Goal: Task Accomplishment & Management: Manage account settings

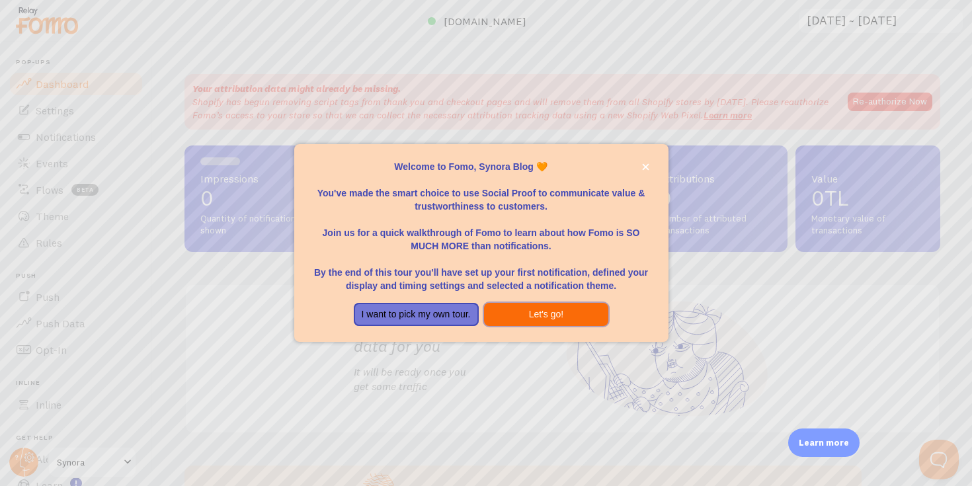
click at [511, 311] on button "Let's go!" at bounding box center [546, 315] width 125 height 24
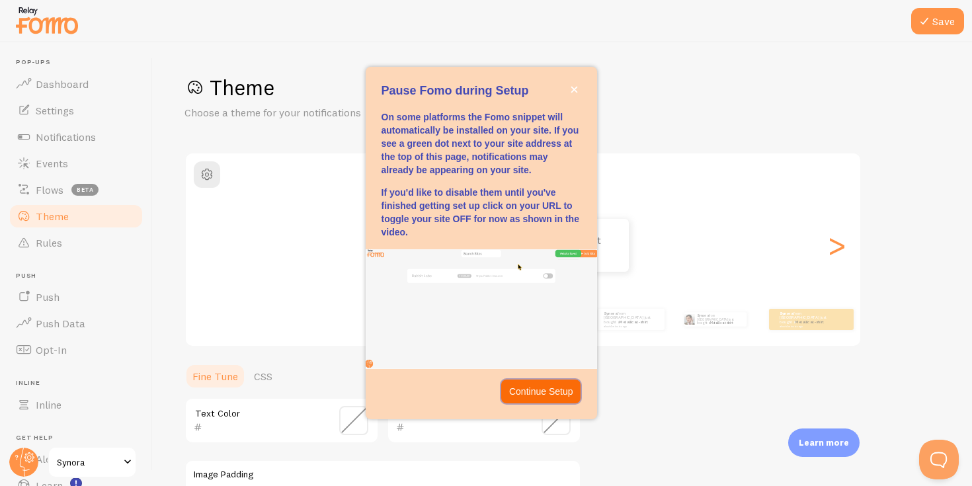
click at [534, 388] on p "Continue Setup" at bounding box center [541, 391] width 64 height 13
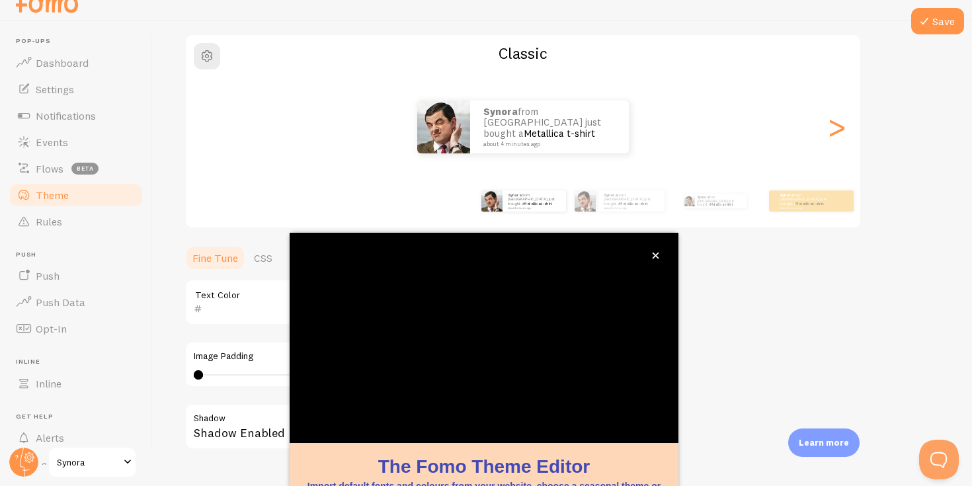
scroll to position [112, 0]
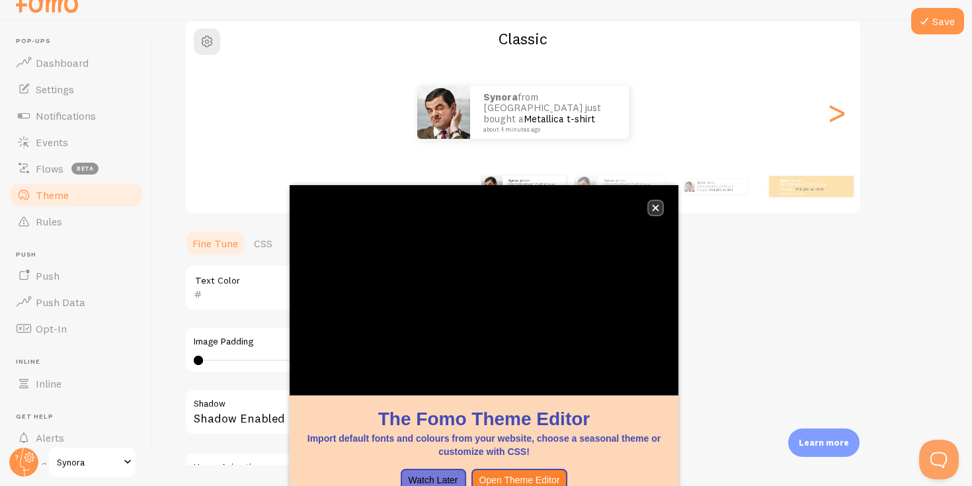
click at [656, 210] on icon "close," at bounding box center [655, 207] width 7 height 7
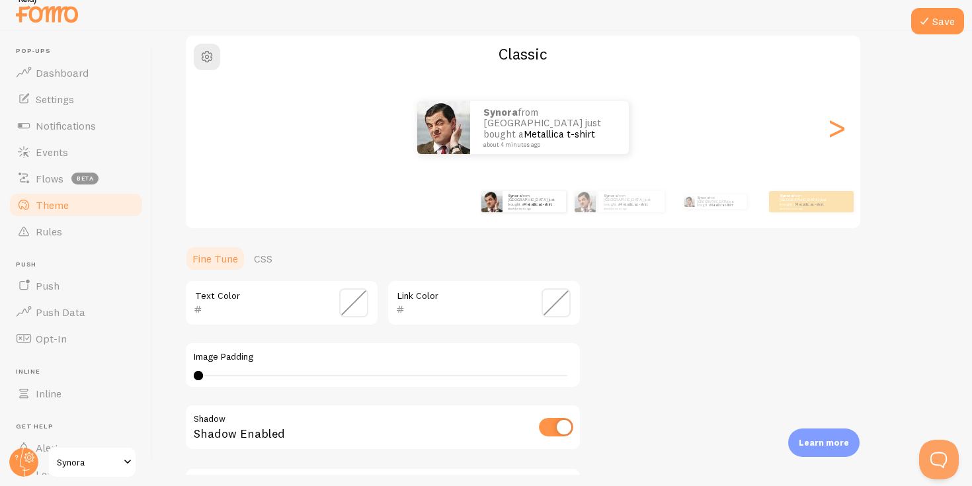
scroll to position [85, 0]
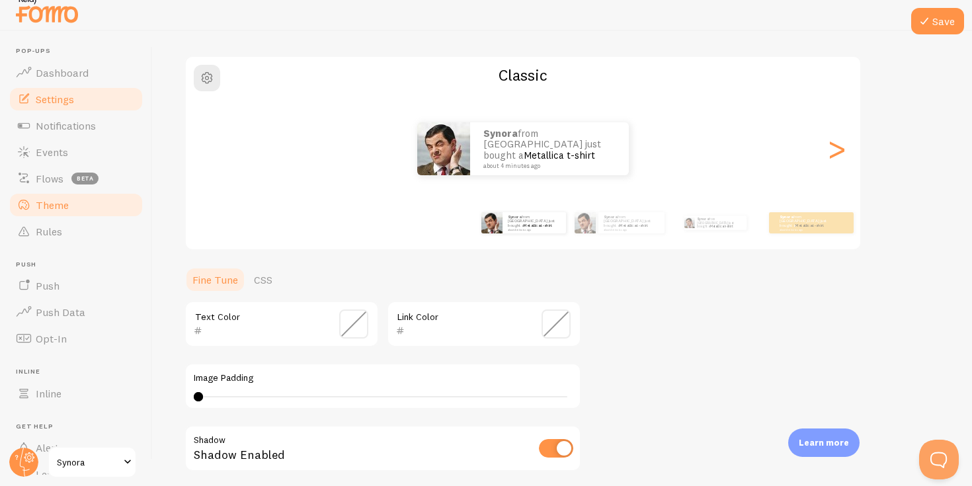
click at [77, 106] on link "Settings" at bounding box center [76, 99] width 136 height 26
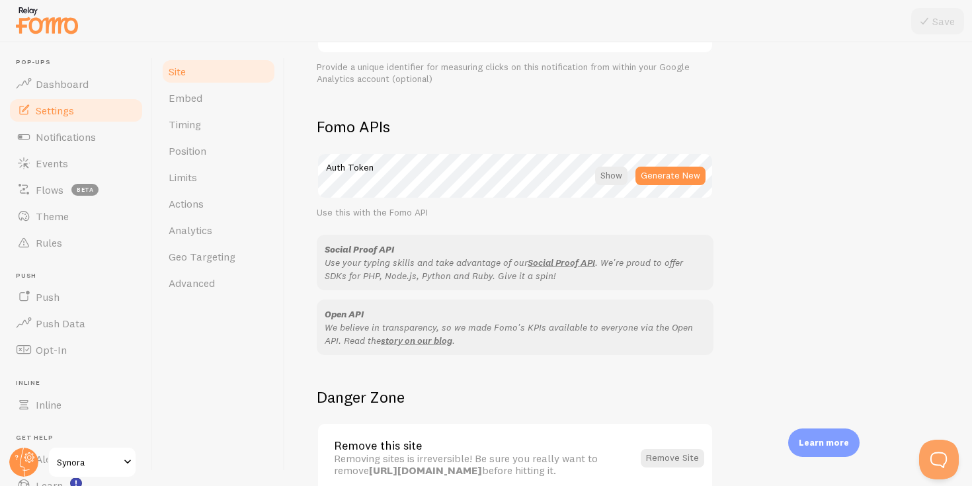
scroll to position [762, 0]
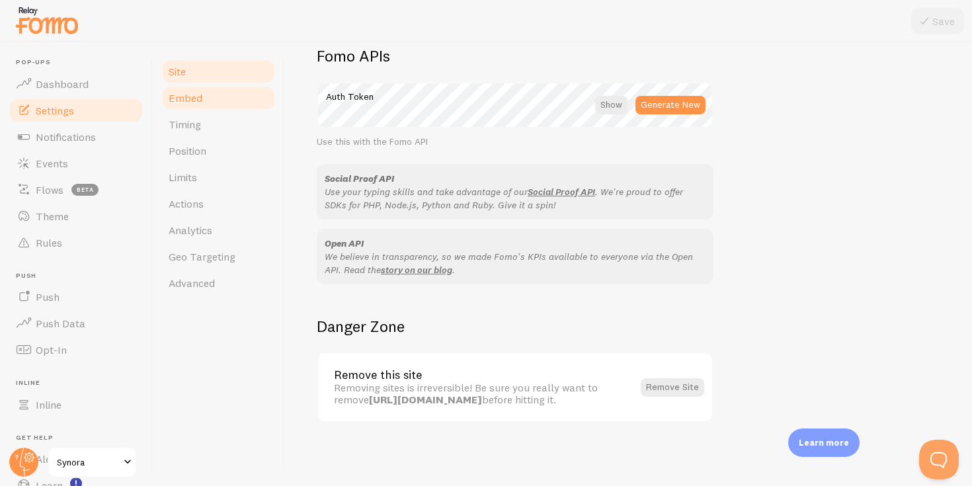
click at [237, 97] on link "Embed" at bounding box center [219, 98] width 116 height 26
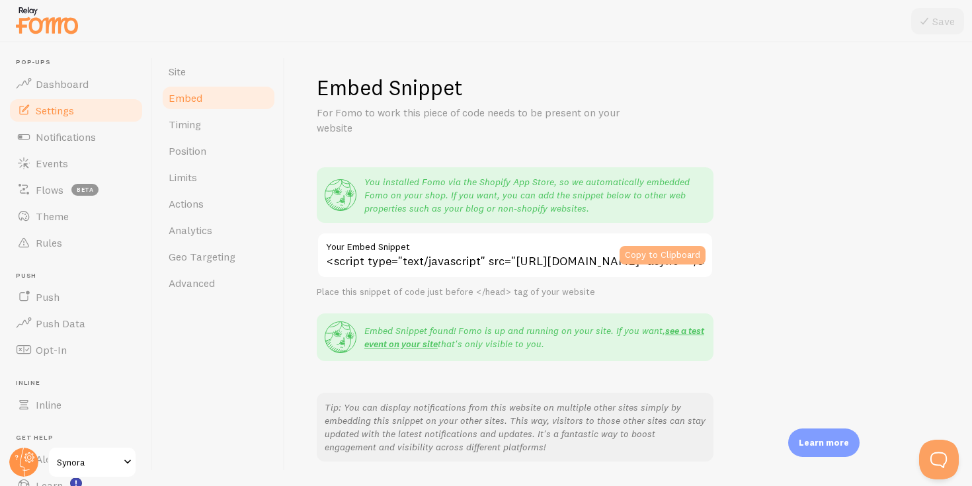
click at [681, 258] on button "Copy to Clipboard" at bounding box center [663, 255] width 86 height 19
click at [645, 250] on button "Copy to Clipboard" at bounding box center [663, 255] width 86 height 19
click at [639, 251] on button "Copy to Clipboard" at bounding box center [663, 255] width 86 height 19
click at [219, 284] on link "Advanced" at bounding box center [219, 283] width 116 height 26
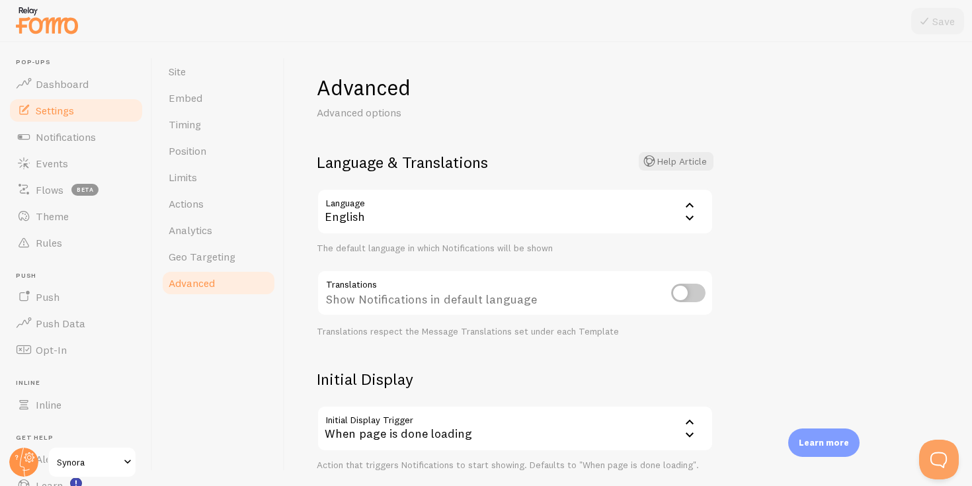
scroll to position [281, 0]
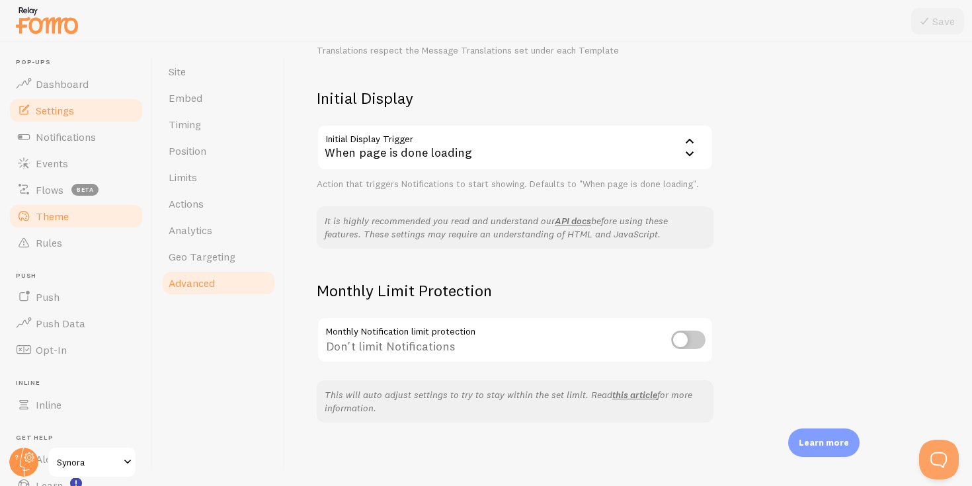
click at [61, 214] on span "Theme" at bounding box center [52, 216] width 33 height 13
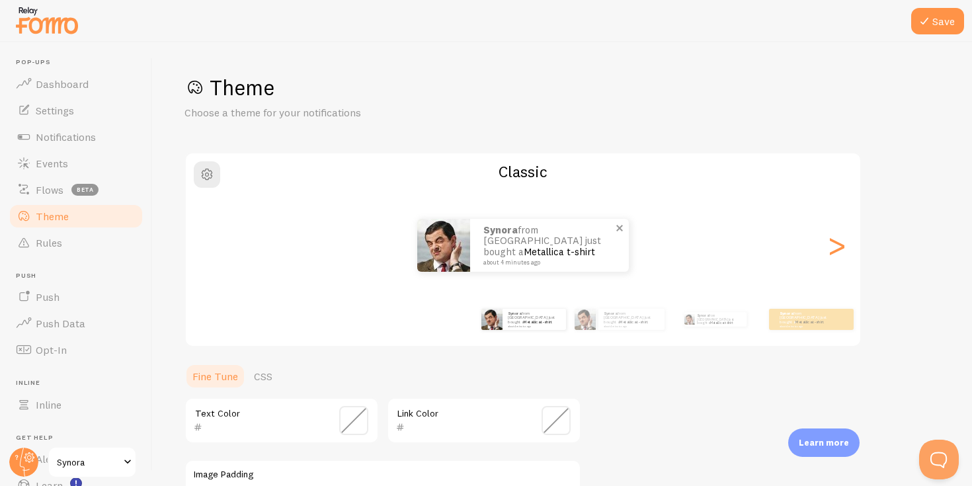
click at [538, 238] on p "Synora from Türkiye just bought a Metallica t-shirt about 4 minutes ago" at bounding box center [549, 245] width 132 height 41
click at [606, 253] on p "Synora from Türkiye just bought a Metallica t-shirt about 4 minutes ago" at bounding box center [549, 245] width 132 height 41
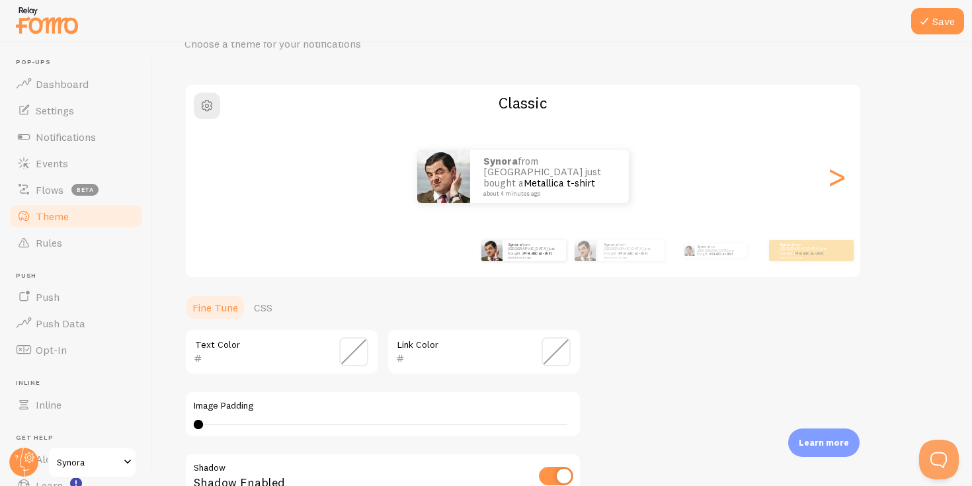
scroll to position [54, 0]
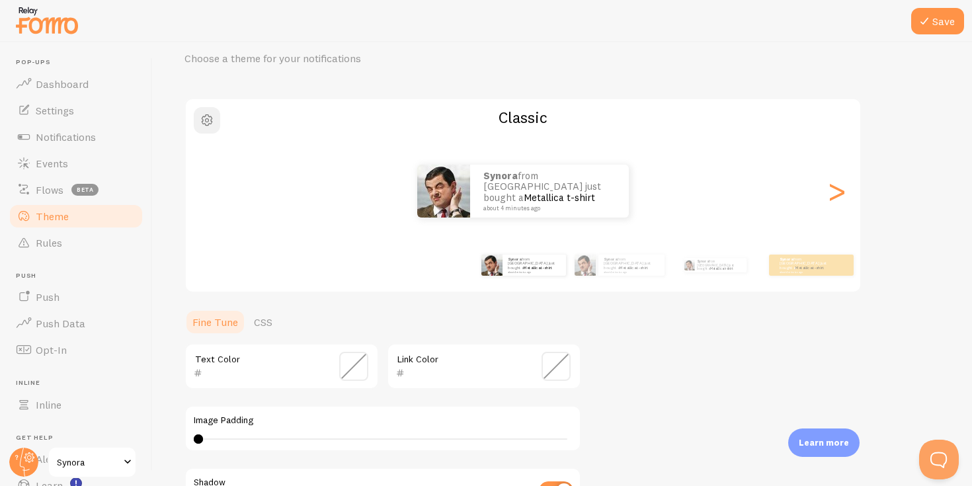
click at [200, 120] on span "button" at bounding box center [207, 120] width 16 height 16
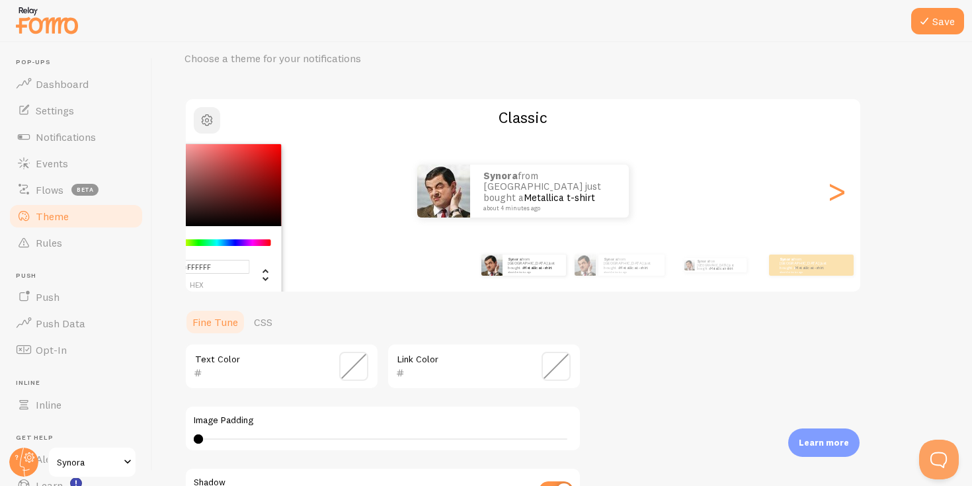
click at [206, 116] on span "button" at bounding box center [207, 120] width 16 height 16
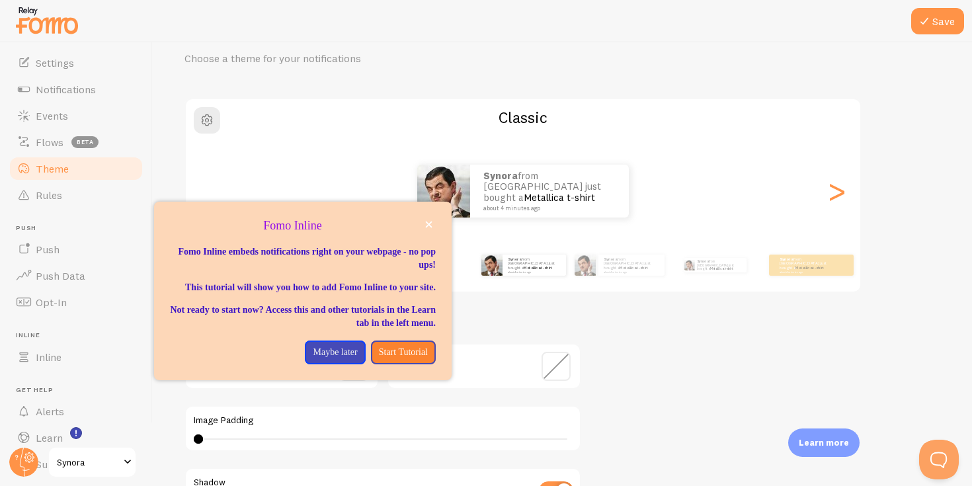
scroll to position [87, 0]
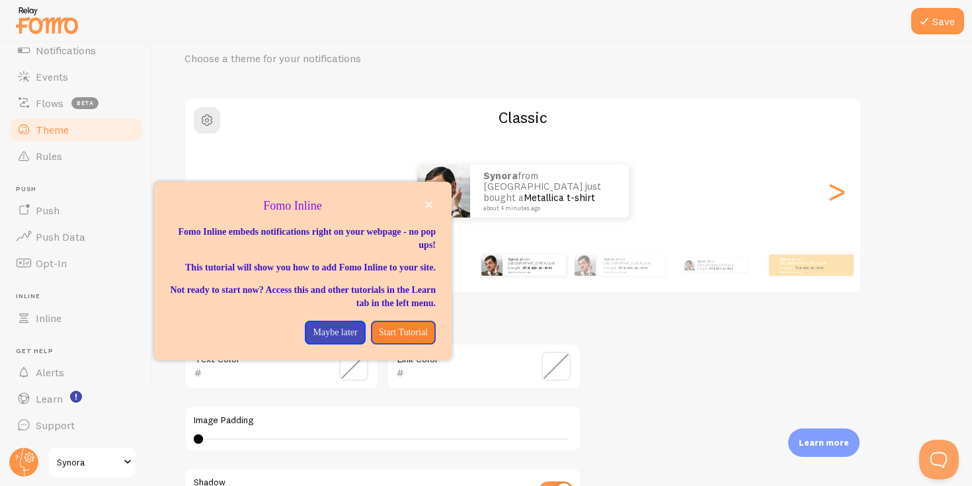
click at [83, 460] on span "Synora" at bounding box center [88, 462] width 63 height 16
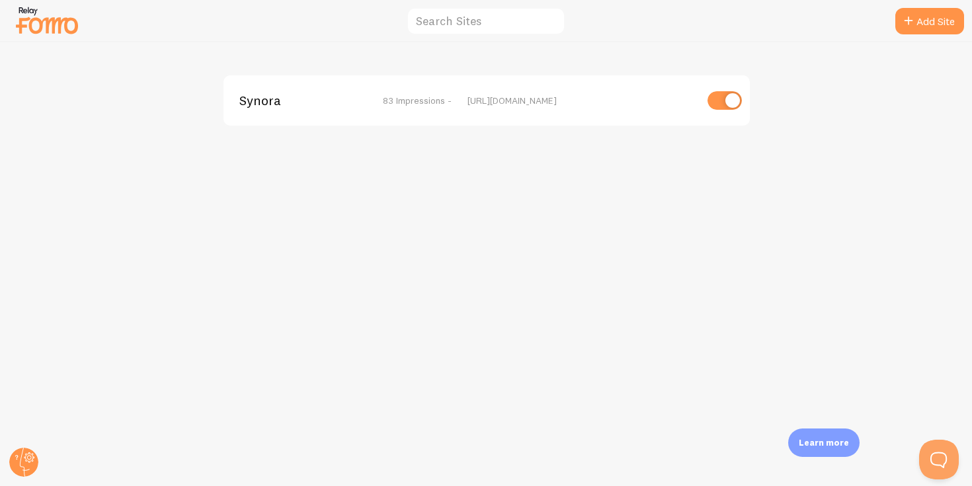
click at [418, 117] on div "Synora 83 Impressions - https://synora.com.tr" at bounding box center [487, 100] width 526 height 50
click at [275, 105] on span "Synora" at bounding box center [292, 101] width 106 height 12
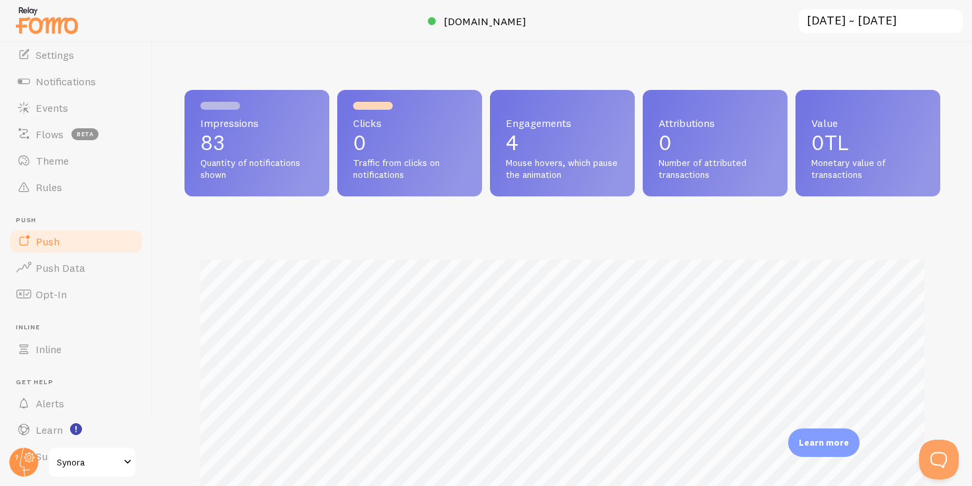
scroll to position [87, 0]
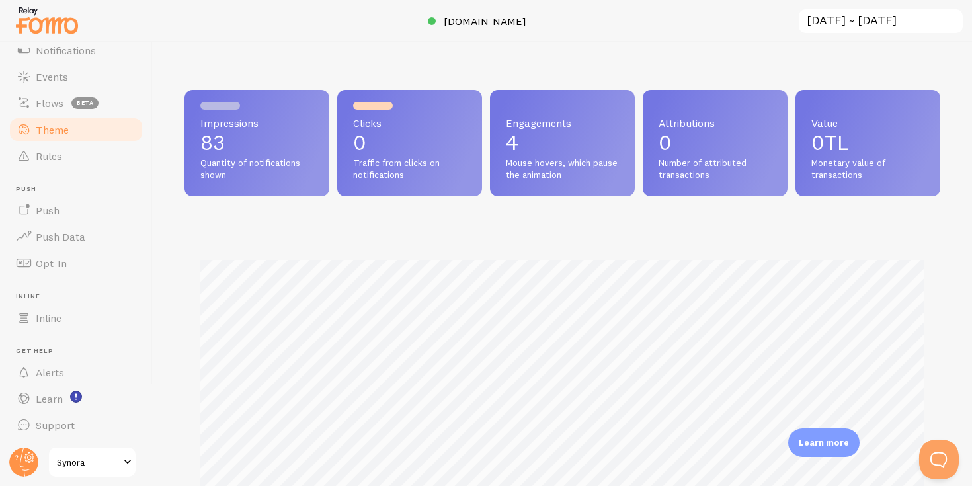
click at [50, 128] on span "Theme" at bounding box center [52, 129] width 33 height 13
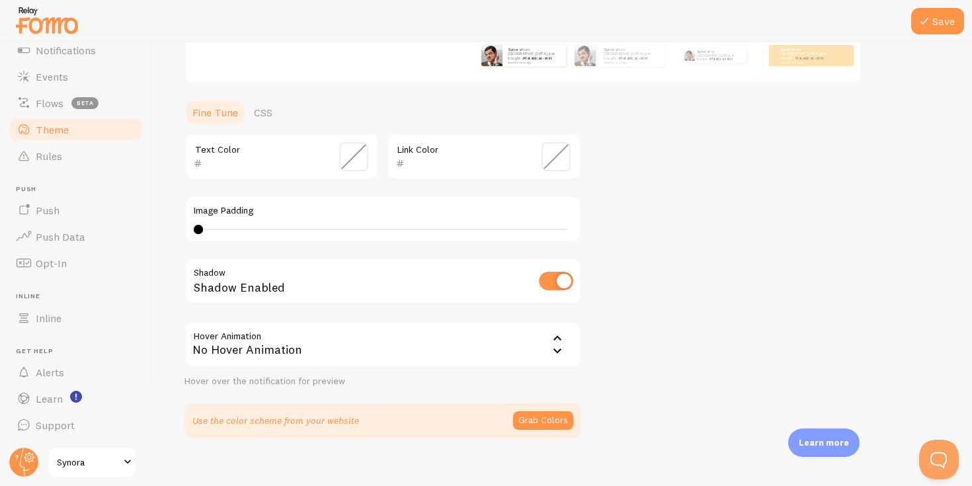
scroll to position [264, 0]
click at [264, 108] on link "CSS" at bounding box center [263, 112] width 34 height 26
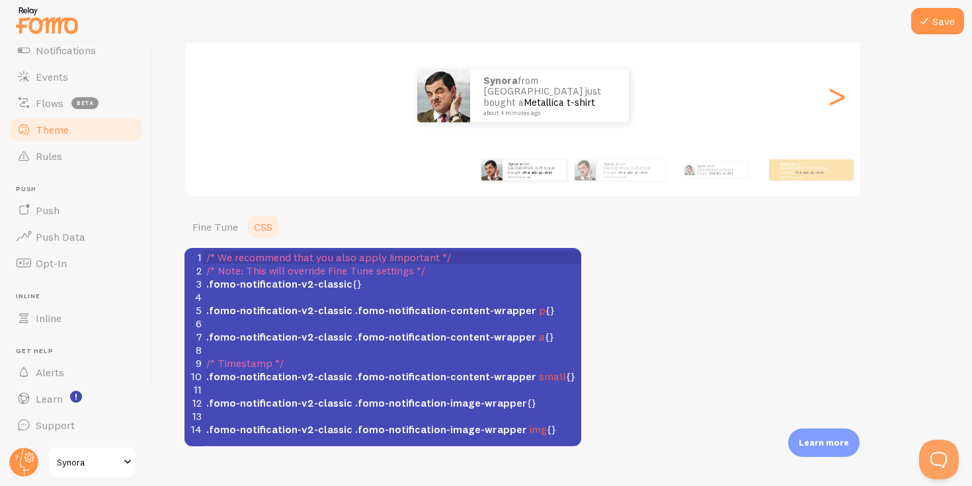
scroll to position [168, 0]
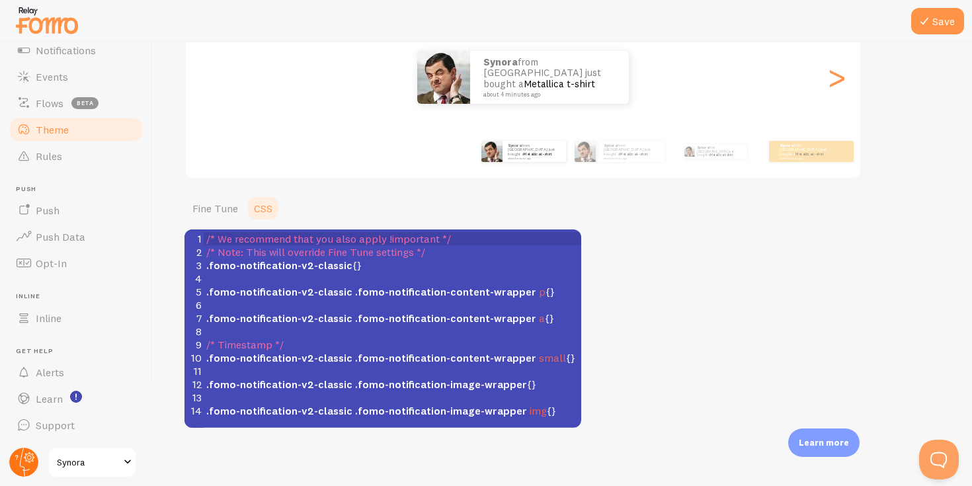
click at [26, 460] on icon at bounding box center [29, 457] width 11 height 11
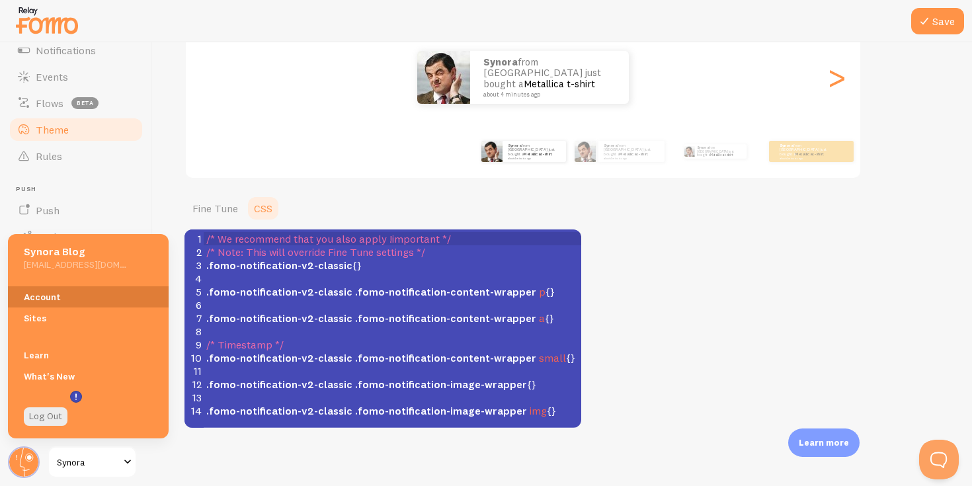
click at [86, 296] on link "Account" at bounding box center [88, 296] width 161 height 21
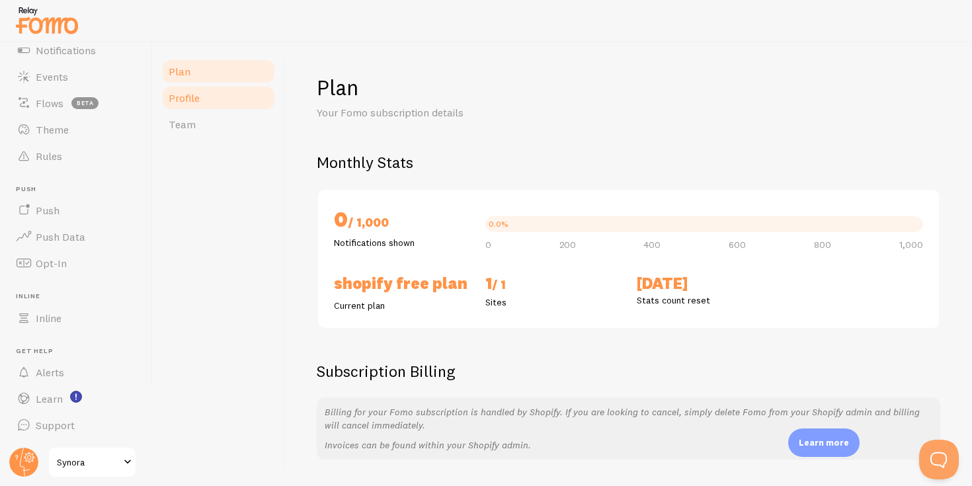
click at [198, 85] on link "Profile" at bounding box center [219, 98] width 116 height 26
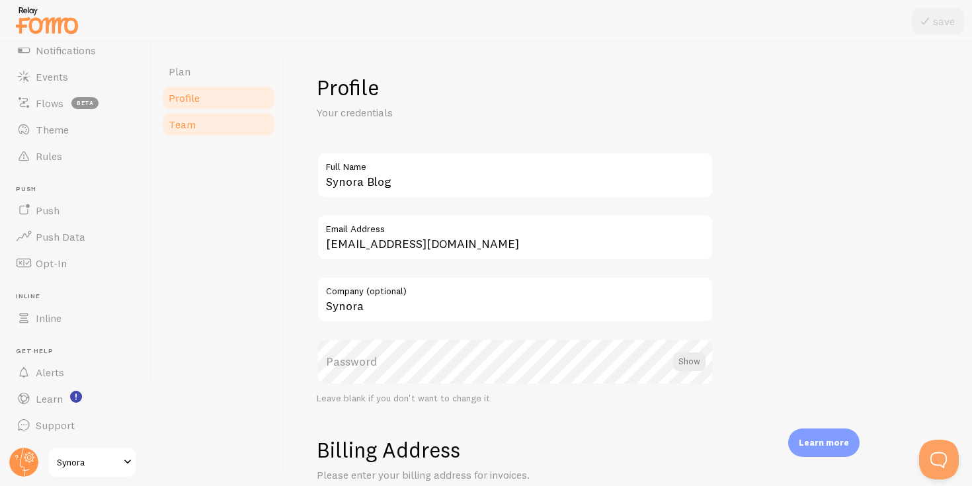
click at [192, 122] on span "Team" at bounding box center [182, 124] width 27 height 13
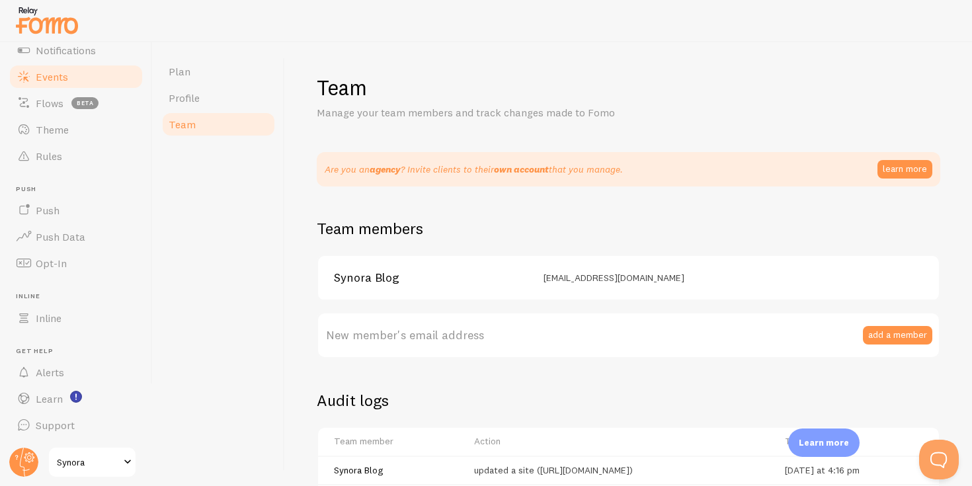
click at [52, 76] on span "Events" at bounding box center [52, 76] width 32 height 13
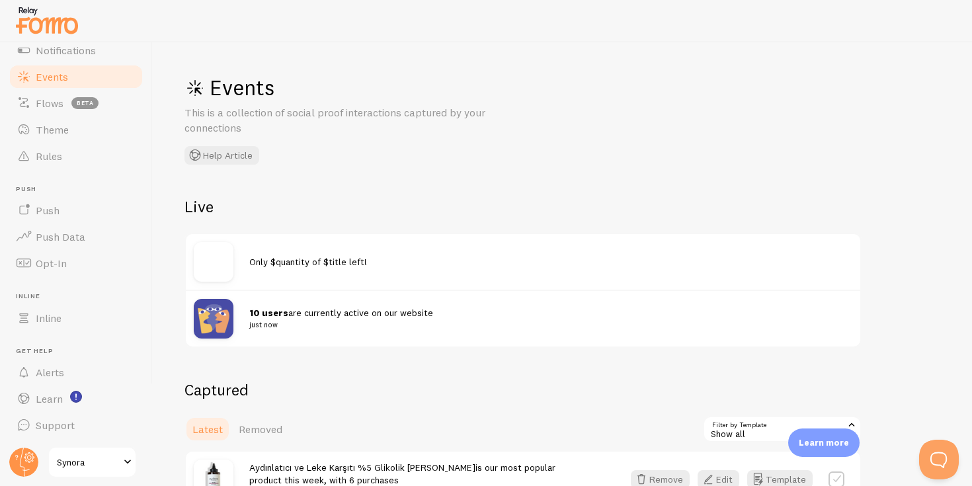
click at [56, 70] on span "Events" at bounding box center [52, 76] width 32 height 13
click at [56, 62] on link "Notifications" at bounding box center [76, 50] width 136 height 26
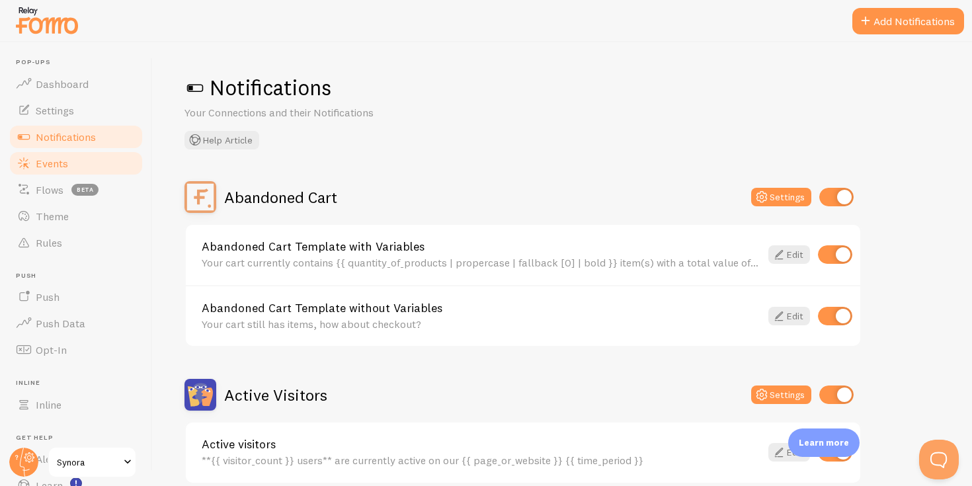
scroll to position [1, 0]
click at [61, 163] on span "Events" at bounding box center [52, 162] width 32 height 13
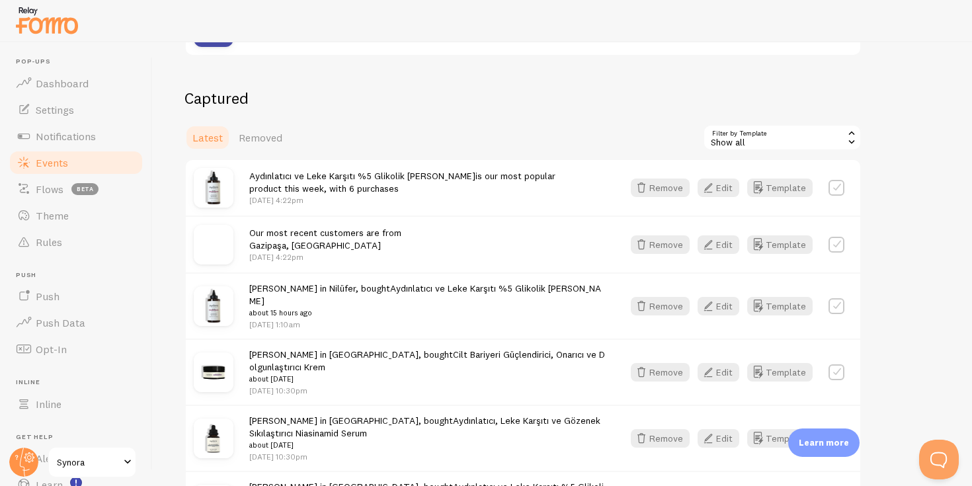
scroll to position [289, 0]
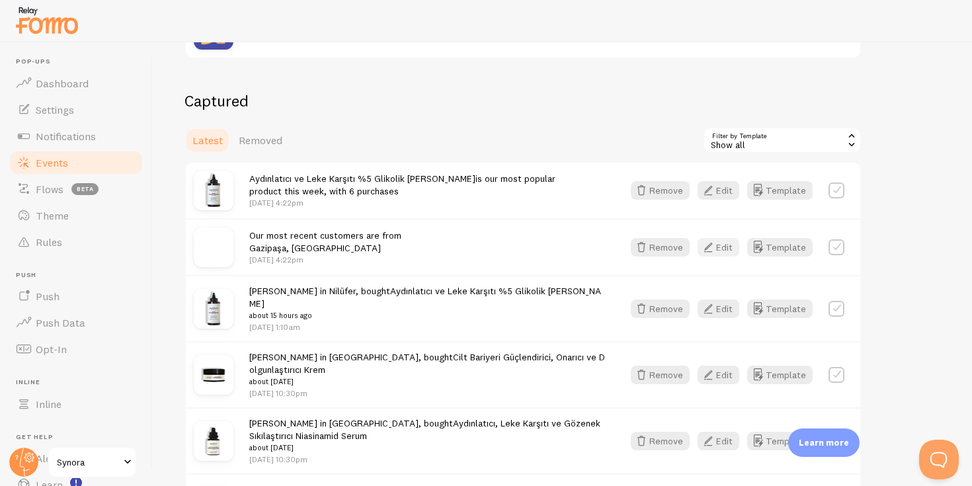
click at [731, 250] on button "Edit" at bounding box center [719, 247] width 42 height 19
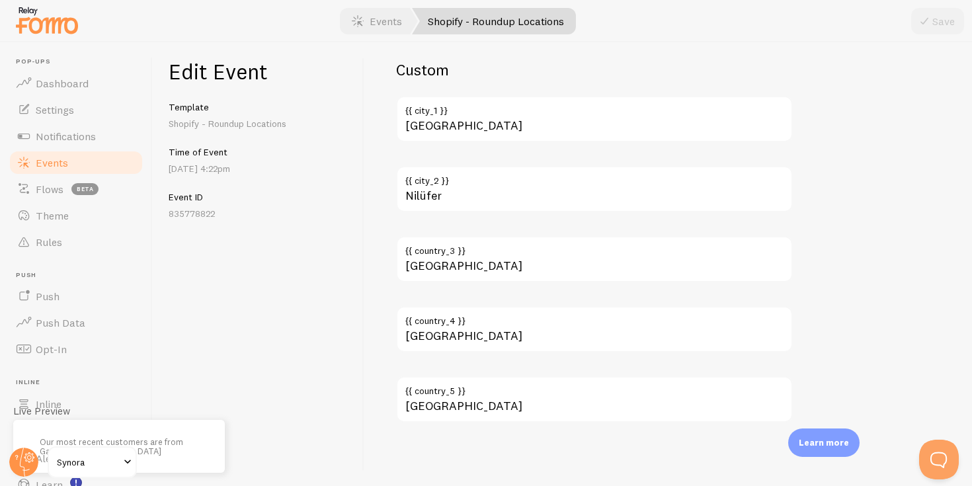
scroll to position [11, 0]
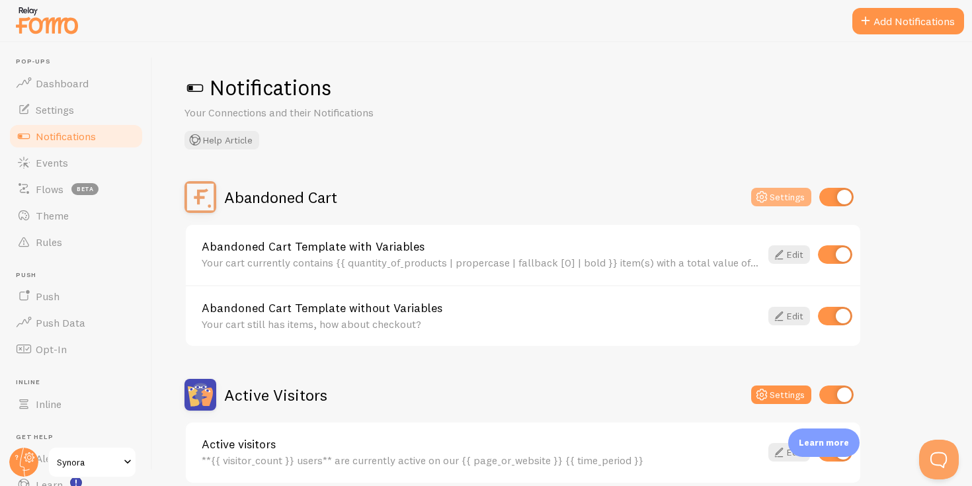
click at [769, 198] on icon at bounding box center [762, 197] width 16 height 16
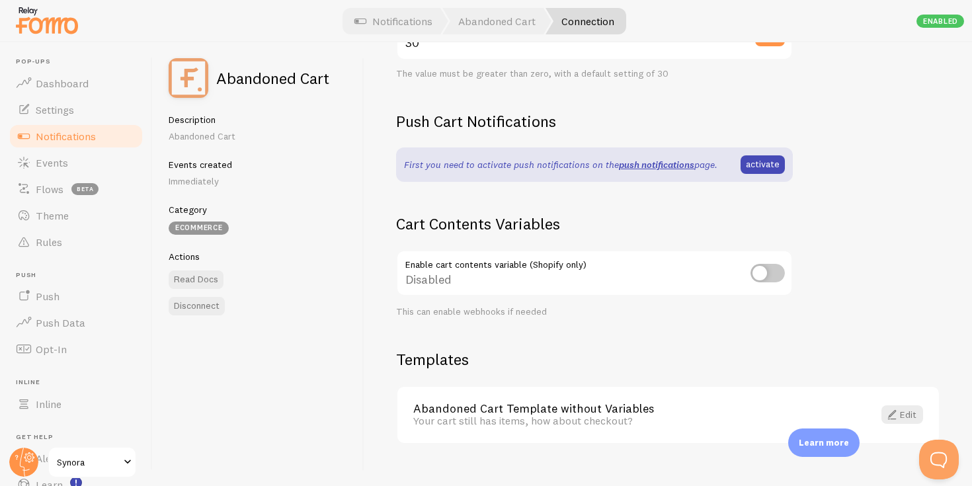
scroll to position [364, 0]
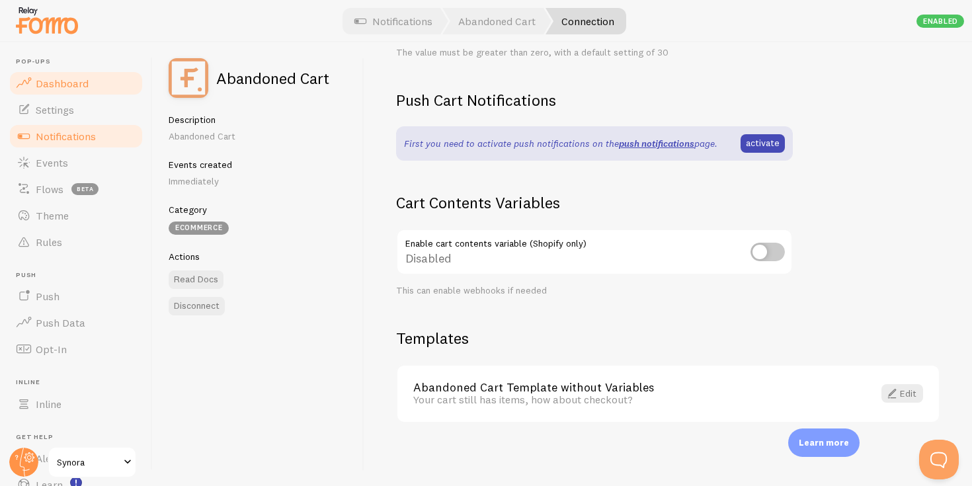
click at [69, 93] on link "Dashboard" at bounding box center [76, 83] width 136 height 26
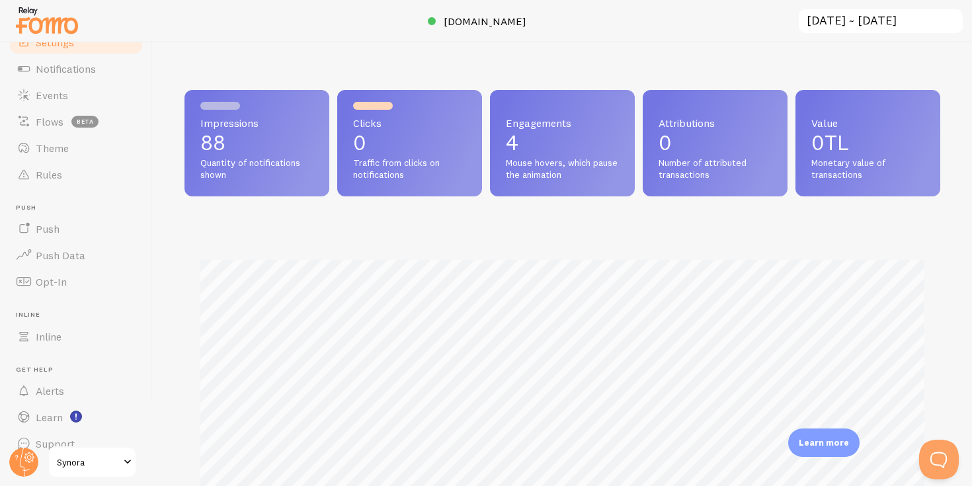
scroll to position [67, 0]
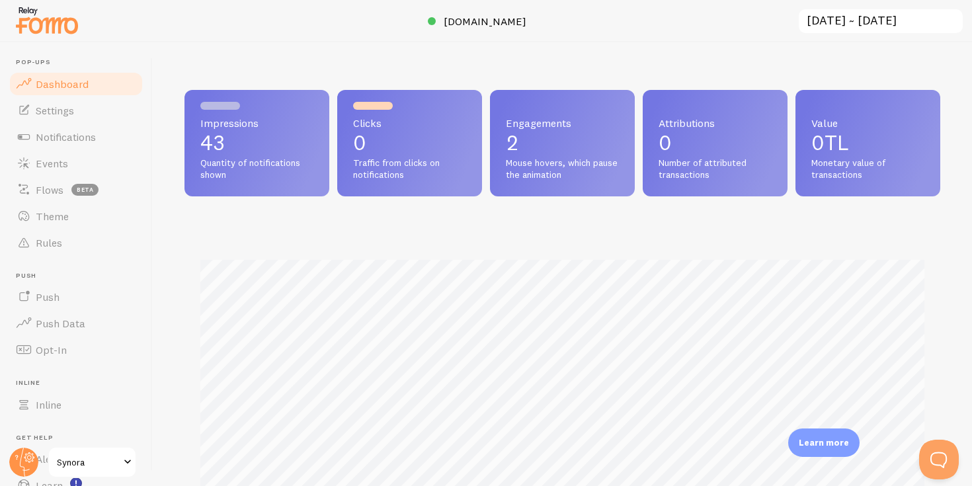
scroll to position [347, 756]
click at [72, 132] on span "Notifications" at bounding box center [66, 136] width 60 height 13
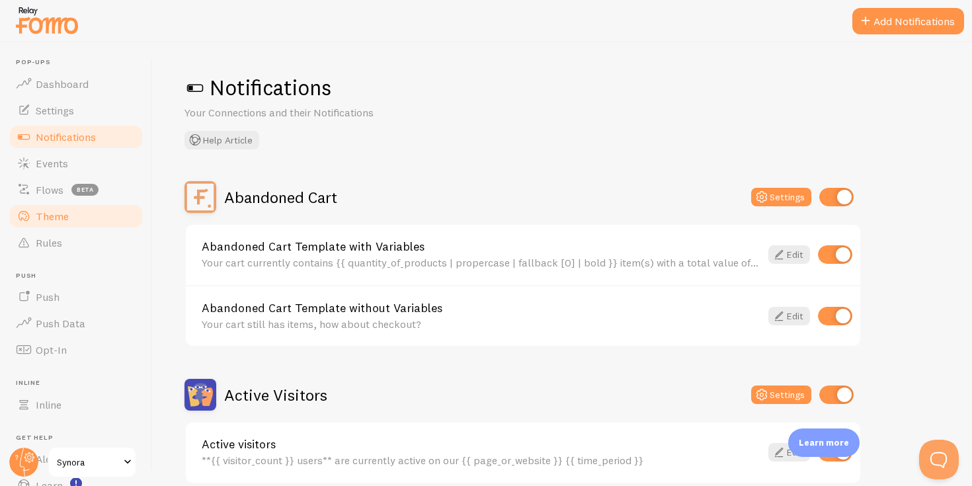
click at [31, 208] on span at bounding box center [24, 216] width 16 height 16
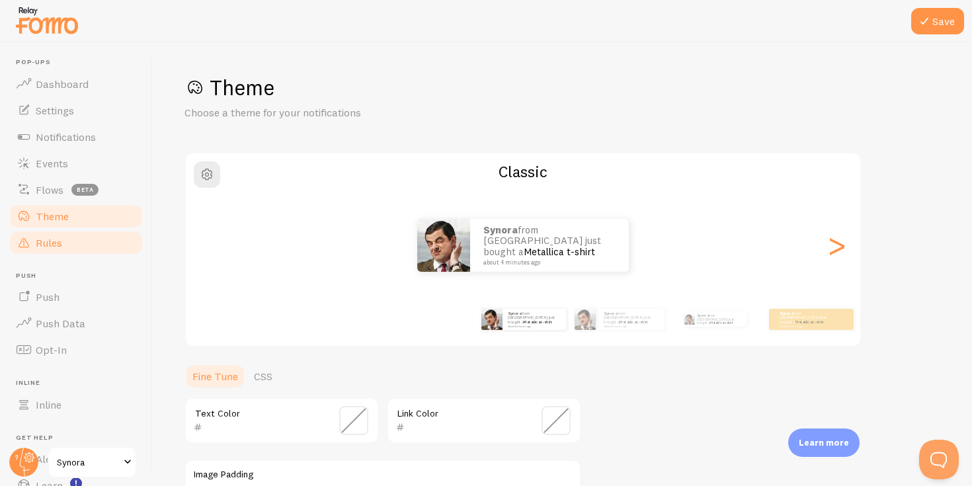
click at [42, 241] on span "Rules" at bounding box center [49, 242] width 26 height 13
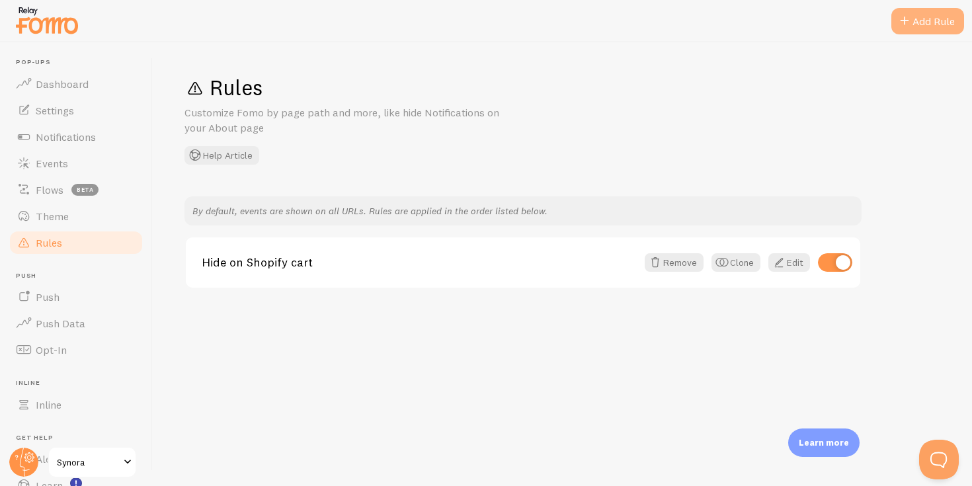
click at [923, 15] on div "Add Rule" at bounding box center [927, 21] width 73 height 26
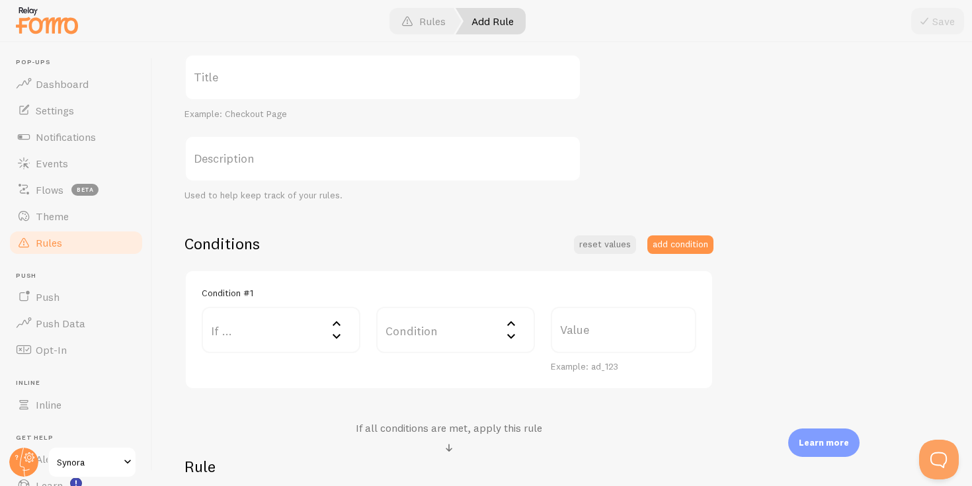
scroll to position [143, 0]
click at [292, 326] on label "If ..." at bounding box center [281, 329] width 159 height 46
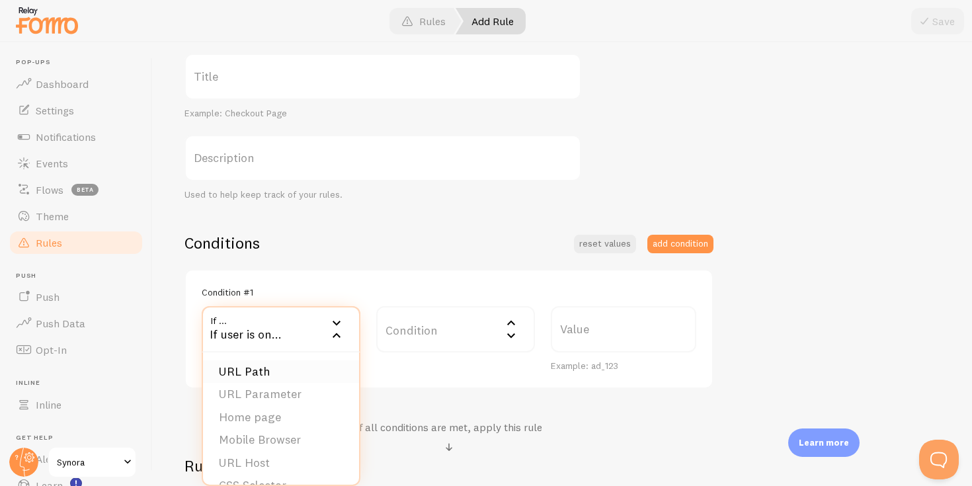
click at [282, 376] on li "URL Path" at bounding box center [281, 371] width 156 height 23
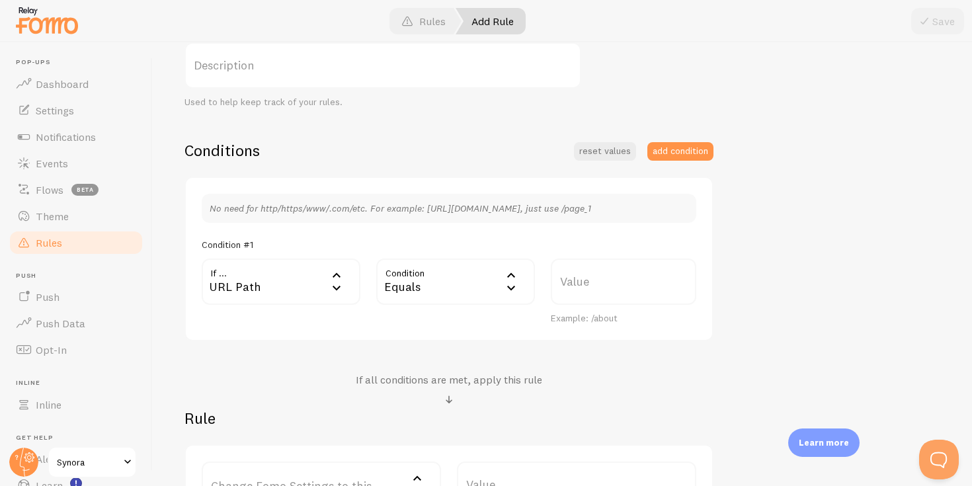
scroll to position [236, 0]
click at [605, 153] on button "reset values" at bounding box center [605, 151] width 62 height 19
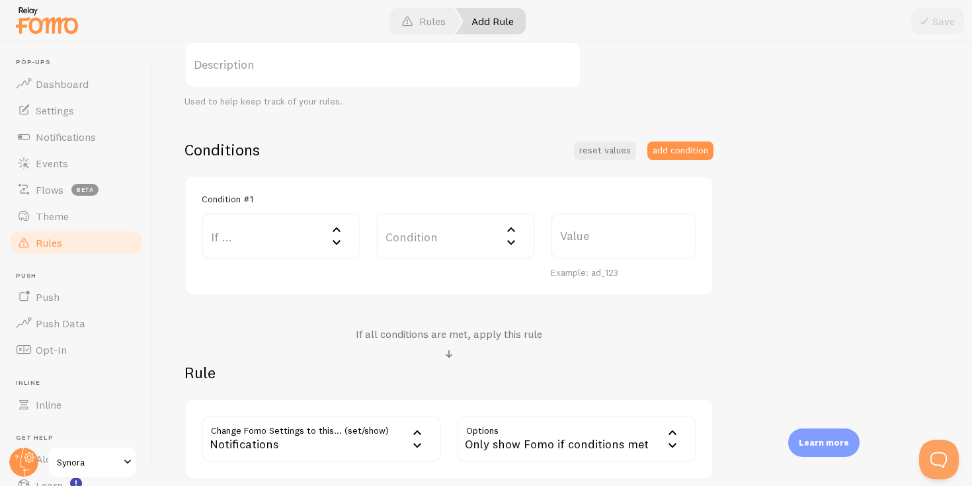
click at [581, 276] on div "Example: ad_123" at bounding box center [623, 273] width 145 height 12
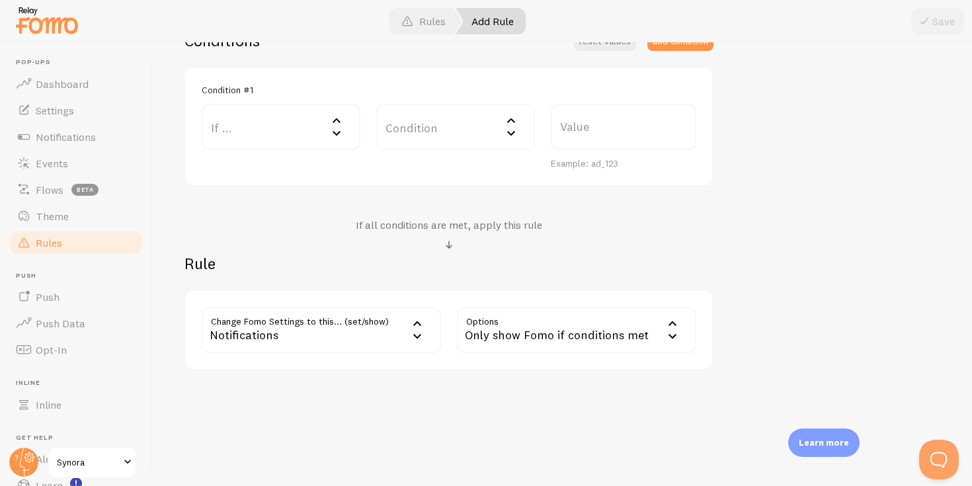
scroll to position [184, 0]
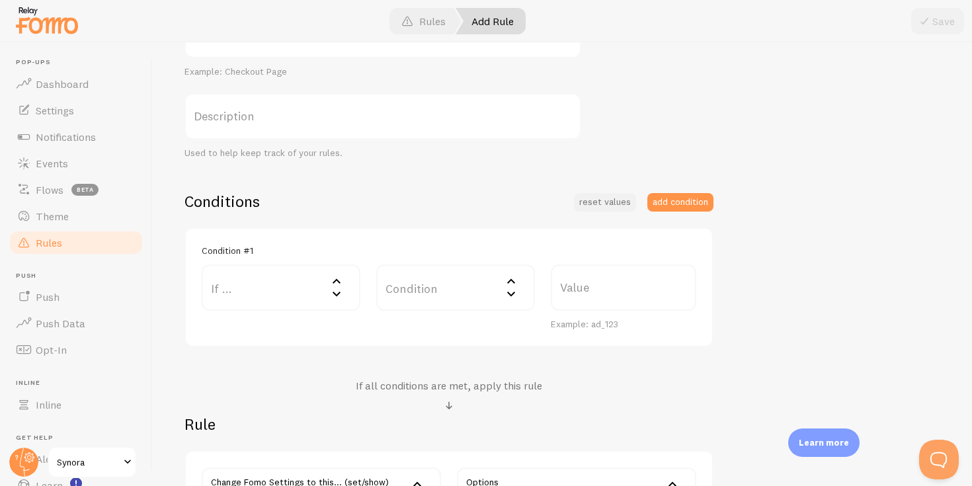
click at [599, 198] on button "reset values" at bounding box center [605, 202] width 62 height 19
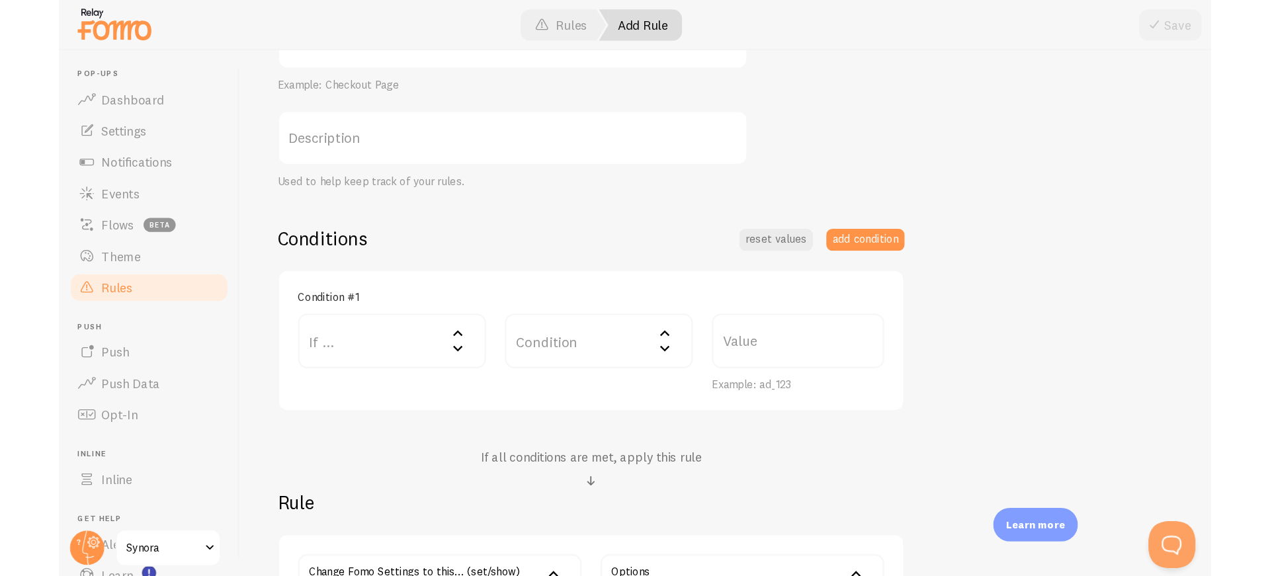
scroll to position [168, 0]
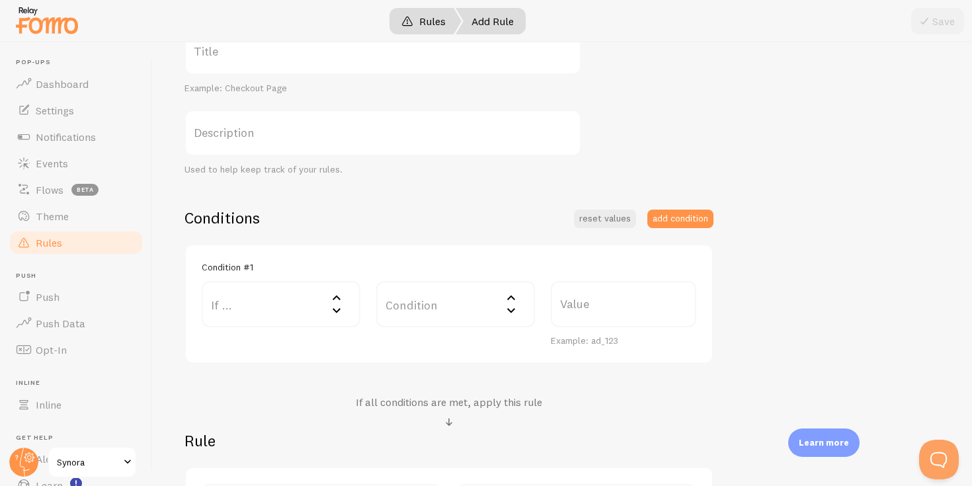
click at [423, 14] on link "Rules" at bounding box center [424, 21] width 76 height 26
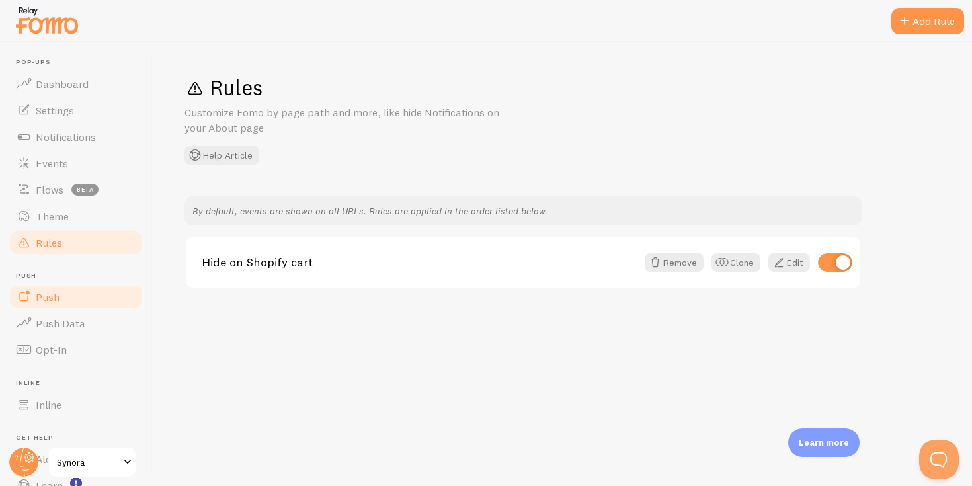
click at [65, 300] on link "Push" at bounding box center [76, 297] width 136 height 26
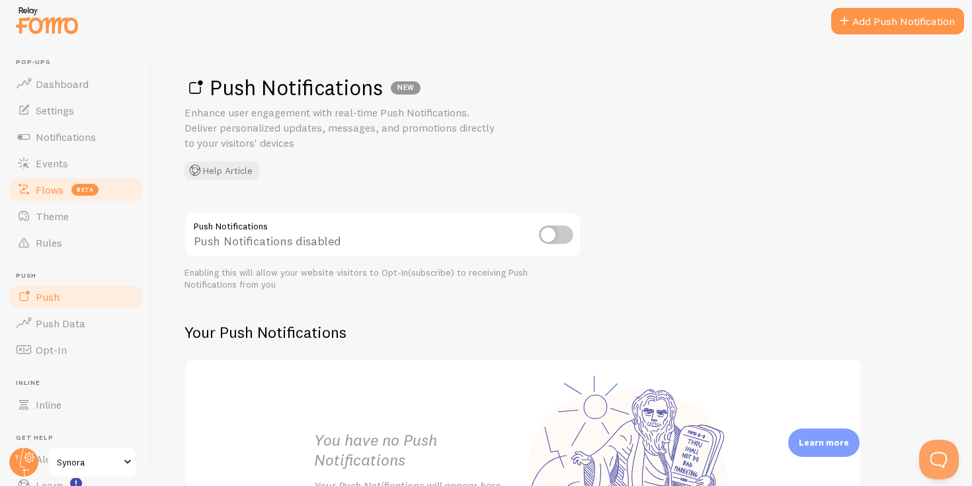
click at [48, 190] on span "Flows" at bounding box center [50, 189] width 28 height 13
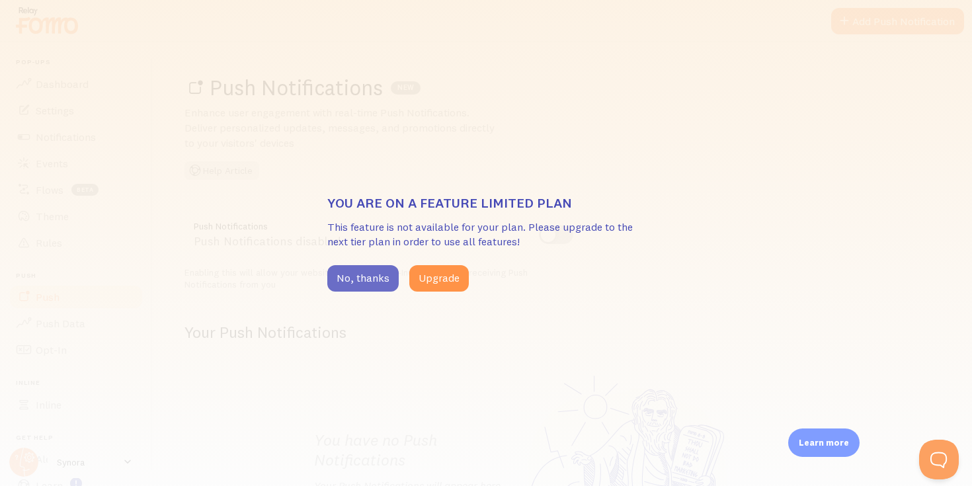
click at [354, 280] on button "No, thanks" at bounding box center [362, 278] width 71 height 26
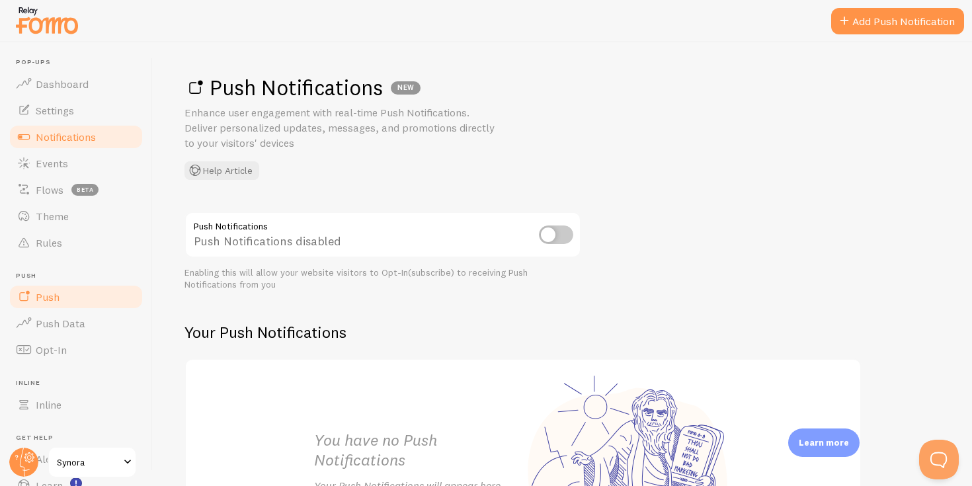
click at [75, 137] on span "Notifications" at bounding box center [66, 136] width 60 height 13
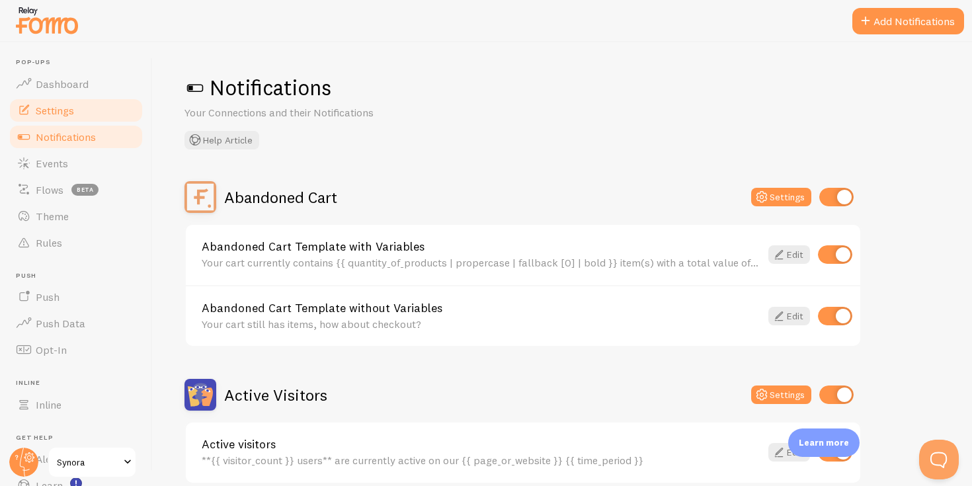
click at [75, 110] on link "Settings" at bounding box center [76, 110] width 136 height 26
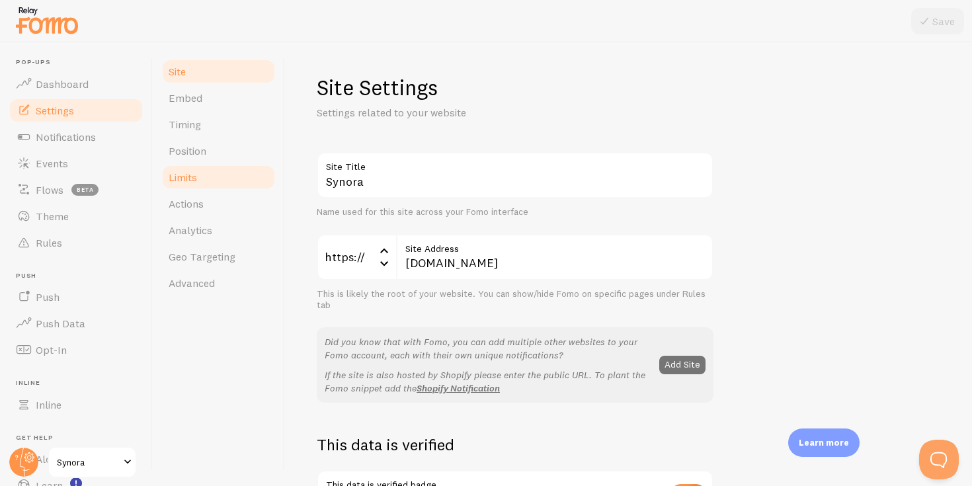
click at [204, 181] on link "Limits" at bounding box center [219, 177] width 116 height 26
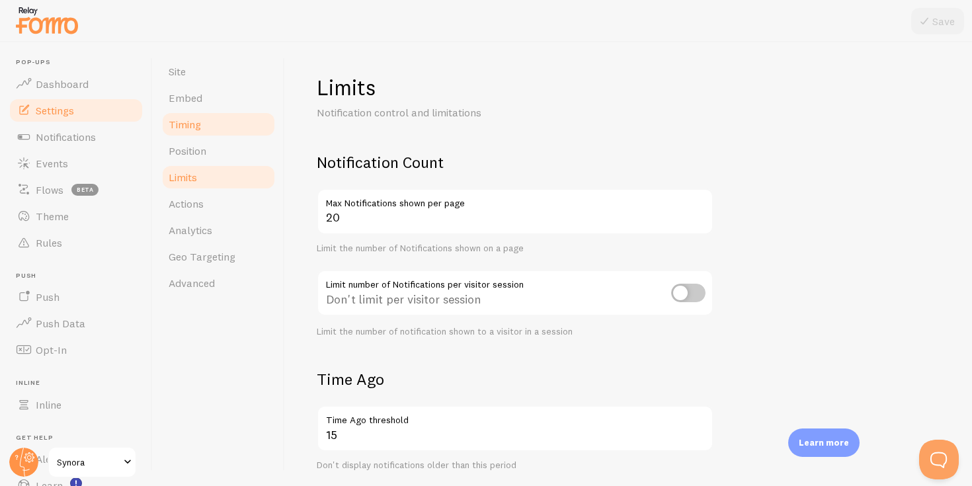
click at [212, 118] on link "Timing" at bounding box center [219, 124] width 116 height 26
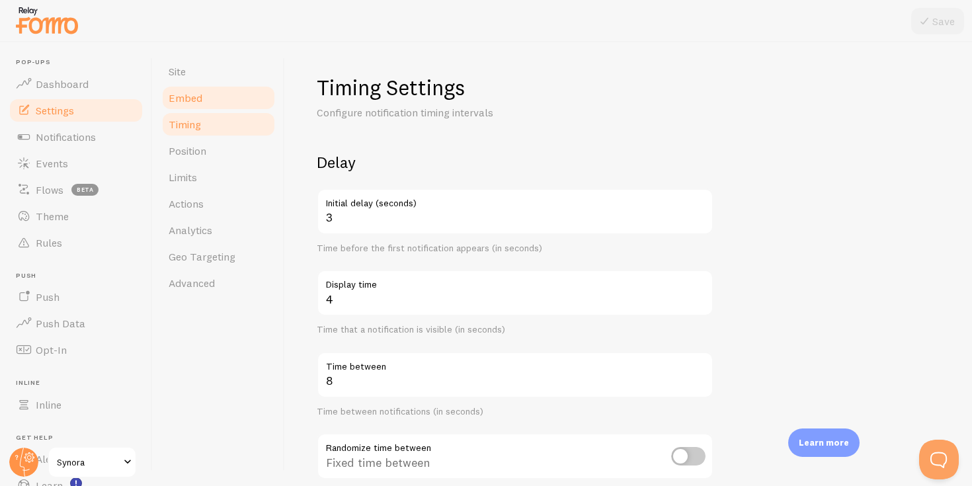
click at [203, 106] on link "Embed" at bounding box center [219, 98] width 116 height 26
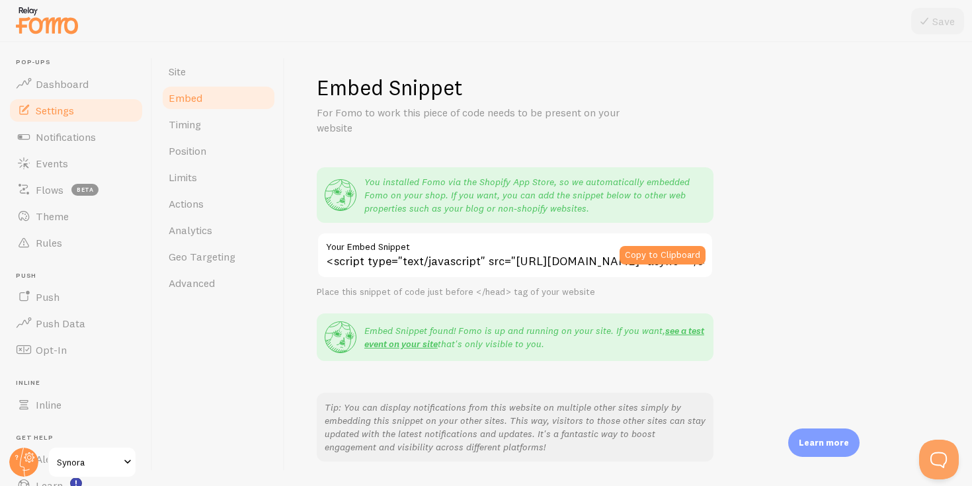
click at [701, 268] on div "Copy to Clipboard" at bounding box center [667, 255] width 94 height 46
click at [682, 264] on button "Copy to Clipboard" at bounding box center [663, 255] width 86 height 19
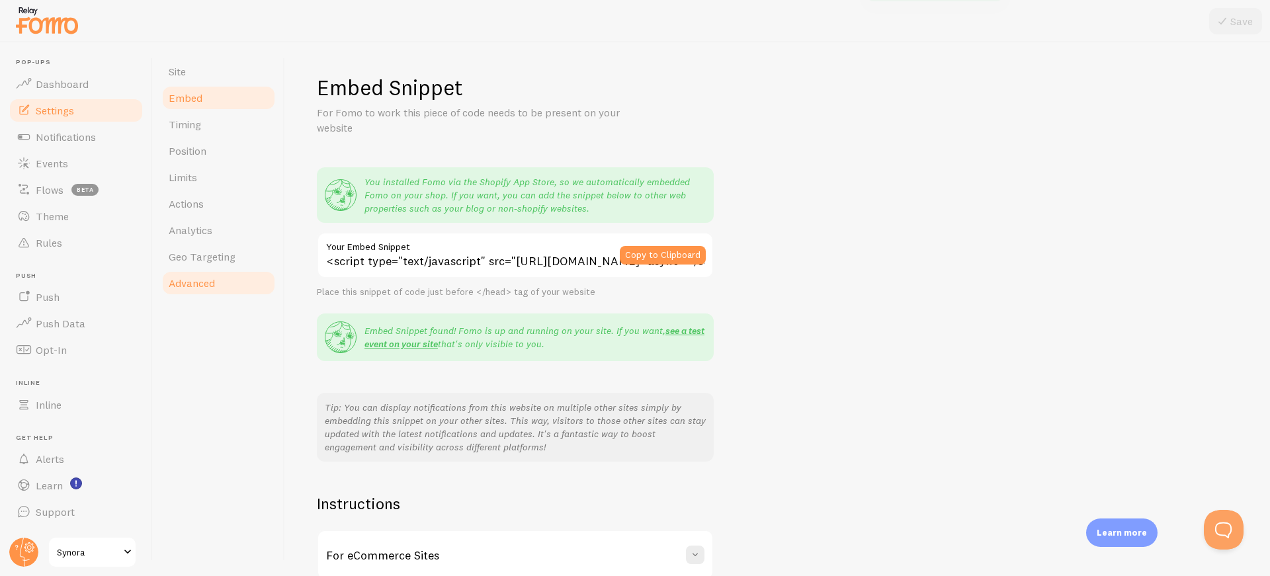
click at [198, 280] on span "Advanced" at bounding box center [192, 282] width 46 height 13
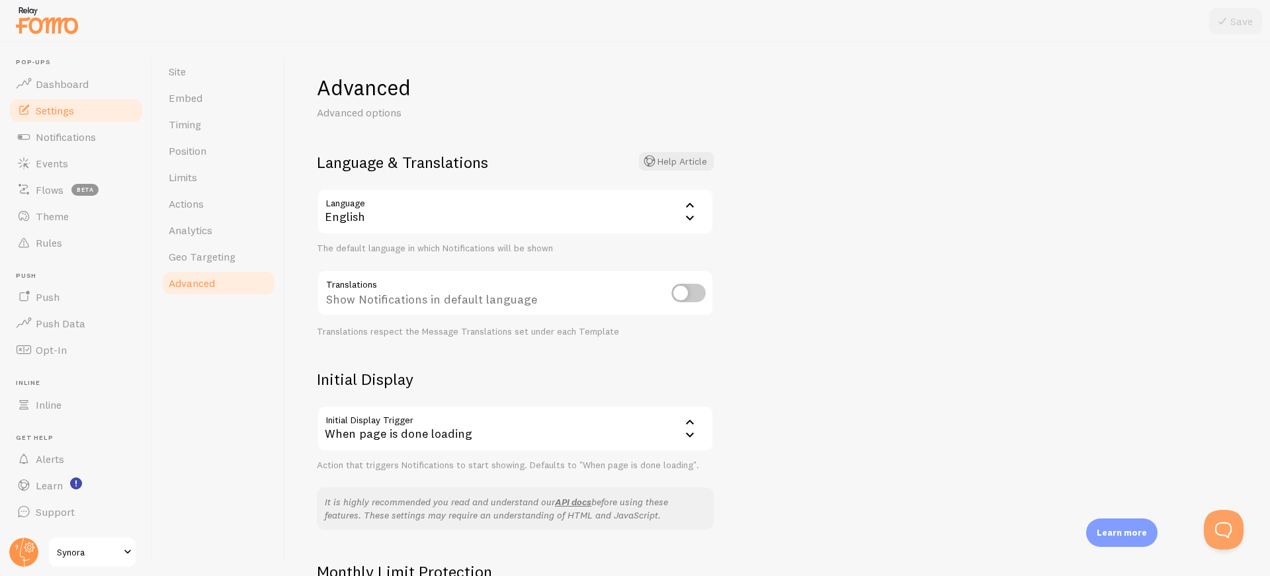
click at [456, 220] on div "English" at bounding box center [515, 211] width 397 height 46
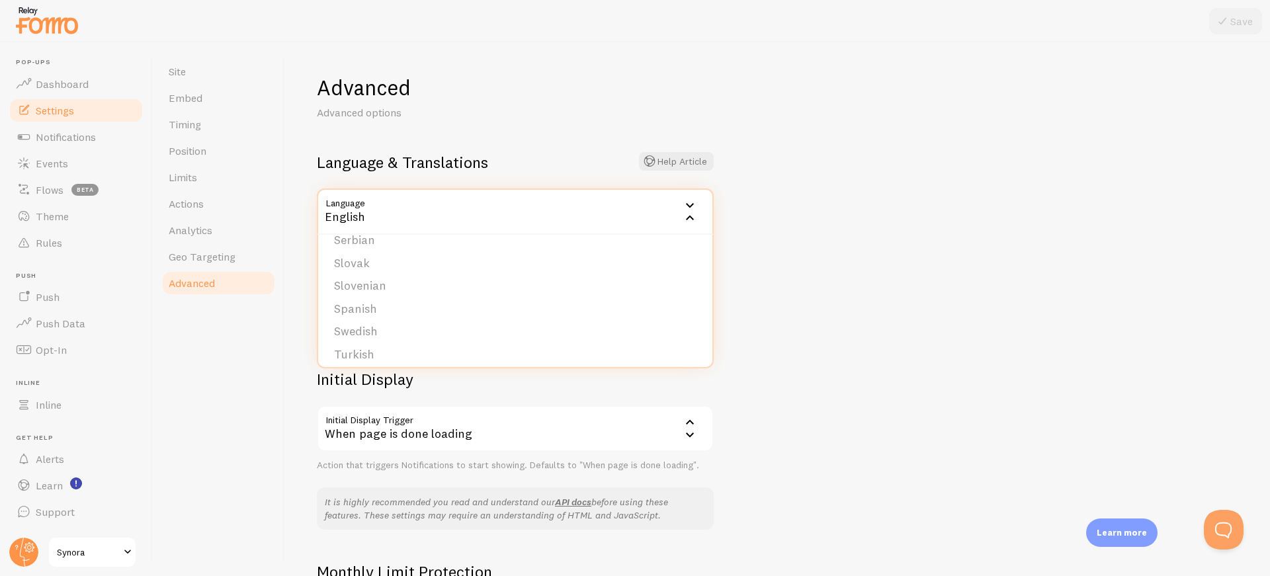
scroll to position [545, 0]
click at [377, 342] on li "Turkish" at bounding box center [515, 348] width 394 height 23
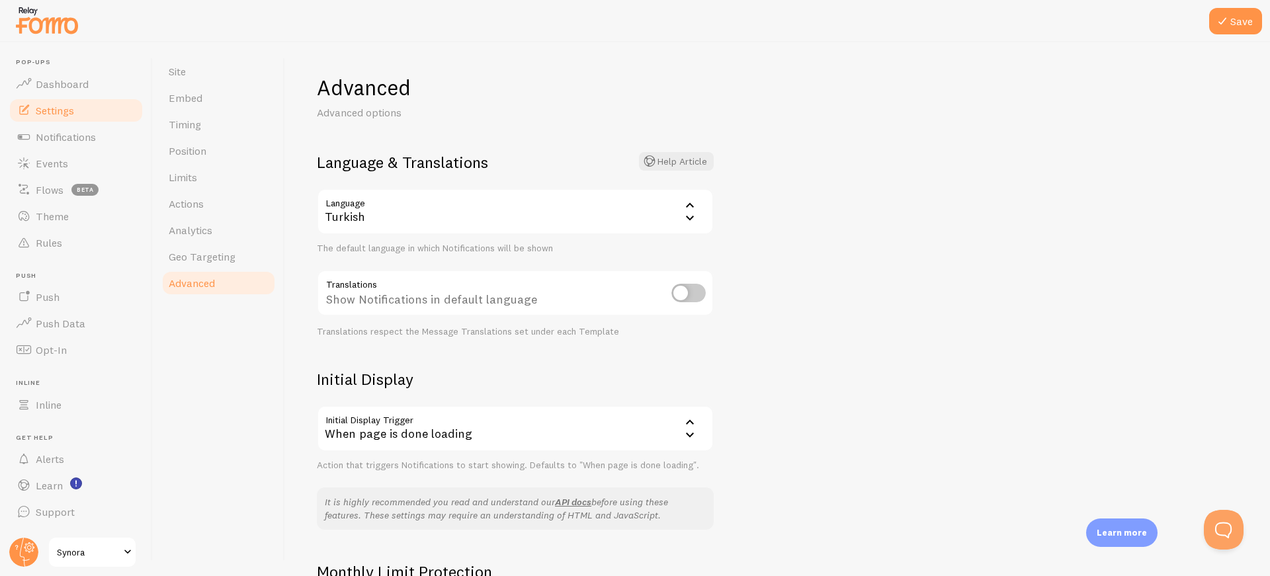
click at [372, 298] on div "Show Notifications in default language" at bounding box center [515, 294] width 397 height 48
click at [364, 273] on div at bounding box center [364, 273] width 0 height 0
click at [640, 317] on div "Show Notifications in default language" at bounding box center [515, 294] width 397 height 48
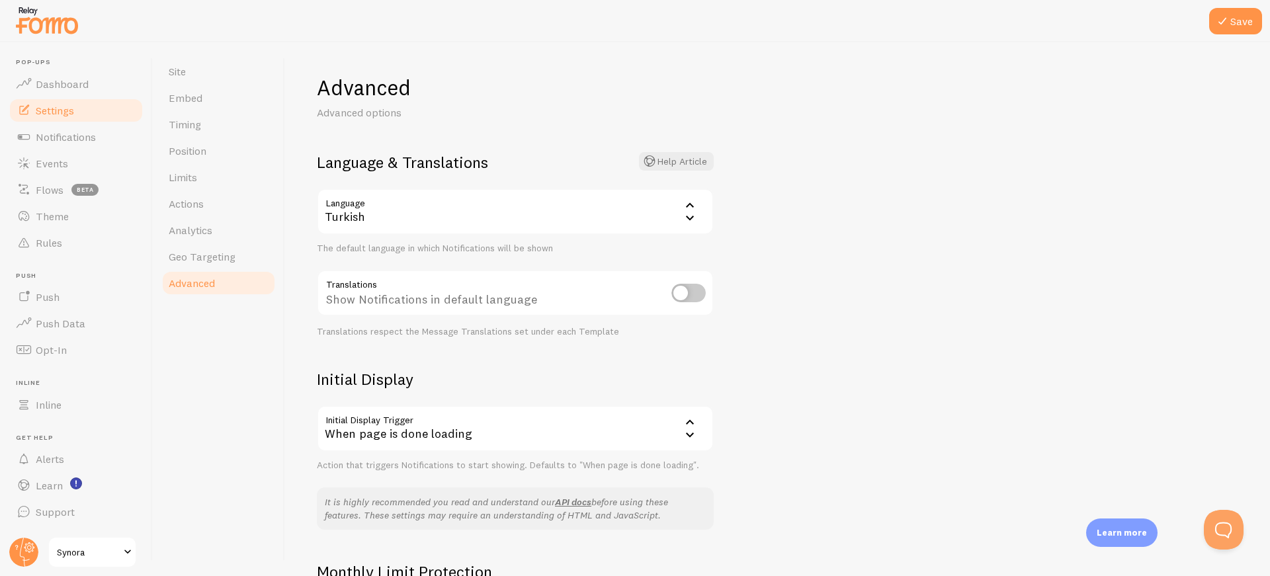
click at [688, 306] on div "Show Notifications in default language" at bounding box center [515, 294] width 397 height 48
drag, startPoint x: 690, startPoint y: 302, endPoint x: 652, endPoint y: 345, distance: 58.1
click at [652, 345] on form "Language & Translations Help Article Language tr Turkish English Arabic Bulgari…" at bounding box center [515, 311] width 397 height 319
click at [578, 323] on div "Translations Show Notifications in default language Translations respect the Me…" at bounding box center [515, 303] width 397 height 67
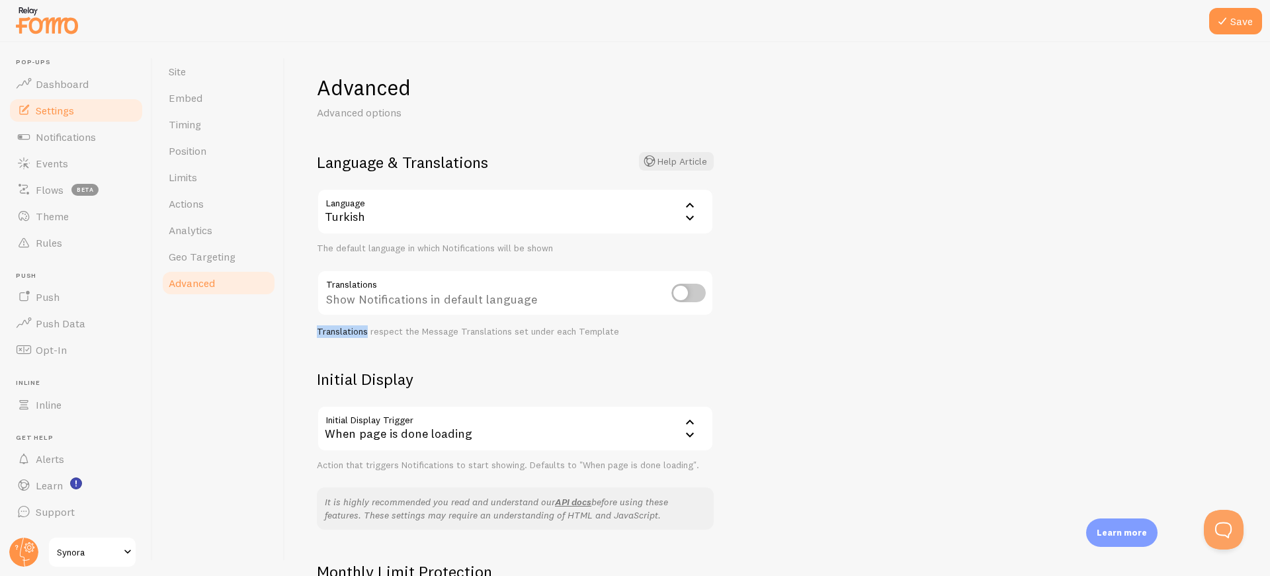
click at [569, 307] on div at bounding box center [569, 307] width 0 height 0
click at [569, 327] on div "Translations respect the Message Translations set under each Template" at bounding box center [515, 332] width 397 height 12
click at [560, 307] on div at bounding box center [560, 307] width 0 height 0
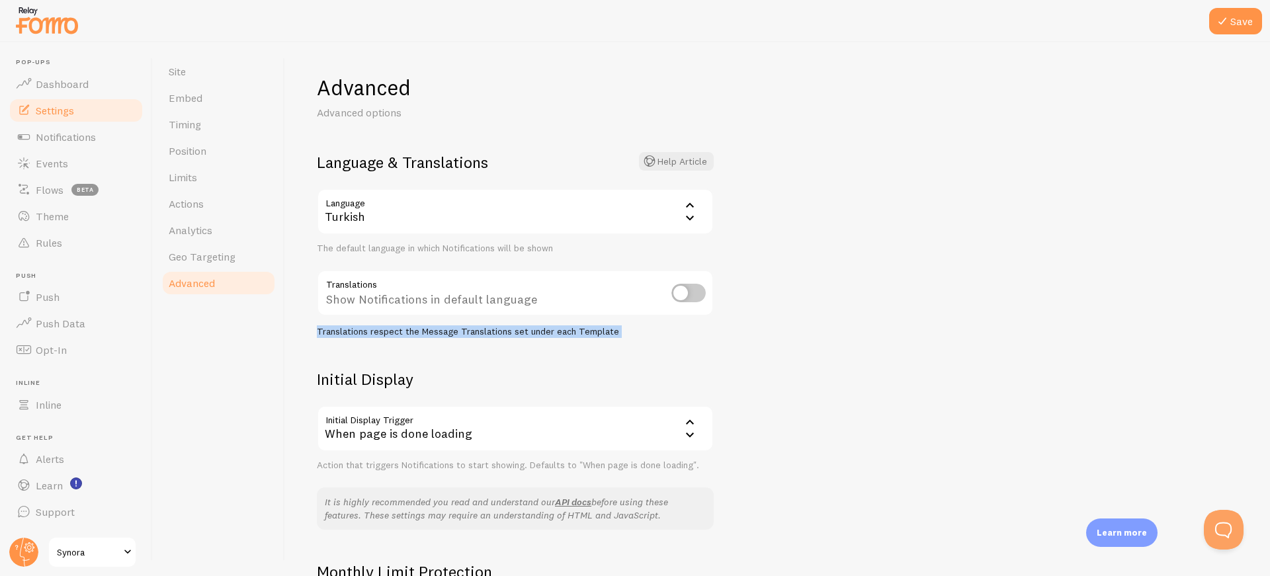
click at [682, 289] on input "checkbox" at bounding box center [688, 293] width 34 height 19
click at [685, 295] on input "checkbox" at bounding box center [688, 293] width 34 height 19
click at [563, 350] on form "Language & Translations Help Article Language tr Turkish English Arabic Bulgari…" at bounding box center [515, 311] width 397 height 319
click at [971, 38] on div at bounding box center [635, 21] width 1270 height 42
click at [971, 20] on button "Save" at bounding box center [1235, 21] width 53 height 26
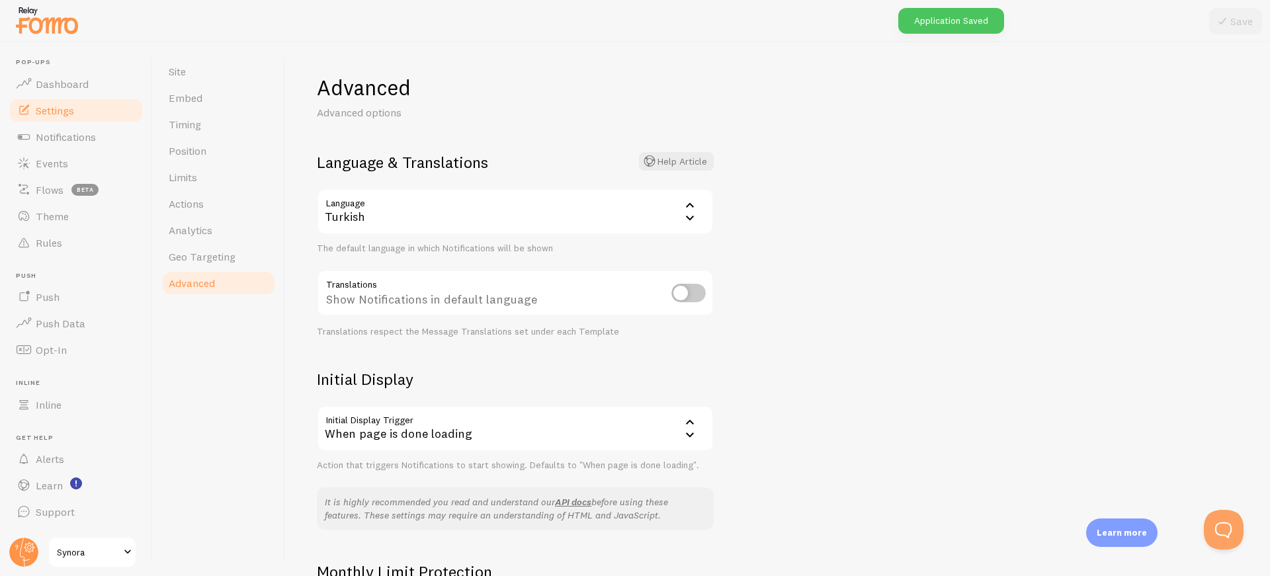
click at [414, 243] on div "The default language in which Notifications will be shown" at bounding box center [515, 249] width 397 height 12
click at [405, 224] on div at bounding box center [405, 224] width 0 height 0
click at [686, 302] on input "checkbox" at bounding box center [688, 293] width 34 height 19
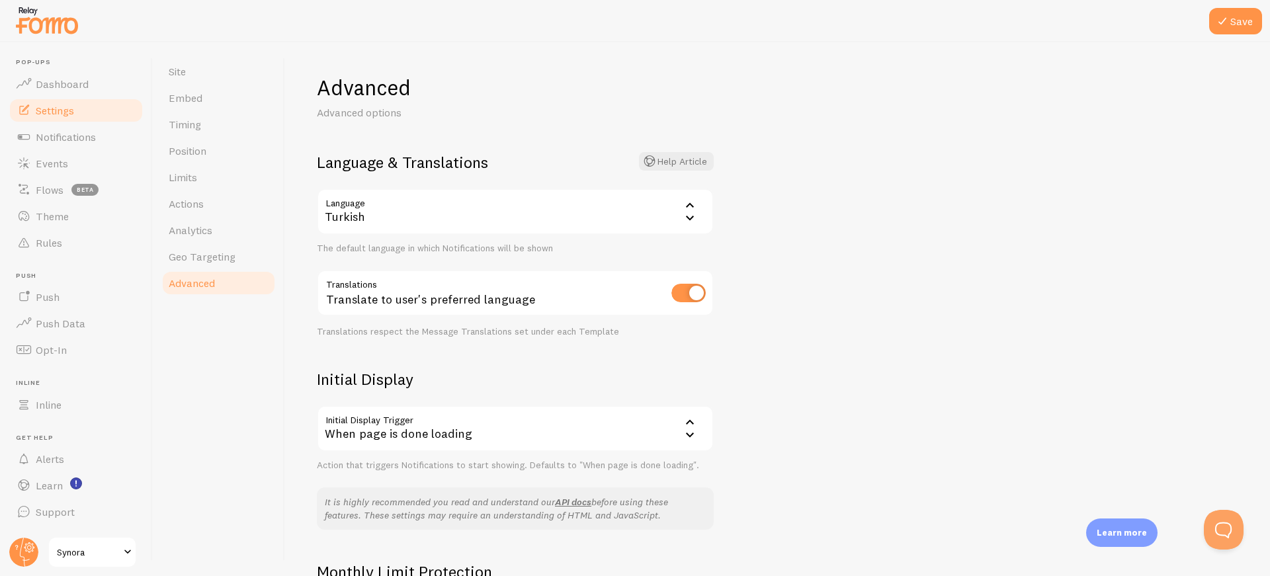
click at [414, 331] on div "Translations respect the Message Translations set under each Template" at bounding box center [515, 332] width 397 height 12
click at [405, 338] on div at bounding box center [405, 338] width 0 height 0
click at [685, 304] on div "Translate to user's preferred language" at bounding box center [515, 294] width 397 height 48
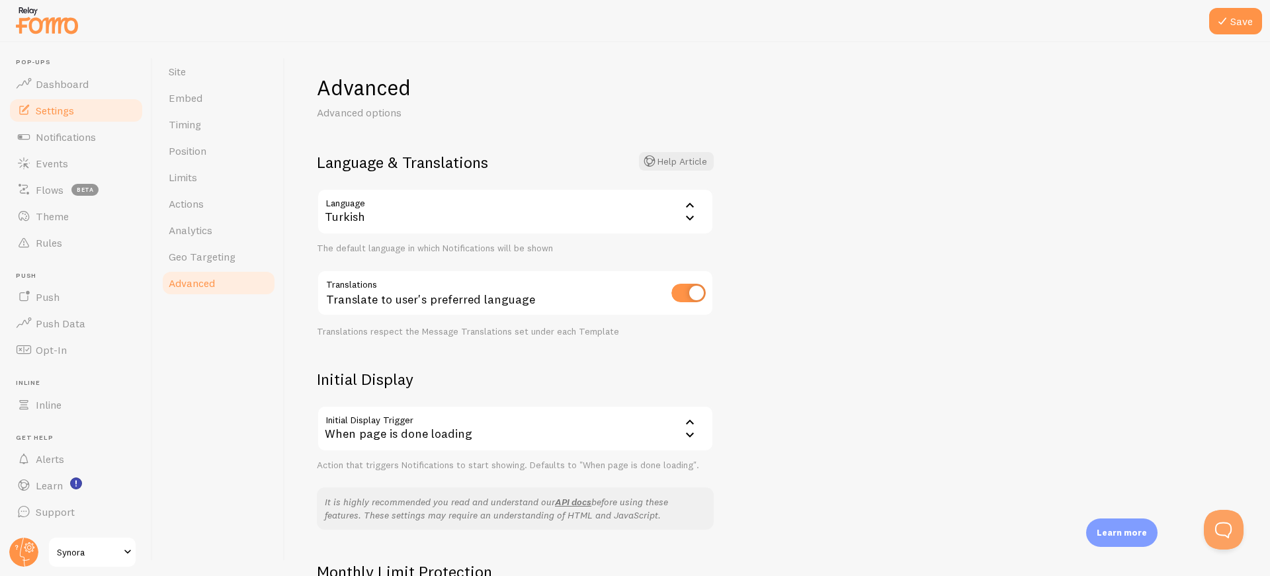
click at [491, 302] on div "Translate to user's preferred language" at bounding box center [515, 294] width 397 height 48
click at [482, 307] on div at bounding box center [482, 307] width 0 height 0
click at [693, 299] on input "checkbox" at bounding box center [688, 293] width 34 height 19
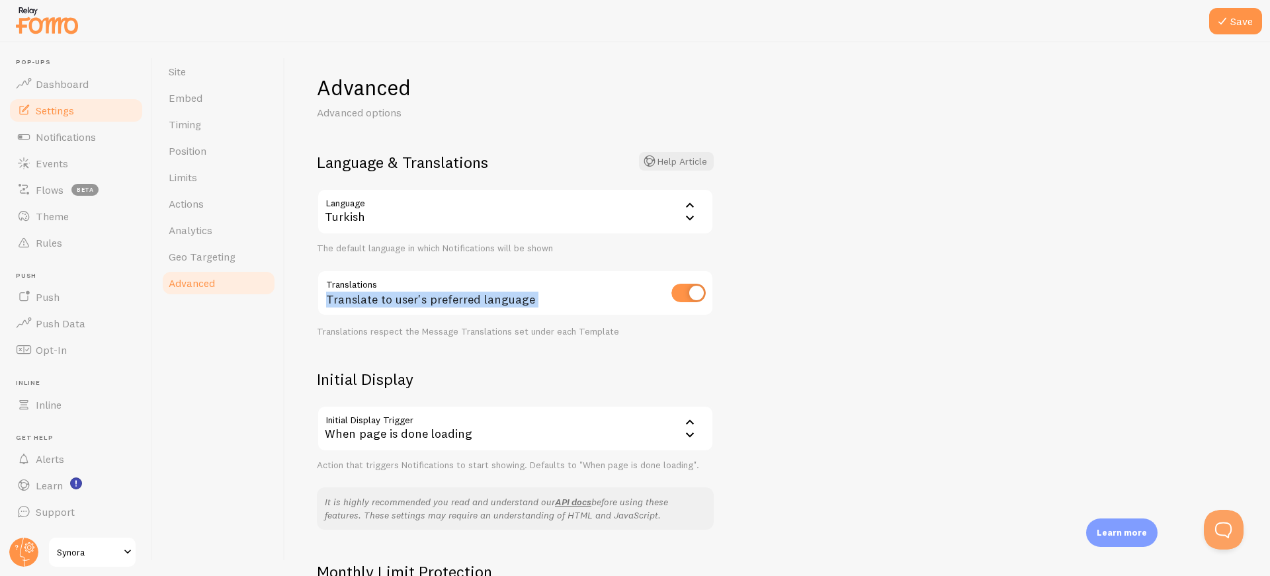
checkbox input "false"
click at [706, 340] on form "Language & Translations Help Article Language tr Turkish English Arabic Bulgari…" at bounding box center [515, 311] width 397 height 319
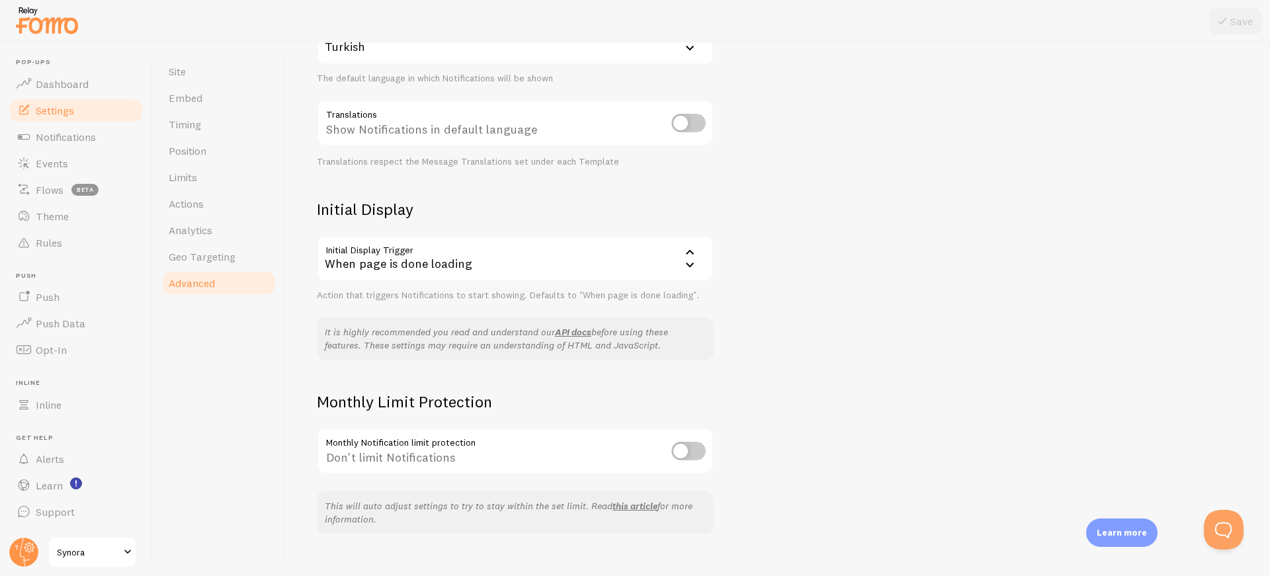
scroll to position [169, 0]
click at [479, 269] on div "When page is done loading" at bounding box center [515, 260] width 397 height 46
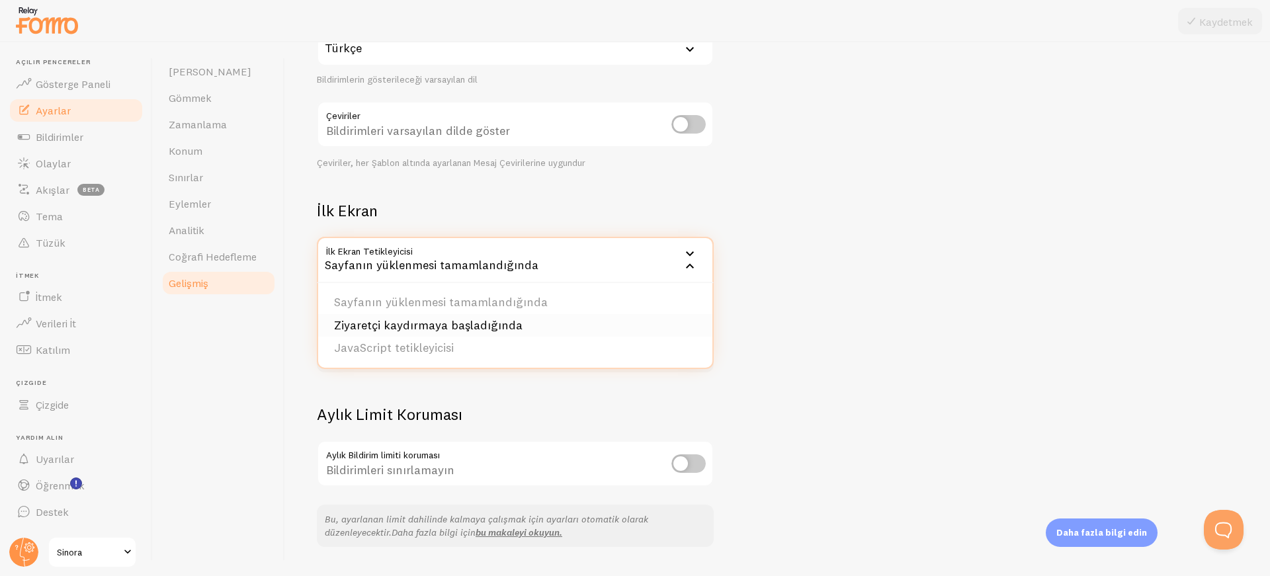
click at [495, 326] on font "Ziyaretçi kaydırmaya başladığında" at bounding box center [428, 324] width 188 height 15
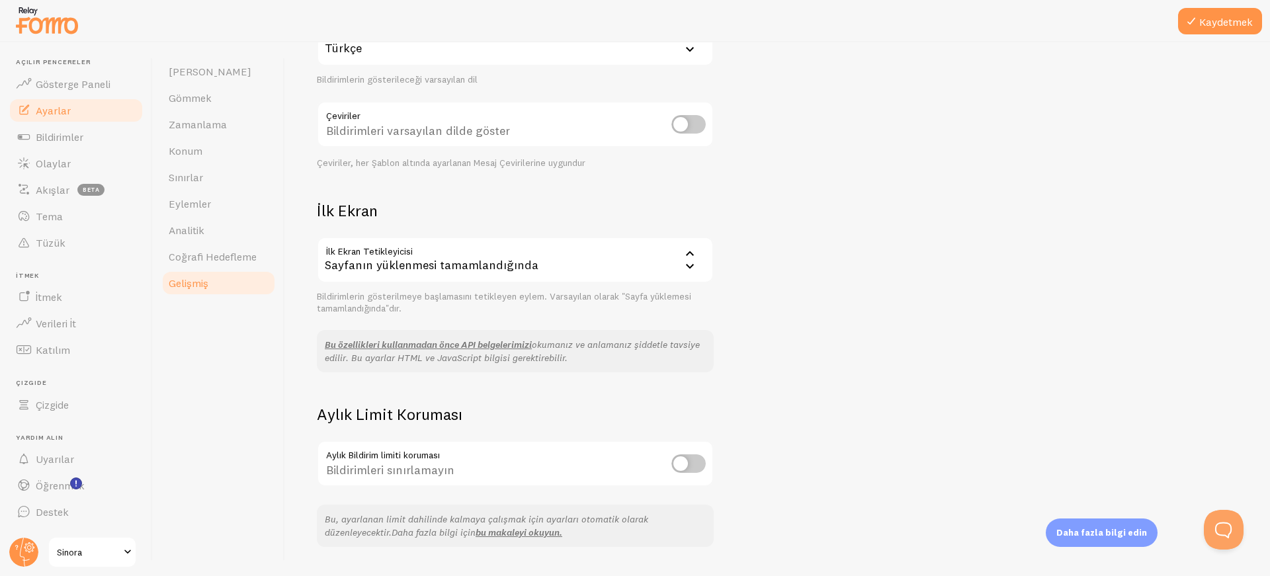
click at [544, 343] on font "okumanız ve anlamanız şiddetle tavsiye edilir" at bounding box center [512, 351] width 375 height 25
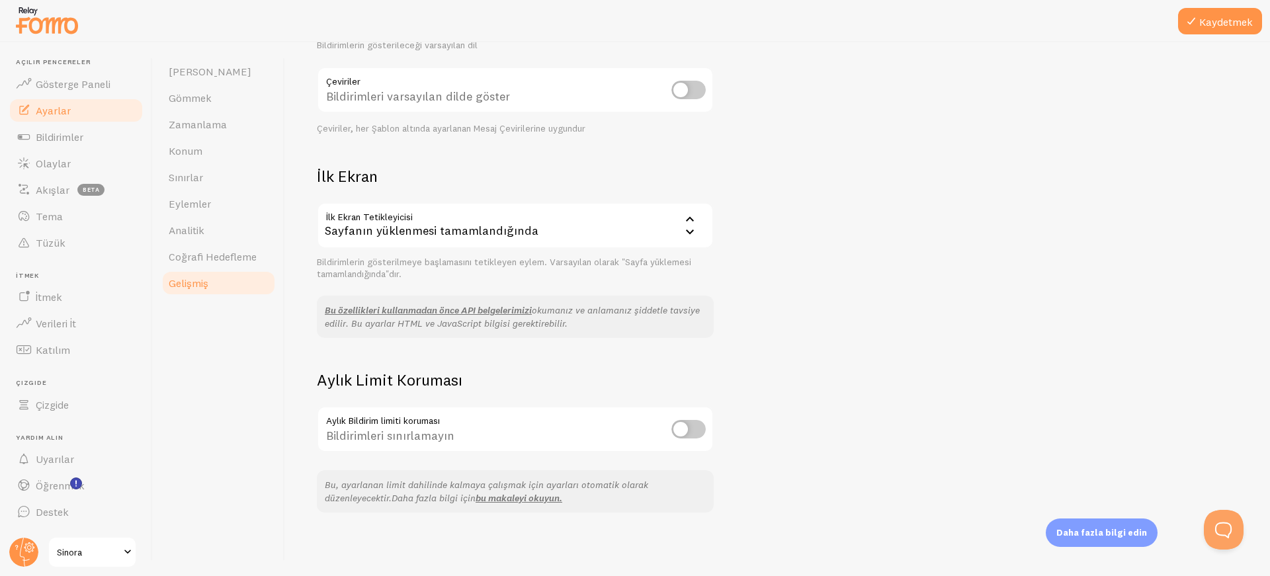
click at [694, 432] on input "checkbox" at bounding box center [688, 429] width 34 height 19
checkbox input "true"
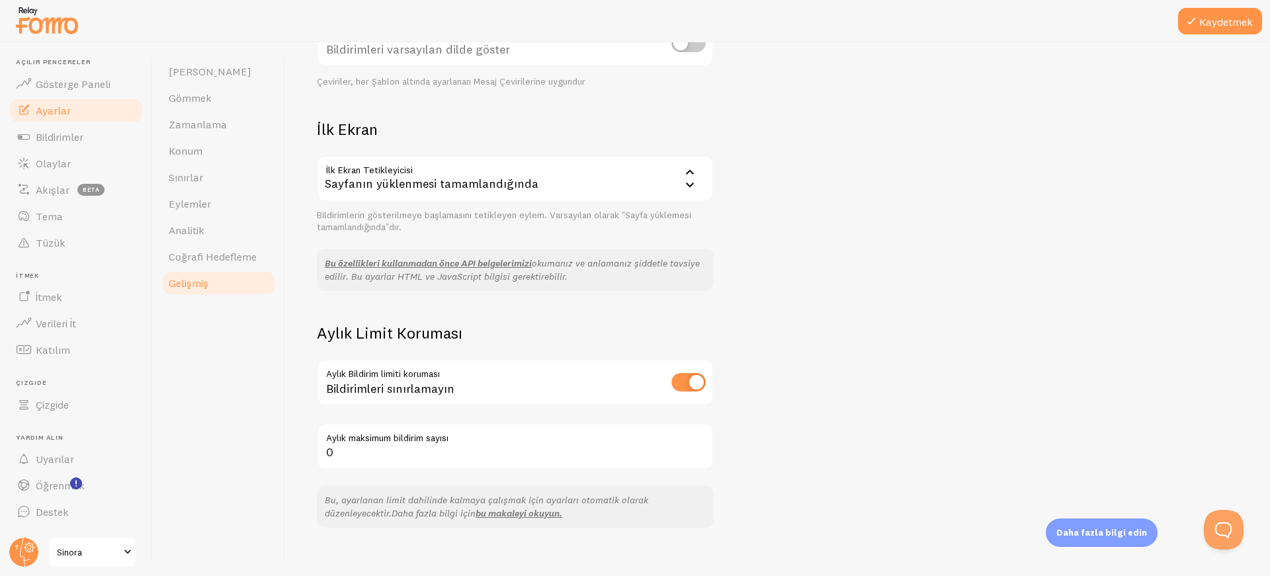
scroll to position [265, 0]
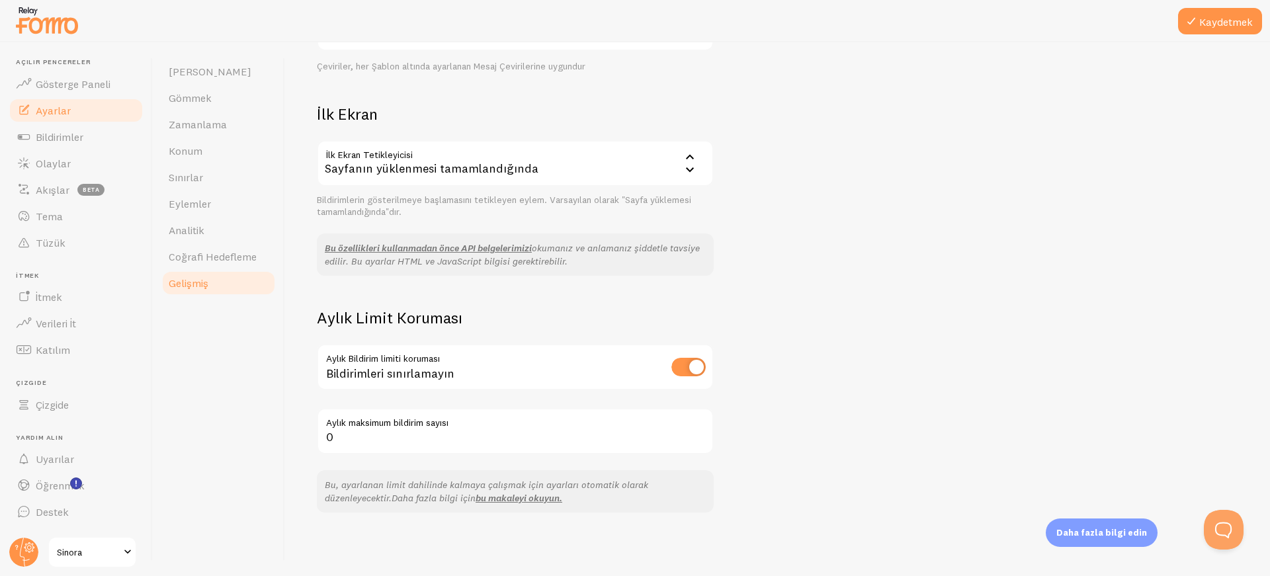
click at [438, 461] on div "Gelişmiş Gelişmiş seçenekler Dil ve Çeviriler Yardım Makalesi Dil tr Türkçe İng…" at bounding box center [515, 161] width 397 height 704
click at [423, 453] on input "0" at bounding box center [515, 431] width 397 height 46
type input "1000"
click at [768, 399] on div "Gelişmiş Gelişmiş seçenekler Dil ve Çeviriler Yardım Makalesi Dil tr Türkçe İng…" at bounding box center [777, 309] width 985 height 534
click at [971, 24] on font "Kaydetmek" at bounding box center [1226, 21] width 54 height 13
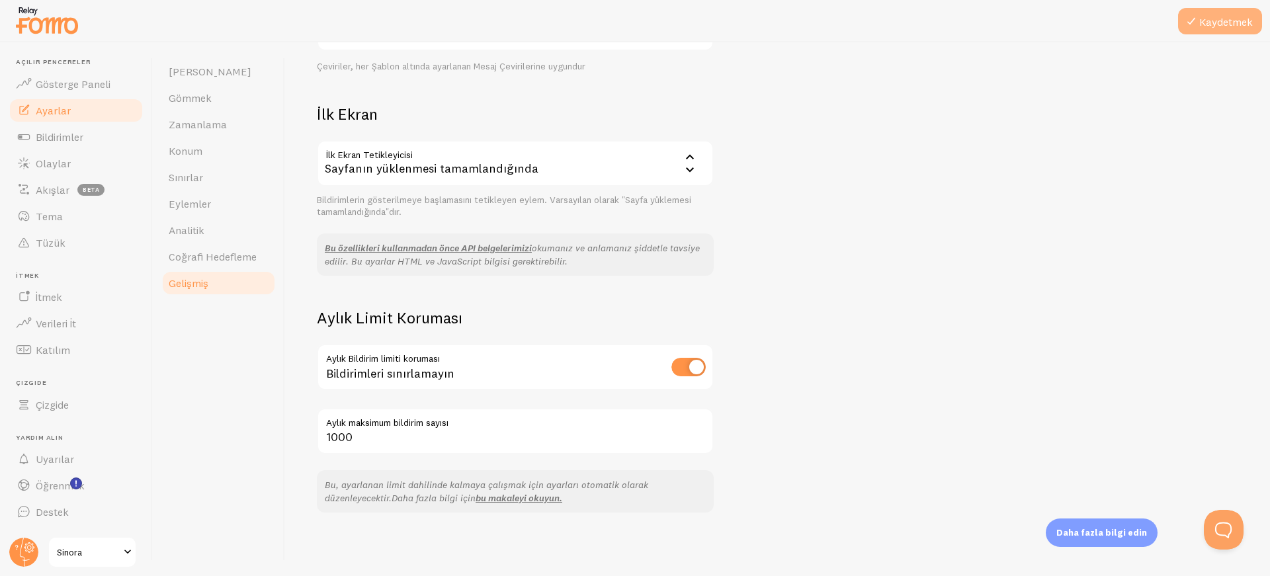
scroll to position [345, 0]
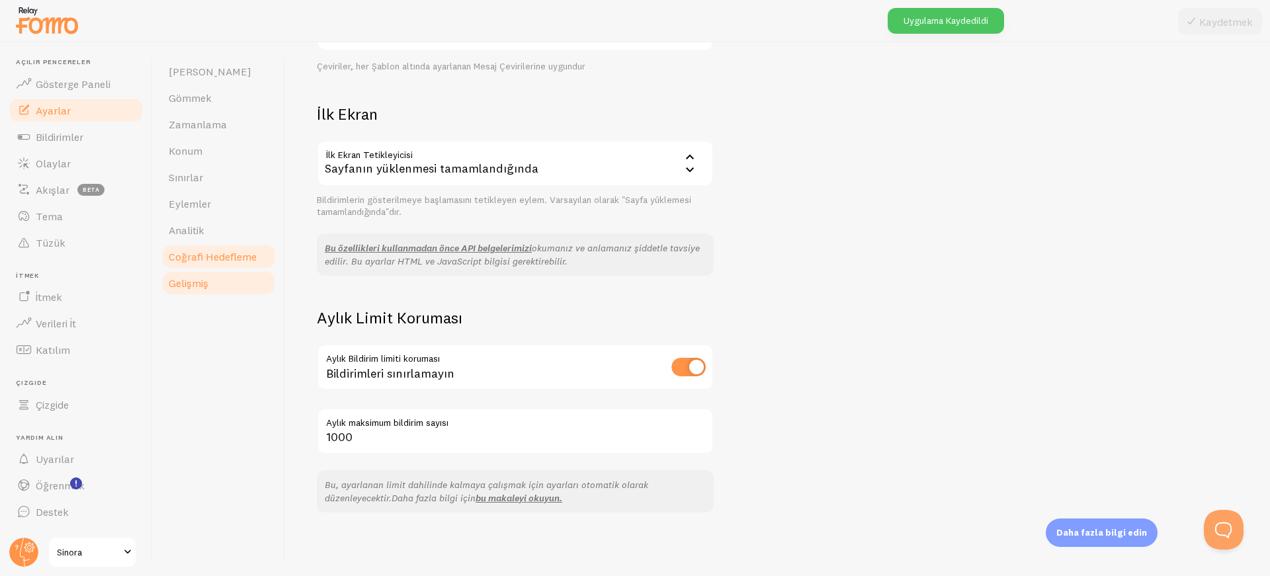
click at [231, 253] on font "Coğrafi Hedefleme" at bounding box center [213, 256] width 88 height 13
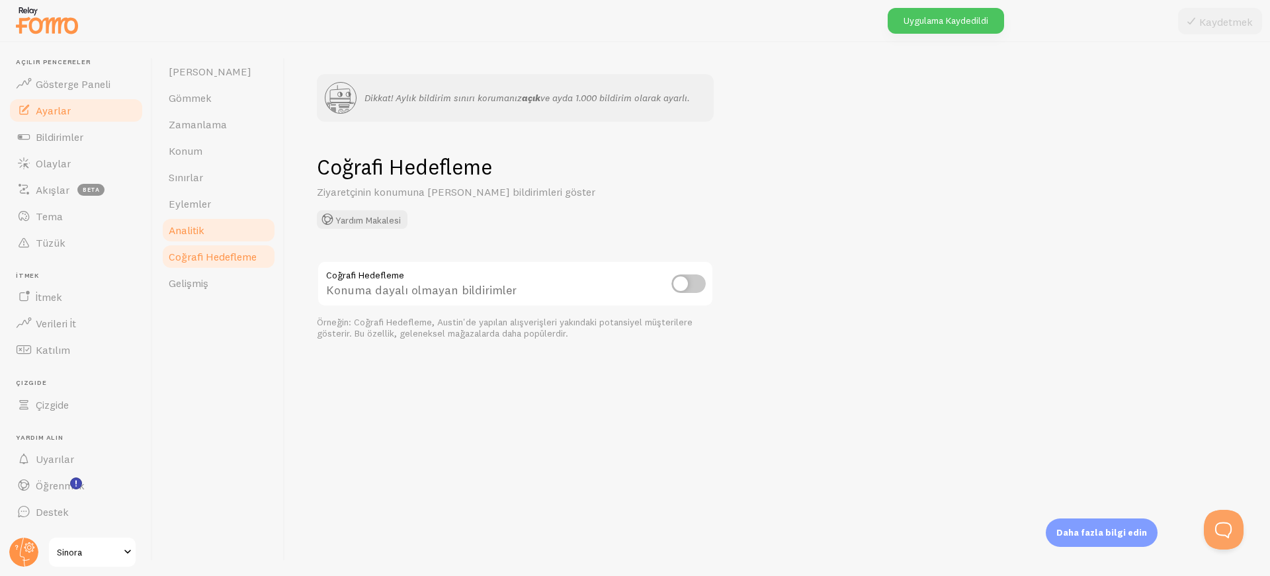
click at [203, 229] on font "Analitik" at bounding box center [187, 230] width 36 height 13
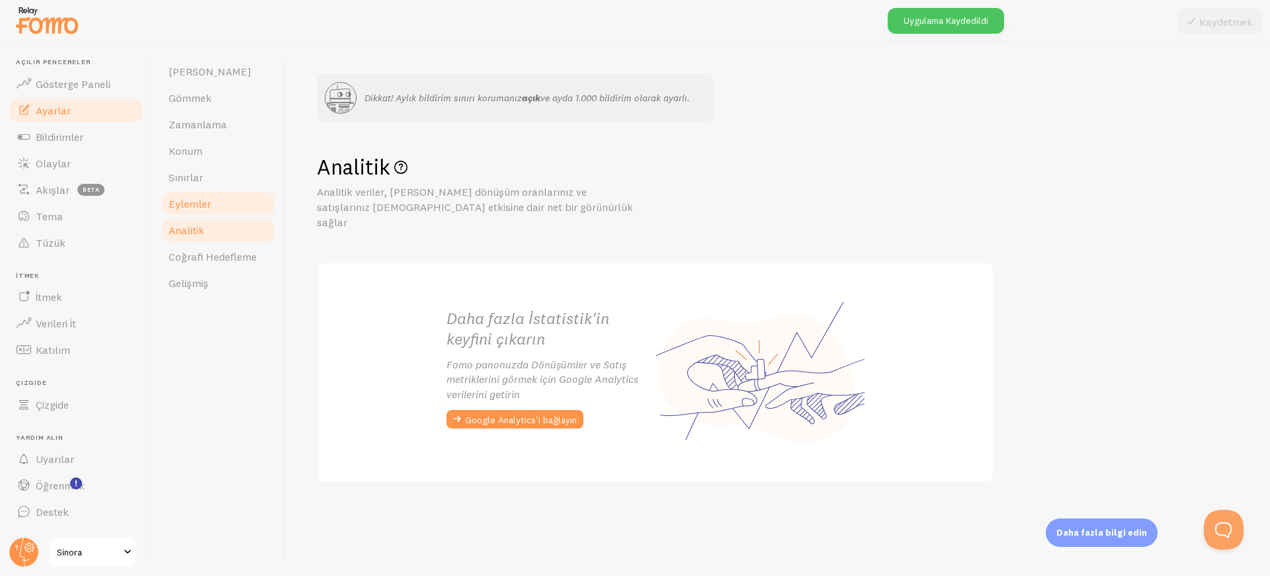
click at [204, 200] on font "Eylemler" at bounding box center [190, 203] width 42 height 13
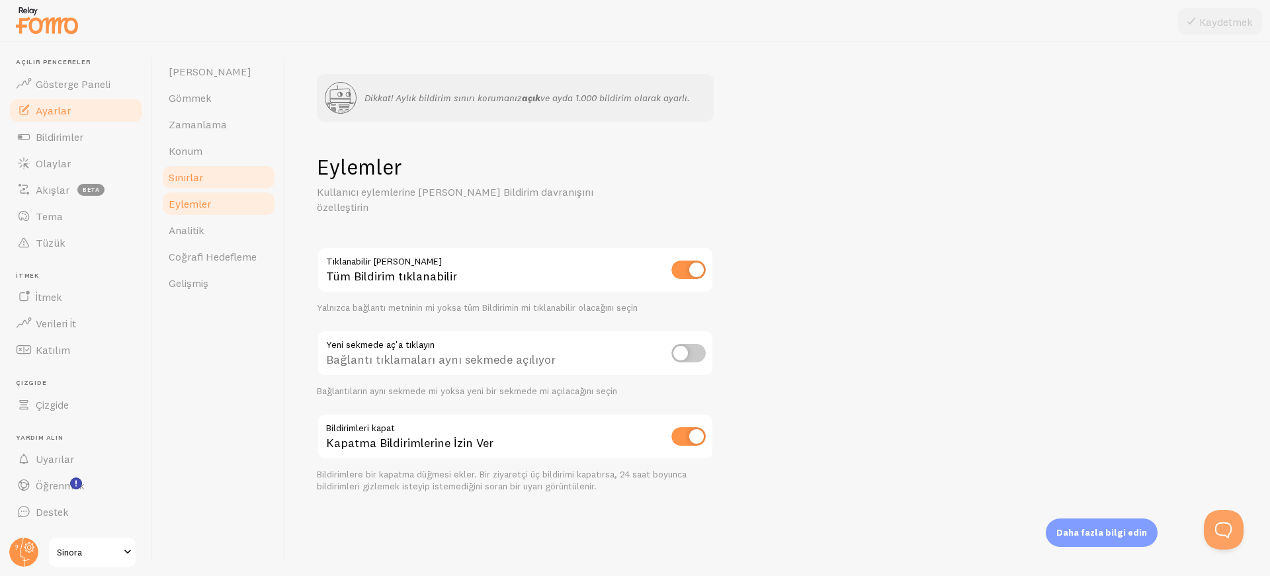
click at [209, 182] on link "Sınırlar" at bounding box center [219, 177] width 116 height 26
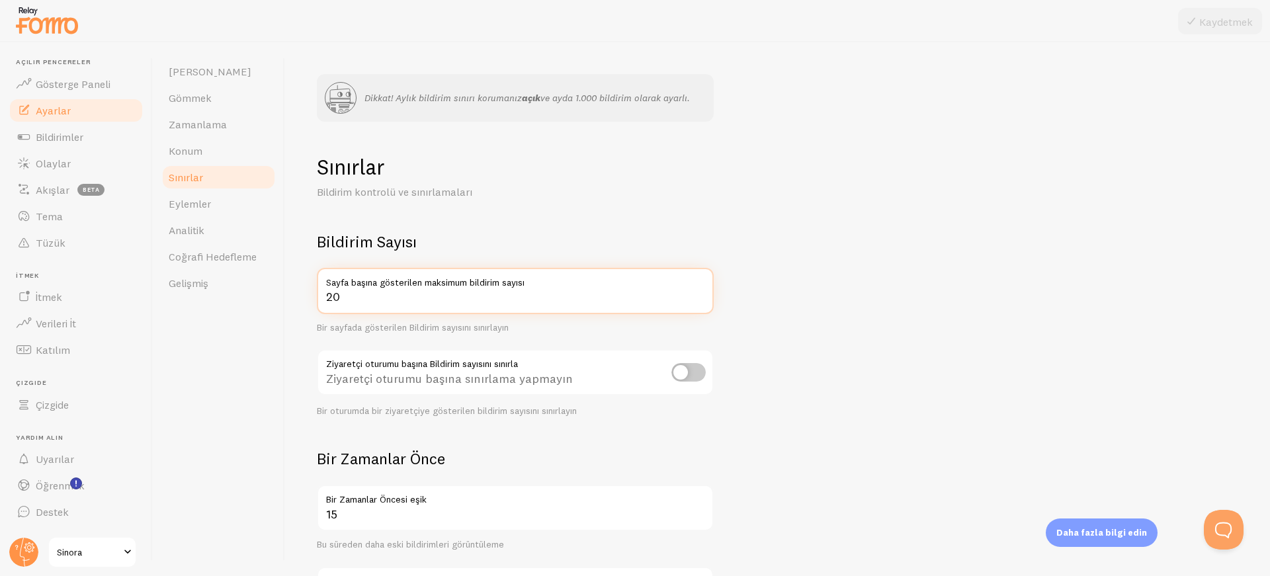
click at [384, 303] on input "20" at bounding box center [515, 291] width 397 height 46
type input "5"
click at [784, 343] on form "Bildirim Sayısı 5 Sayfa başına gösterilen maksimum bildirim sayısı Bir sayfada …" at bounding box center [777, 539] width 921 height 616
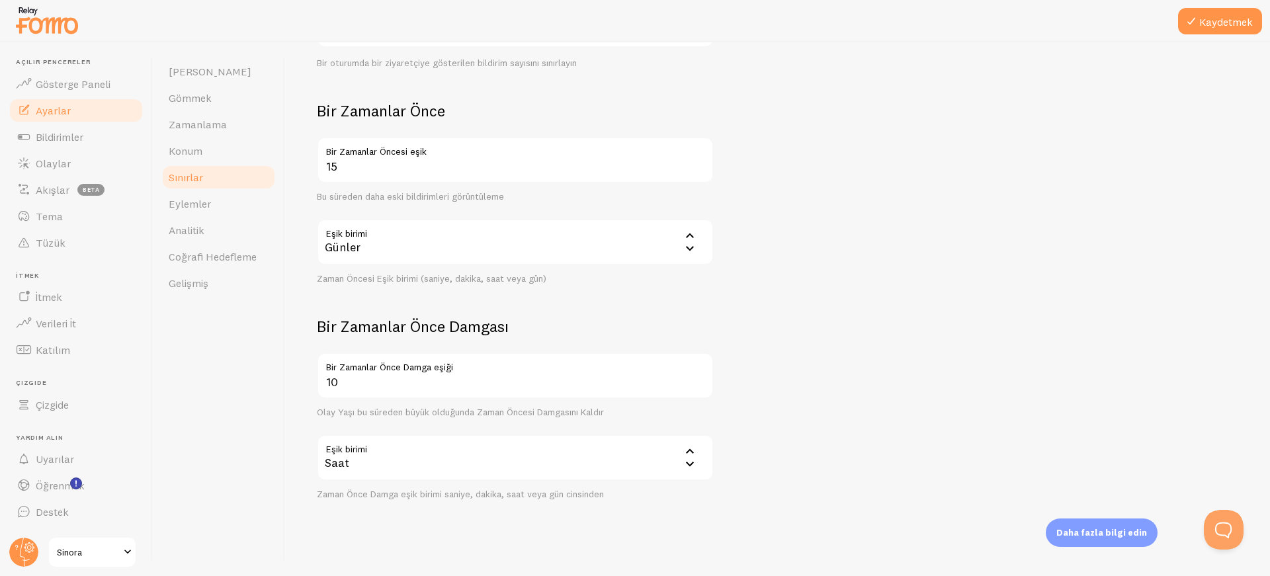
scroll to position [361, 0]
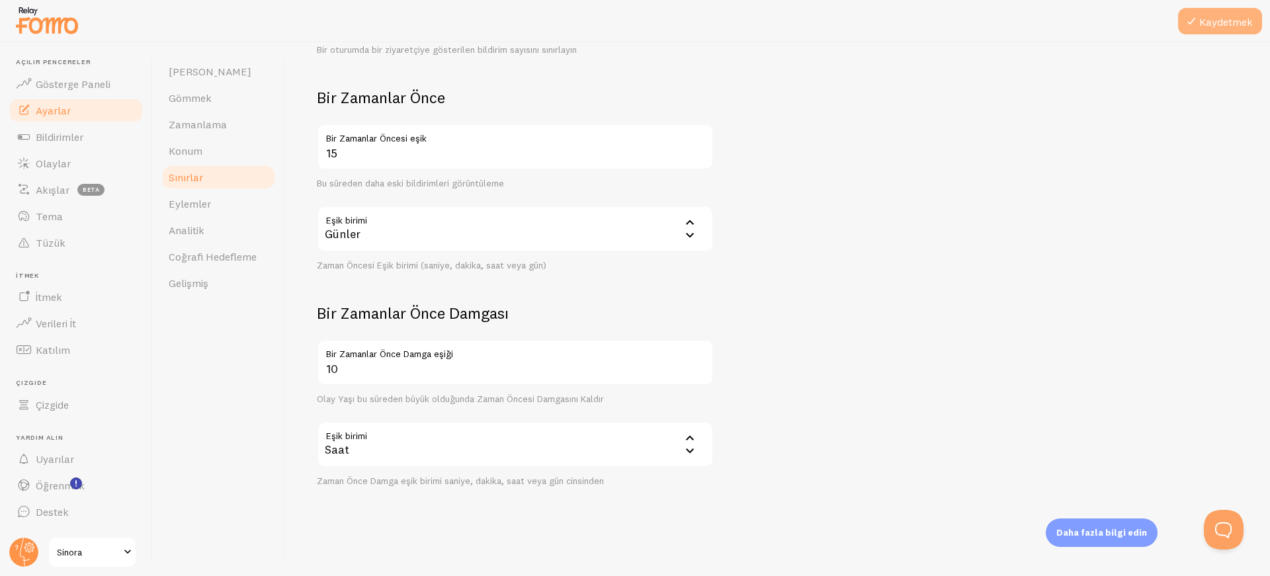
click at [971, 21] on icon at bounding box center [1191, 21] width 16 height 16
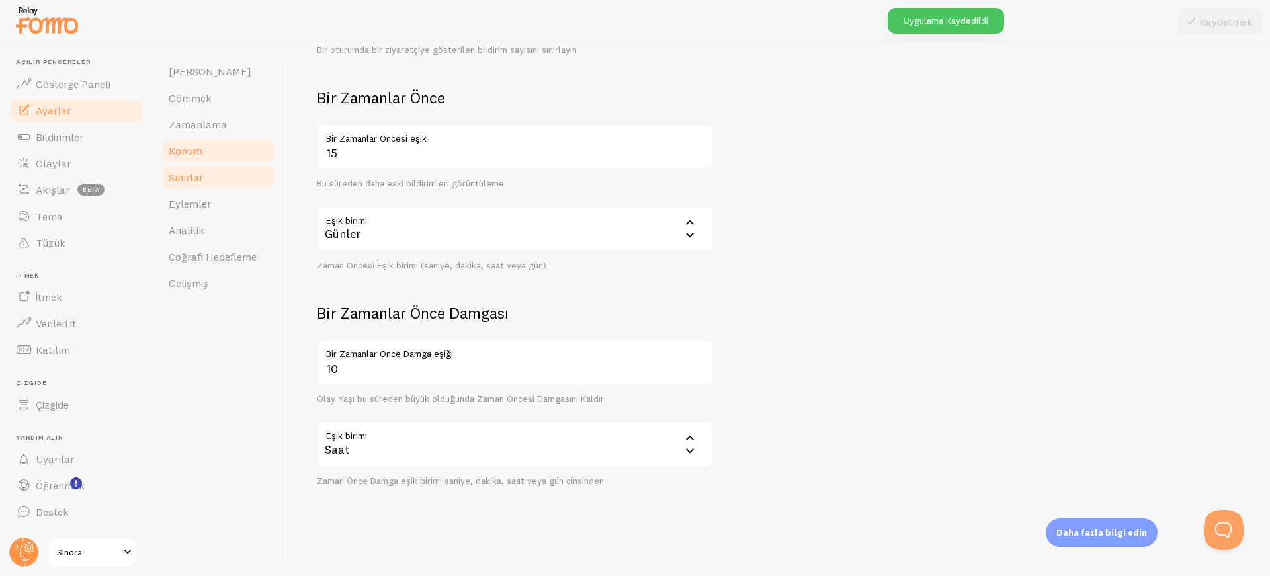
click at [220, 149] on link "Konum" at bounding box center [219, 151] width 116 height 26
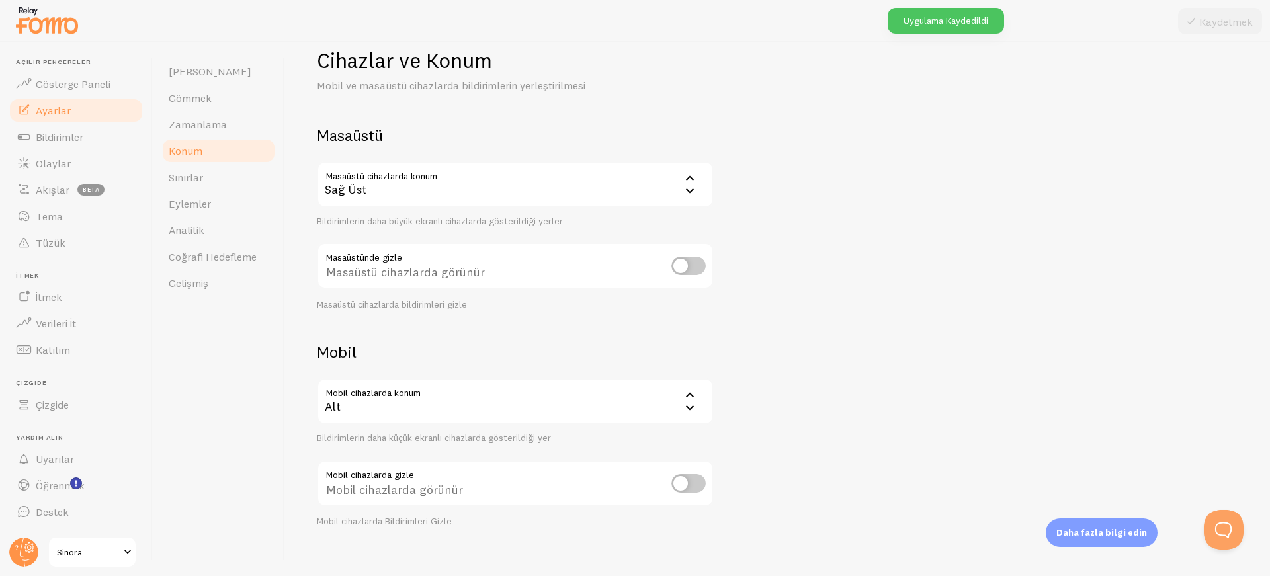
scroll to position [122, 0]
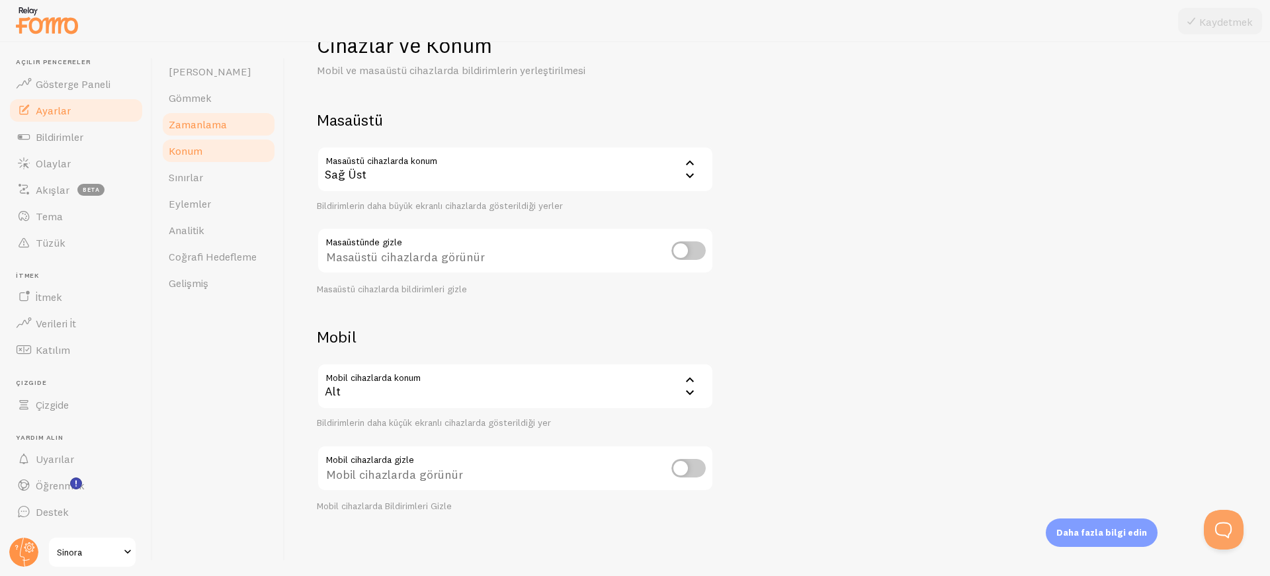
click at [240, 118] on link "Zamanlama" at bounding box center [219, 124] width 116 height 26
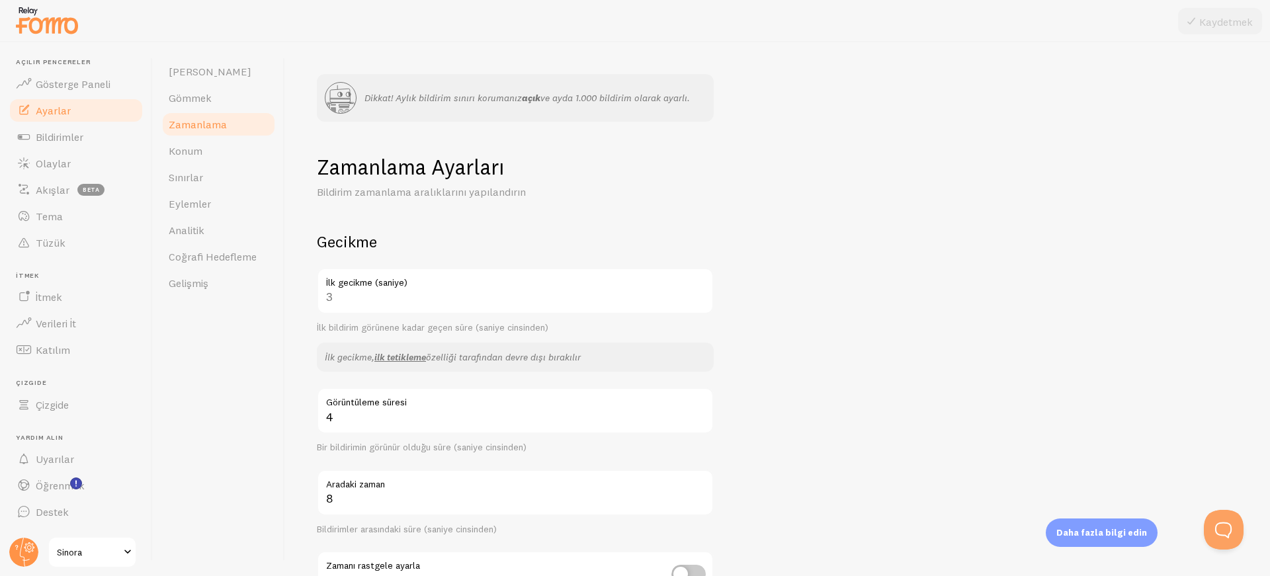
click at [399, 302] on div "3 İlk gecikme (saniye)" at bounding box center [515, 291] width 397 height 46
click at [367, 297] on div "3 İlk gecikme (saniye)" at bounding box center [515, 291] width 397 height 46
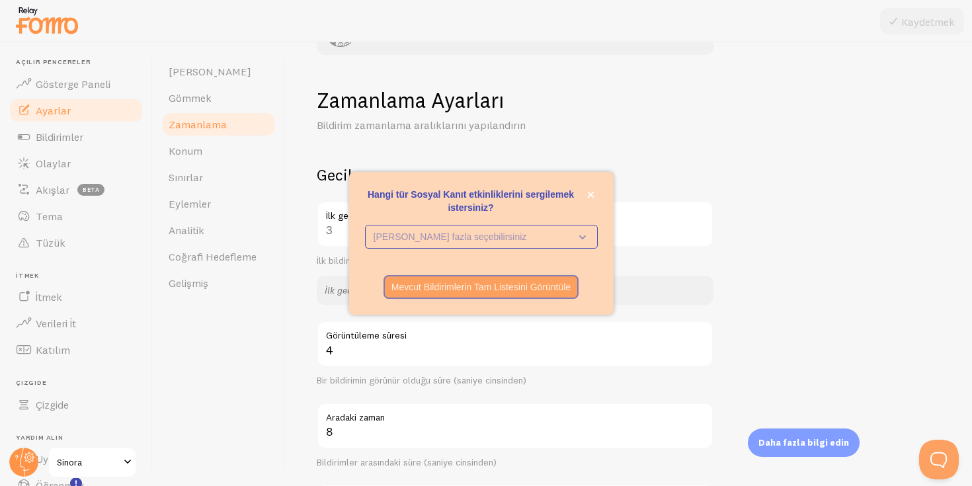
scroll to position [67, 0]
click at [594, 190] on button "kapalı," at bounding box center [591, 195] width 14 height 14
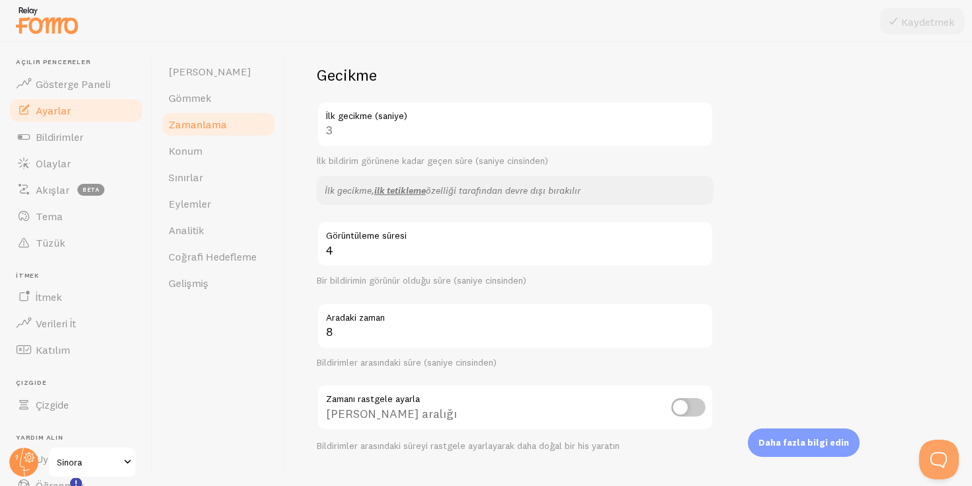
scroll to position [169, 0]
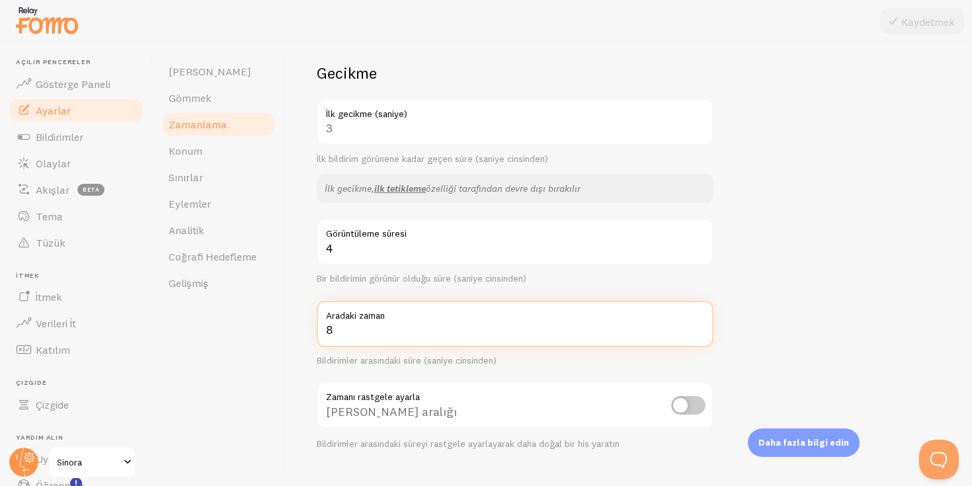
click at [378, 341] on input "8" at bounding box center [515, 324] width 397 height 46
type input "12"
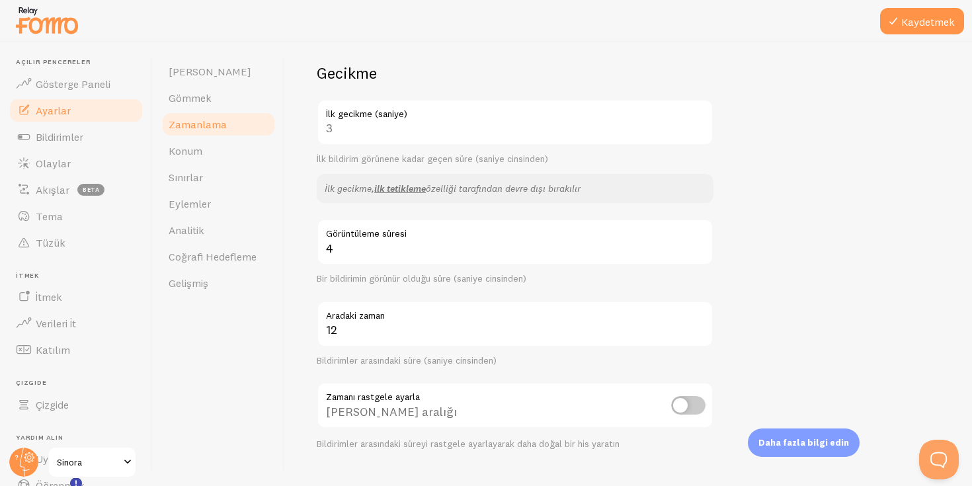
click at [245, 340] on div "[PERSON_NAME] Gömmek Zamanlama [GEOGRAPHIC_DATA] Sınırlar Eylemler Analitik Coğ…" at bounding box center [219, 264] width 132 height 444
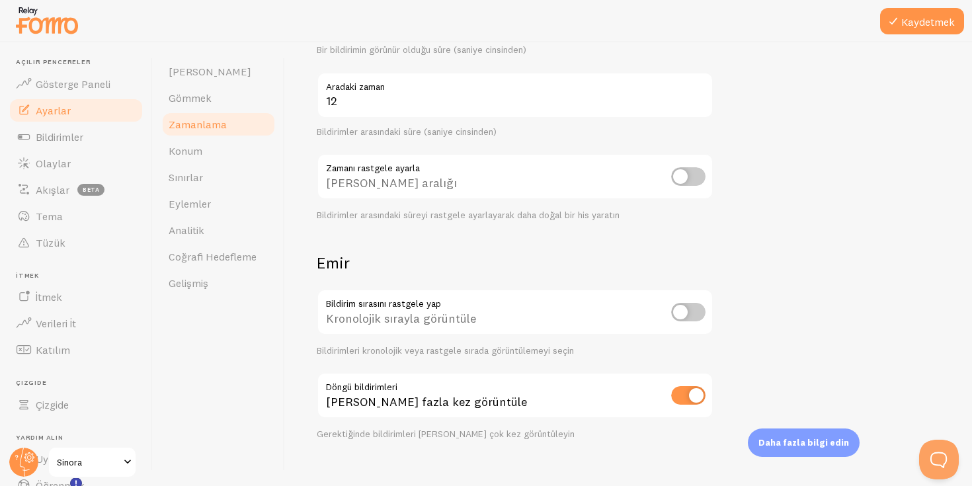
scroll to position [415, 0]
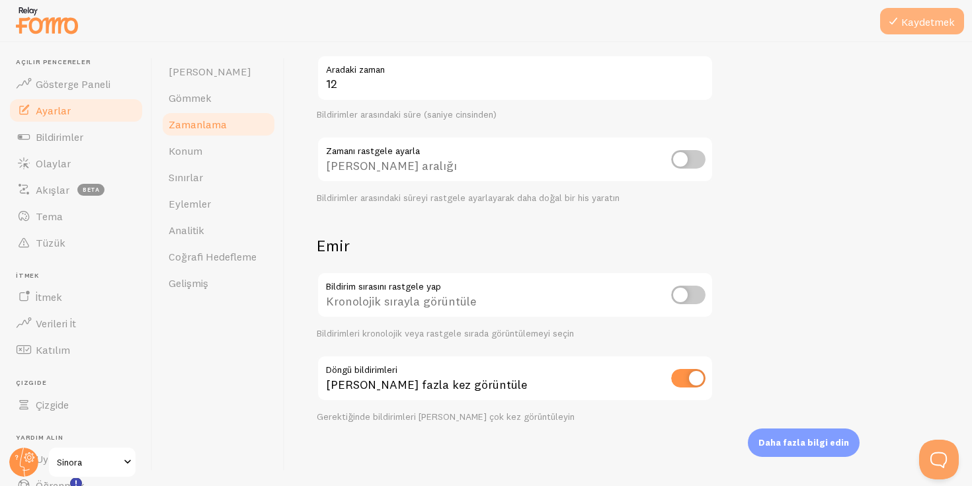
click at [912, 30] on button "Kaydetmek" at bounding box center [922, 21] width 84 height 26
click at [200, 98] on font "Gömmek" at bounding box center [190, 97] width 43 height 13
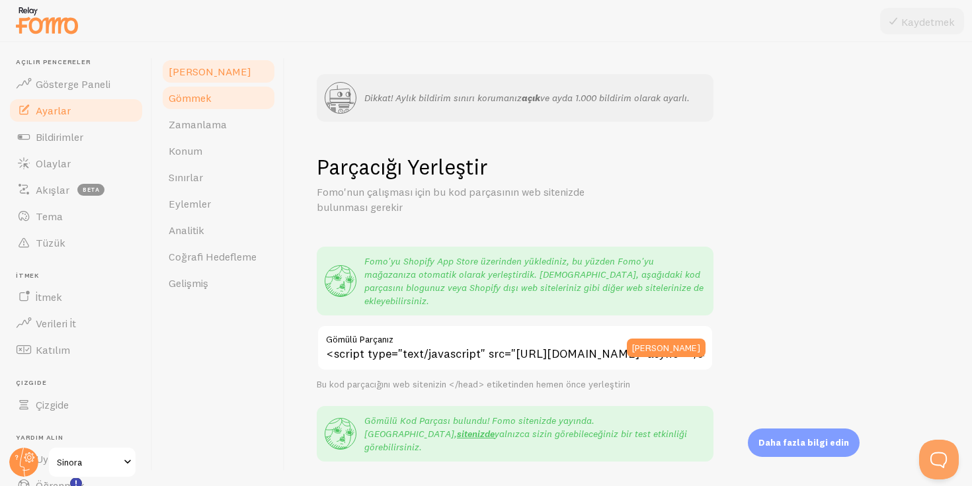
click at [181, 78] on link "[PERSON_NAME]" at bounding box center [219, 71] width 116 height 26
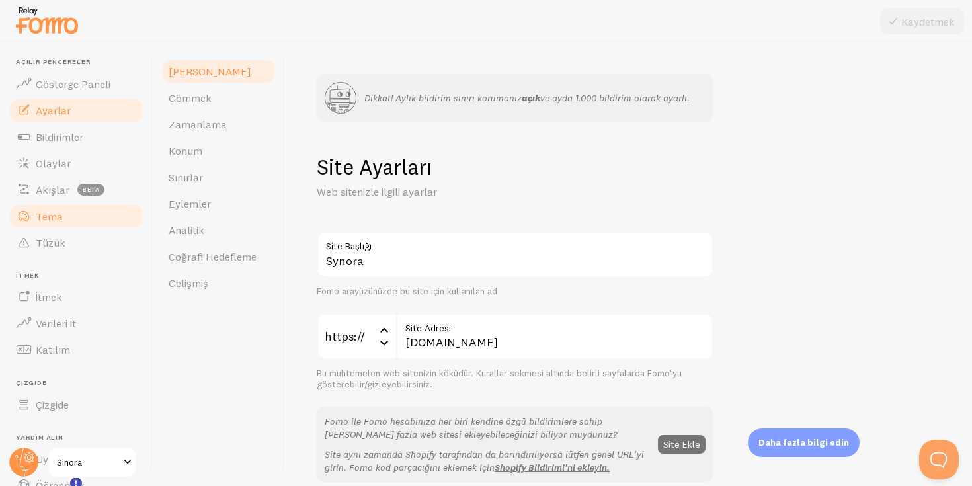
click at [70, 217] on link "Tema" at bounding box center [76, 216] width 136 height 26
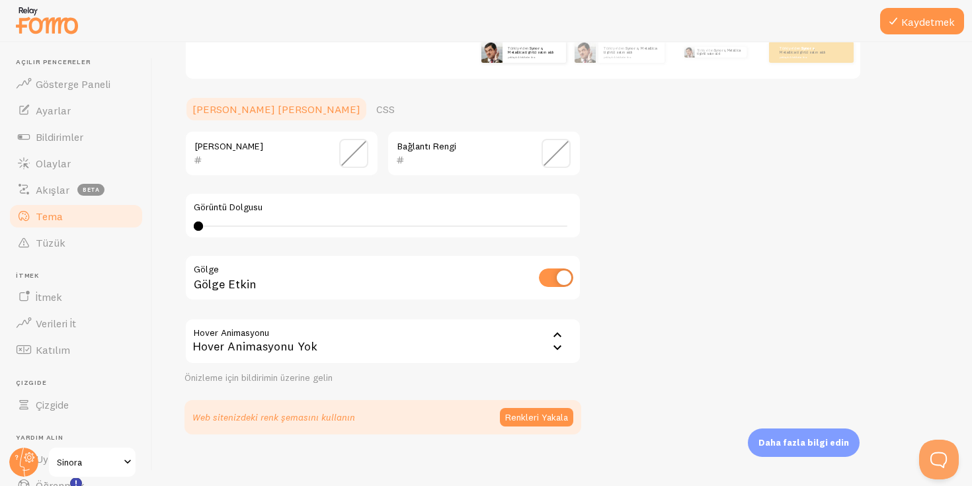
scroll to position [279, 0]
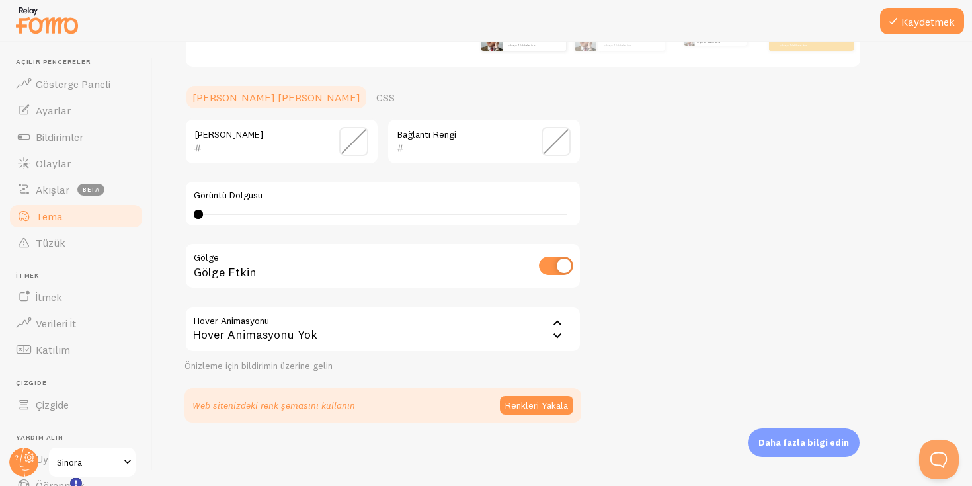
click at [370, 337] on div "Hover Animasyonu Yok" at bounding box center [382, 329] width 397 height 46
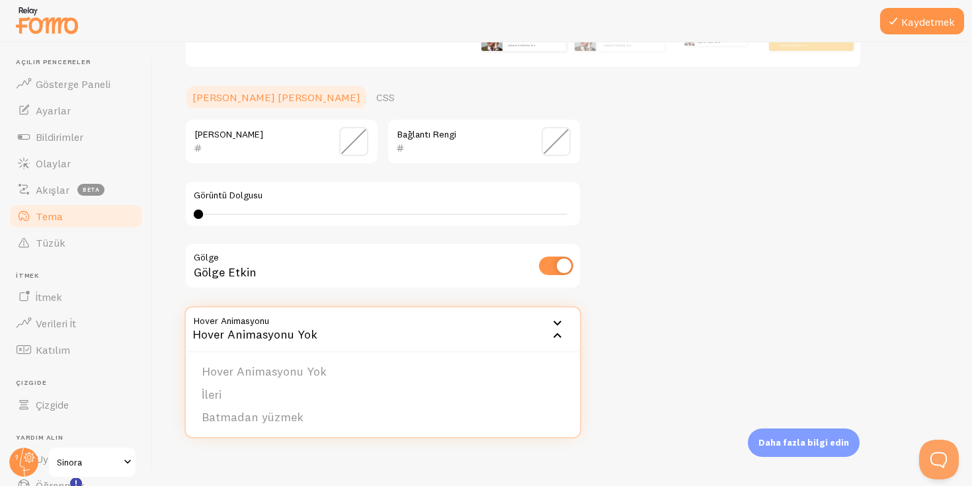
click at [391, 298] on div "Metin Rengi Bağlantı Rengi Görüntü Dolgusu 0 0 - tanımsız Gölge Gölge [PERSON_N…" at bounding box center [382, 245] width 397 height 254
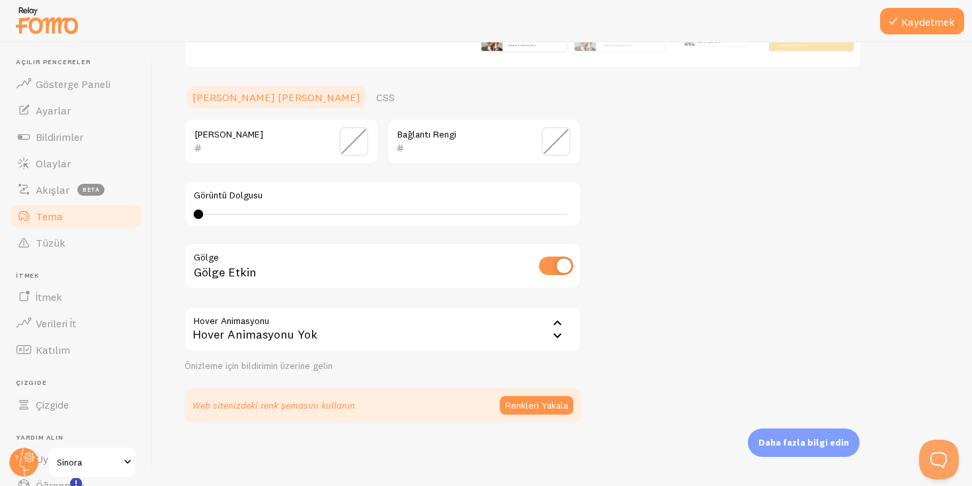
click at [381, 317] on div "Hover Animasyonu Yok" at bounding box center [382, 329] width 397 height 46
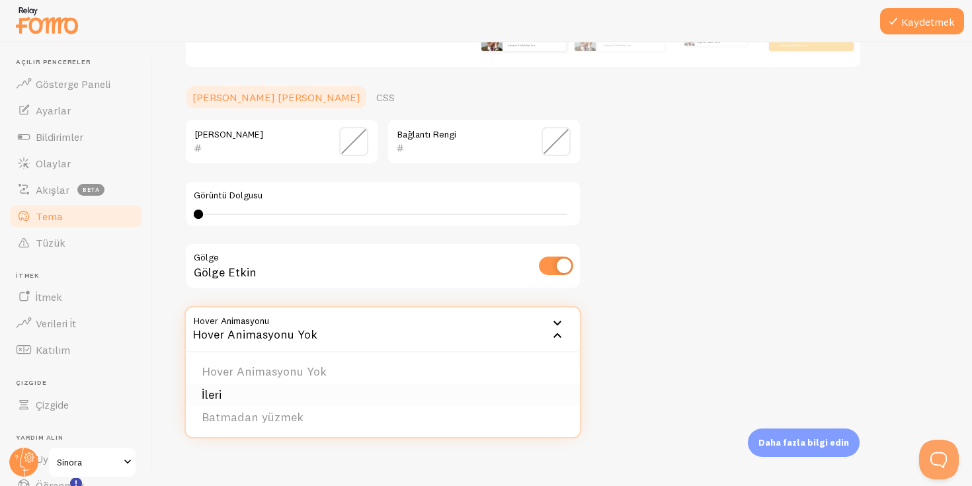
click at [296, 402] on li "İleri" at bounding box center [383, 395] width 394 height 23
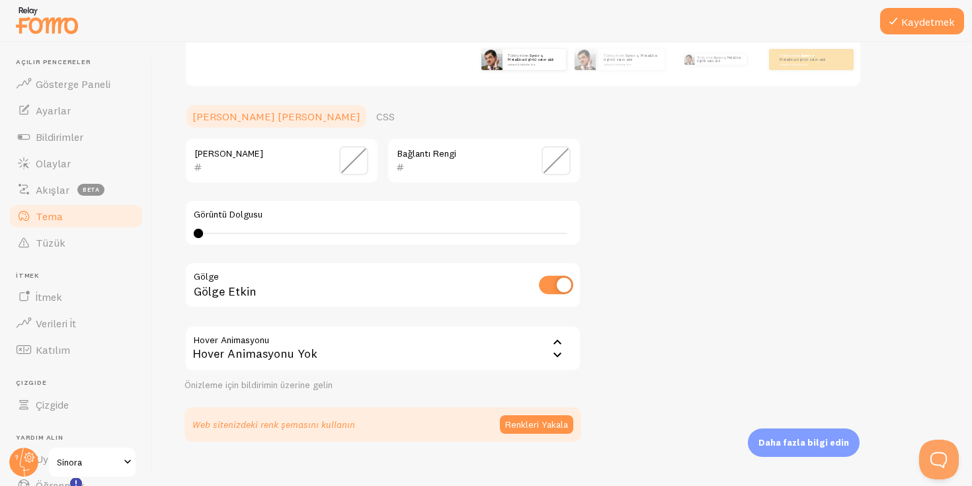
scroll to position [273, 0]
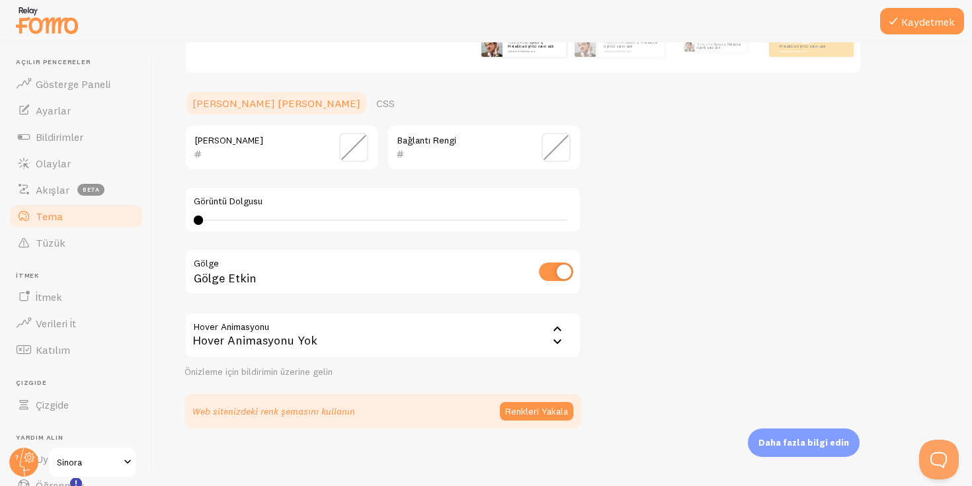
click at [368, 365] on div "Hover Animasyonu forward Hover Animasyonu Yok Hover Animasyonu Yok İleri Batmad…" at bounding box center [382, 345] width 397 height 66
click at [368, 343] on div "Hover Animasyonu Yok" at bounding box center [382, 335] width 397 height 46
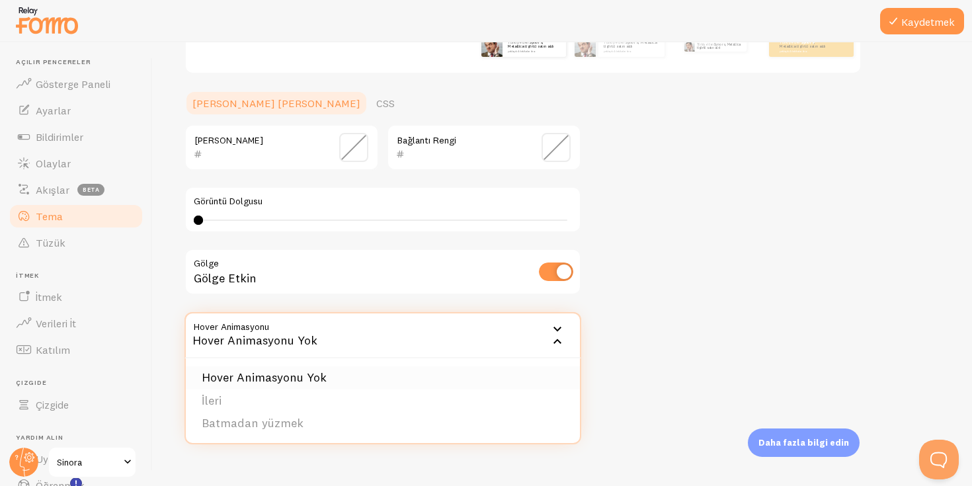
click at [333, 370] on li "Hover Animasyonu Yok" at bounding box center [383, 377] width 394 height 23
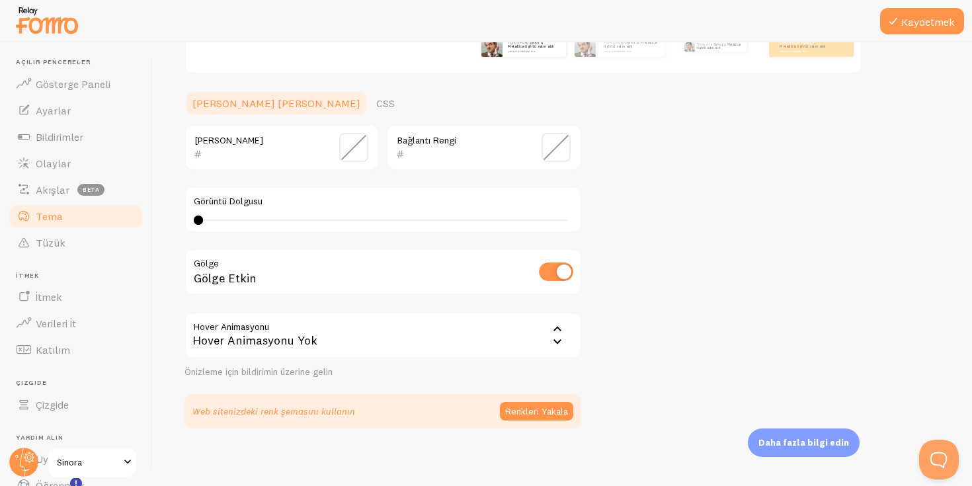
click at [367, 325] on div "Hover Animasyonu Yok" at bounding box center [382, 335] width 397 height 46
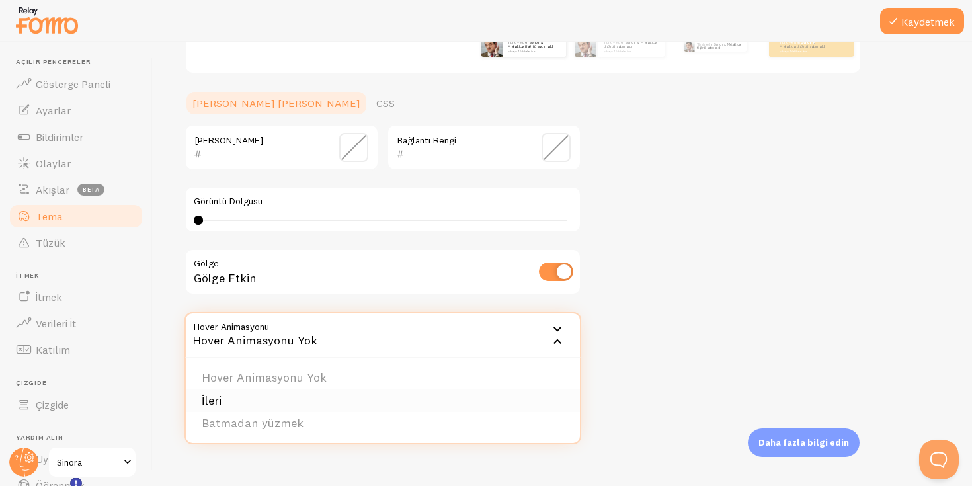
click at [255, 402] on li "İleri" at bounding box center [383, 400] width 394 height 23
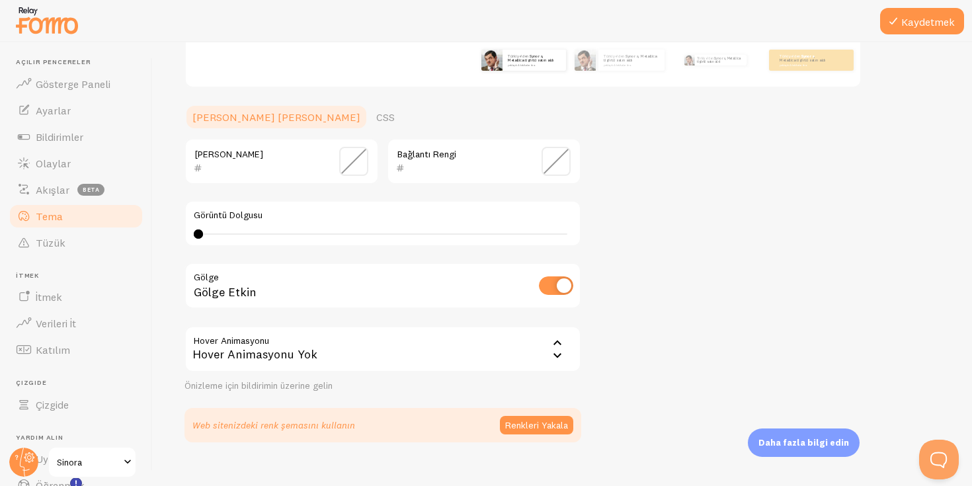
scroll to position [255, 0]
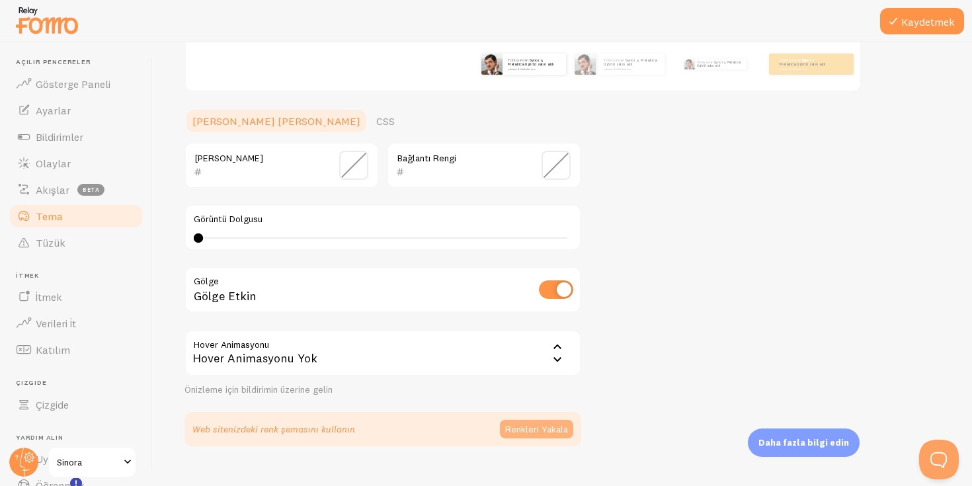
click at [549, 429] on font "Renkleri Yakala" at bounding box center [536, 429] width 63 height 12
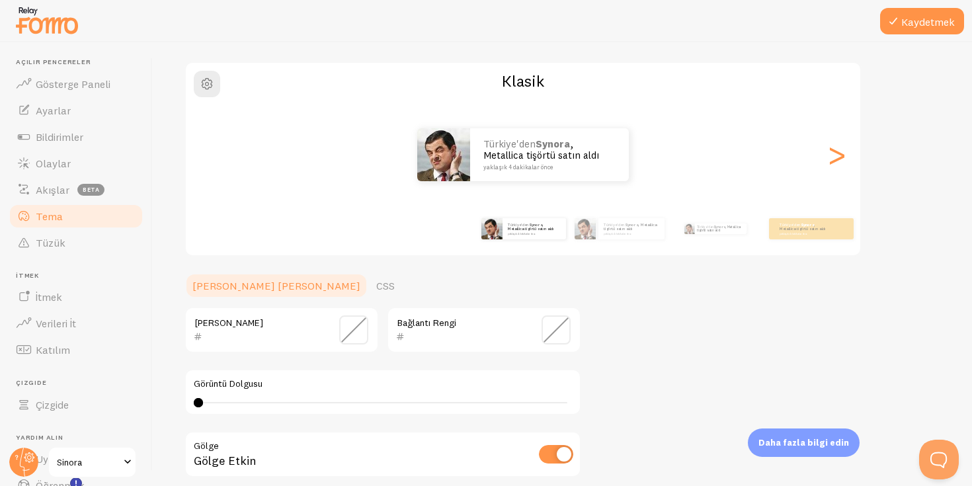
scroll to position [90, 0]
click at [376, 288] on font "CSS" at bounding box center [385, 286] width 19 height 13
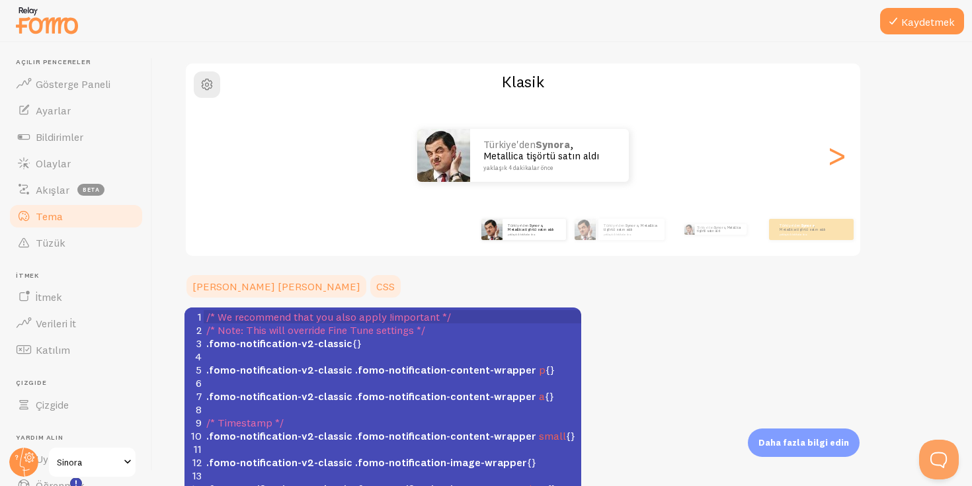
click at [217, 294] on link "[PERSON_NAME] [PERSON_NAME]" at bounding box center [276, 286] width 184 height 26
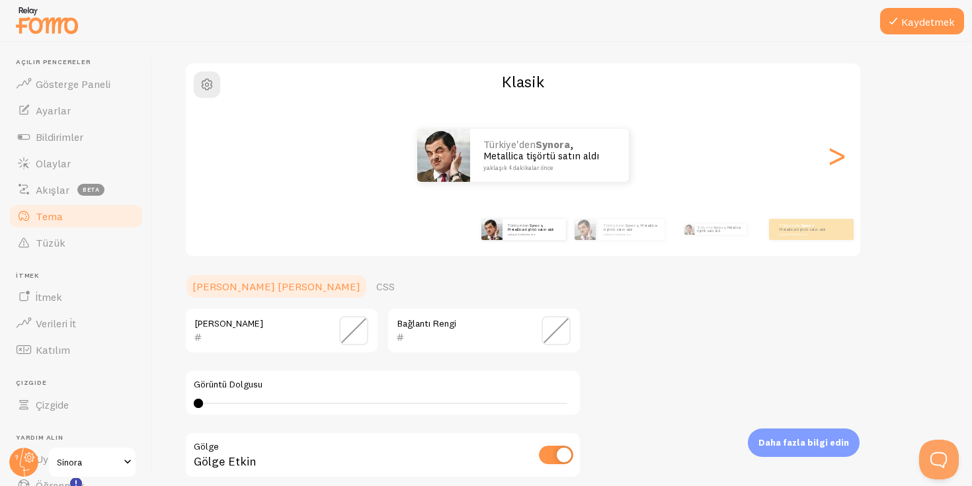
click at [361, 333] on span at bounding box center [353, 330] width 29 height 29
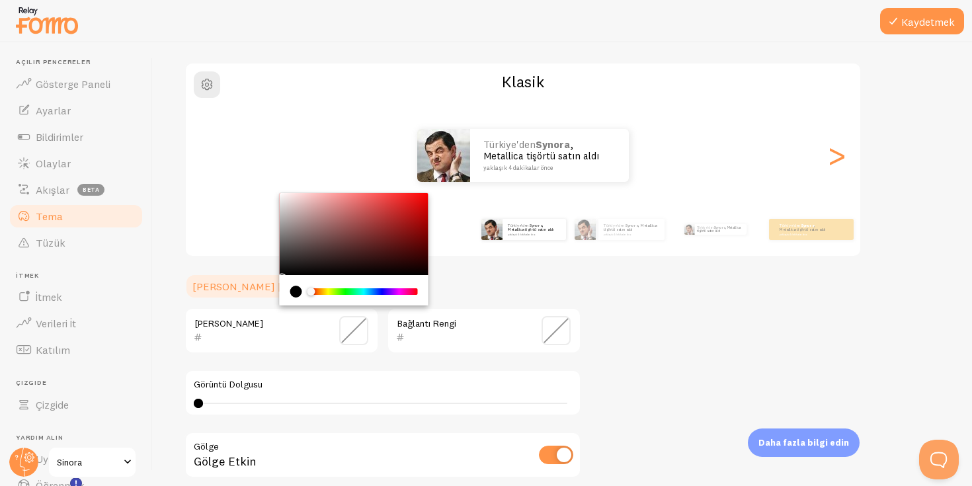
click at [361, 334] on span at bounding box center [353, 330] width 29 height 29
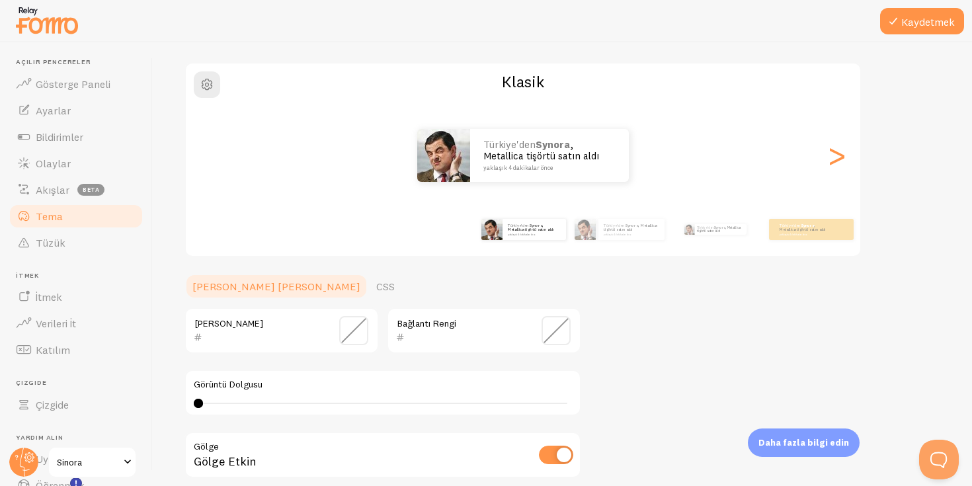
click at [566, 341] on span at bounding box center [556, 330] width 29 height 29
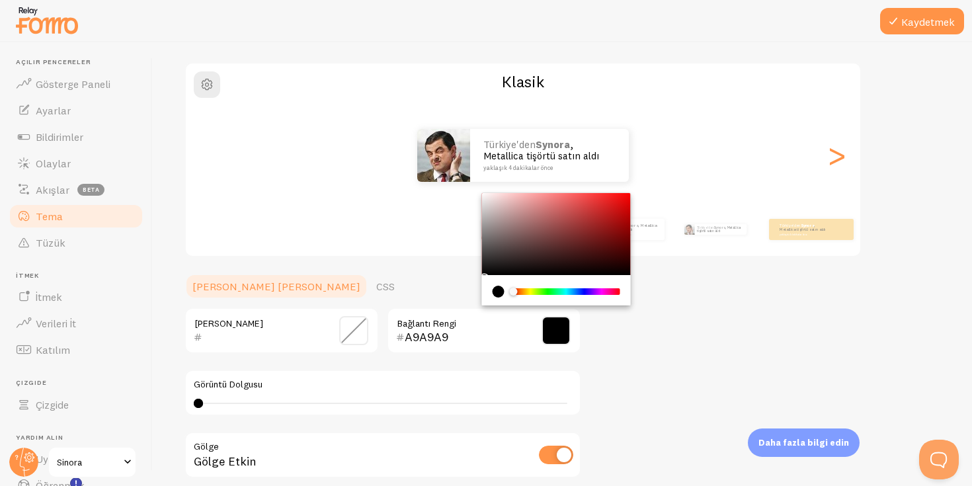
type input "000000"
drag, startPoint x: 483, startPoint y: 229, endPoint x: 469, endPoint y: 341, distance: 112.0
click at [469, 341] on div "000000 Bağlantı Rengi" at bounding box center [484, 330] width 194 height 46
click at [665, 388] on div "Tema Bildirimleriniz için bir tema seçin Klasik Türkiye'den Synora , Metallica …" at bounding box center [562, 301] width 756 height 635
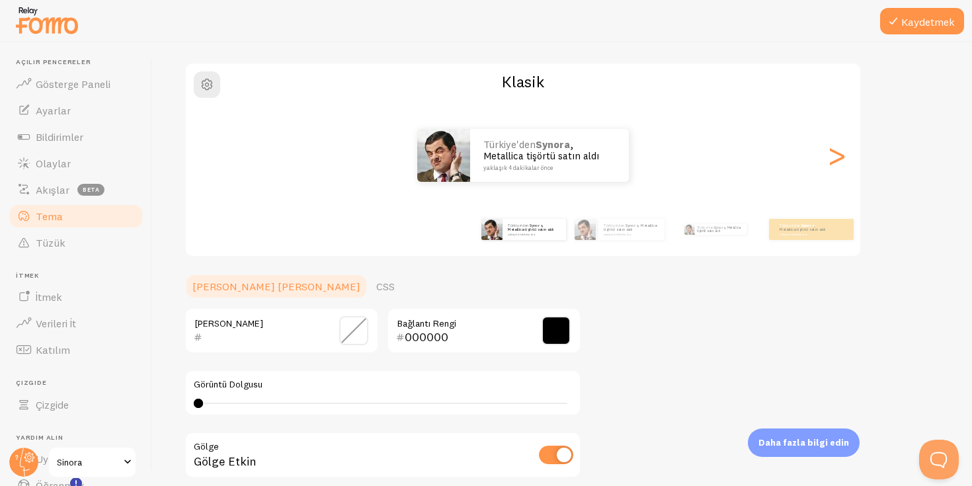
click at [360, 328] on span at bounding box center [353, 330] width 29 height 29
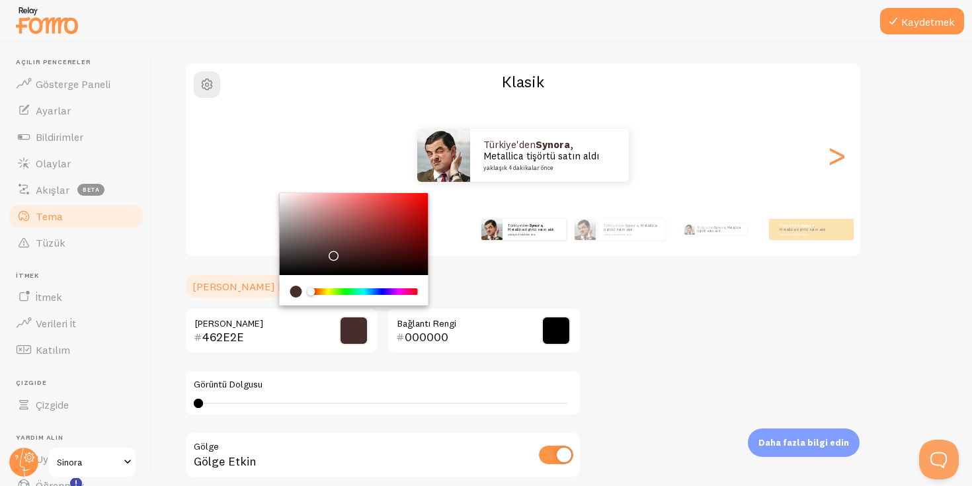
type input "000000"
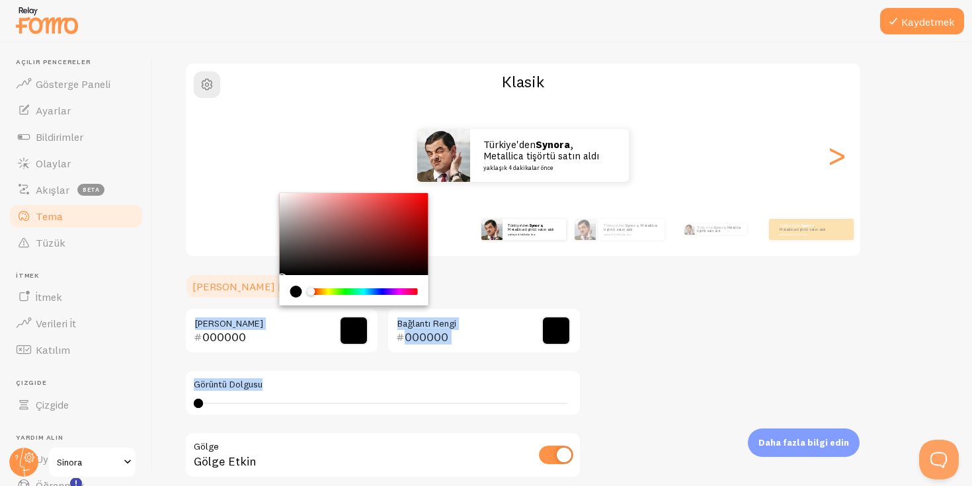
drag, startPoint x: 331, startPoint y: 253, endPoint x: 616, endPoint y: 421, distance: 330.8
click at [608, 411] on div "Tema Bildirimleriniz için bir tema seçin Klasik Türkiye'den Synora , Metallica …" at bounding box center [562, 301] width 756 height 635
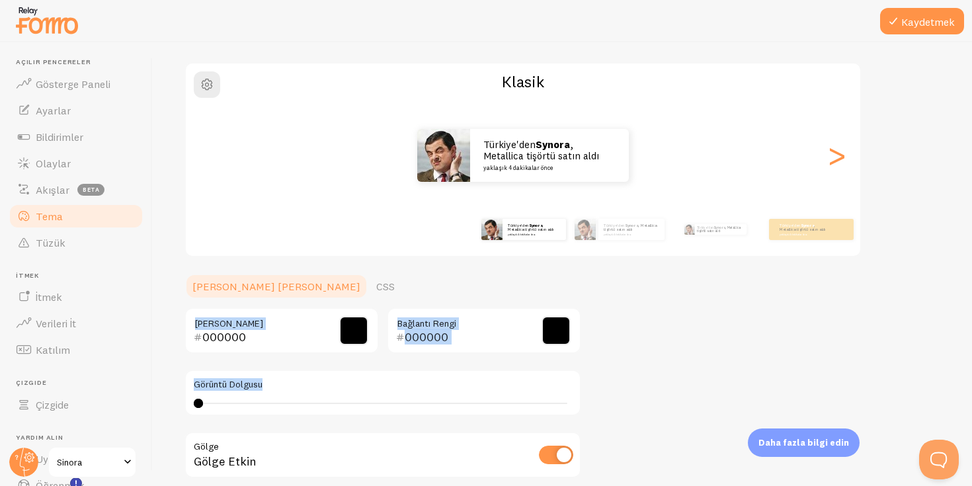
click at [689, 356] on div "Tema Bildirimleriniz için bir tema seçin Klasik Türkiye'den Synora , Metallica …" at bounding box center [562, 301] width 756 height 635
click at [833, 164] on font ">" at bounding box center [837, 155] width 22 height 44
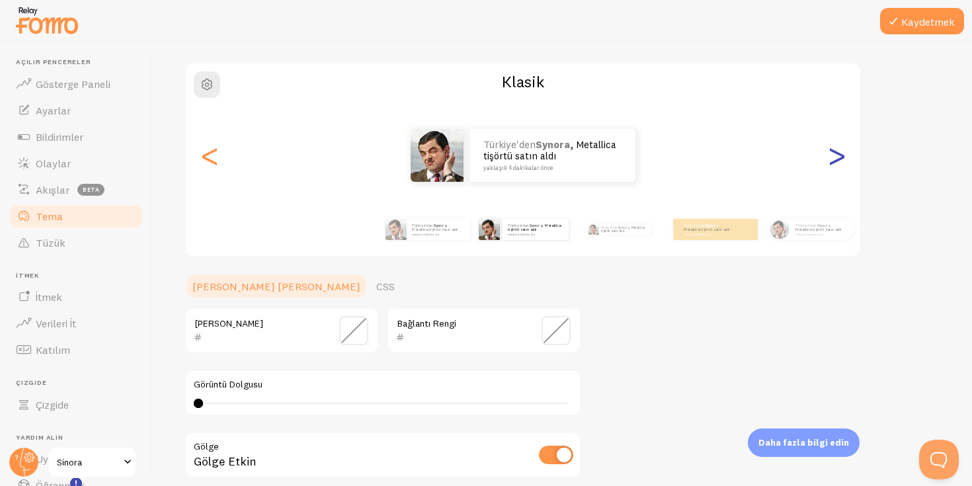
click at [833, 164] on font ">" at bounding box center [837, 155] width 22 height 44
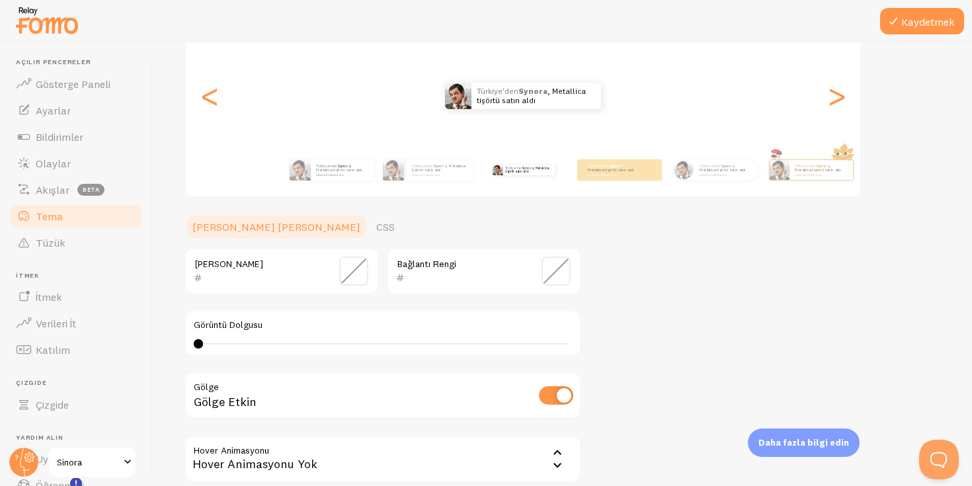
scroll to position [151, 0]
type input "3"
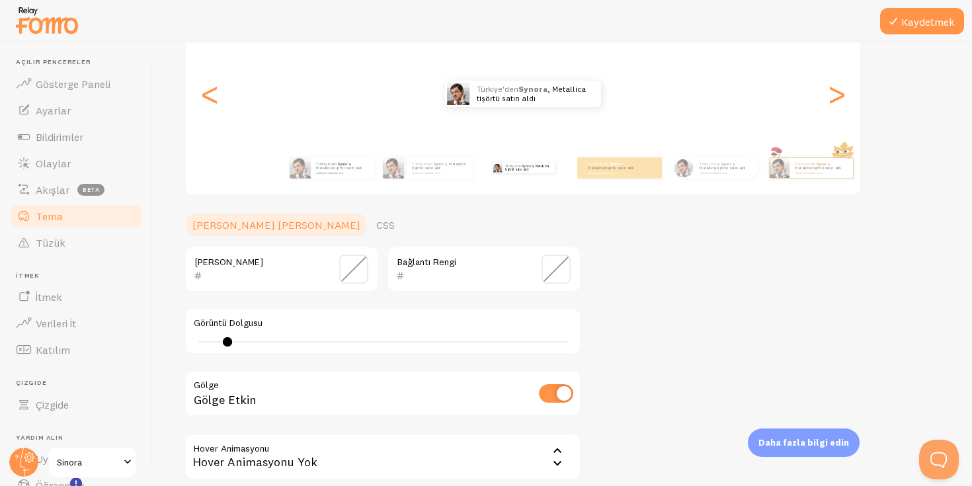
drag, startPoint x: 198, startPoint y: 345, endPoint x: 227, endPoint y: 343, distance: 29.8
click at [227, 343] on div at bounding box center [227, 341] width 9 height 9
click at [212, 94] on font "<" at bounding box center [210, 93] width 22 height 44
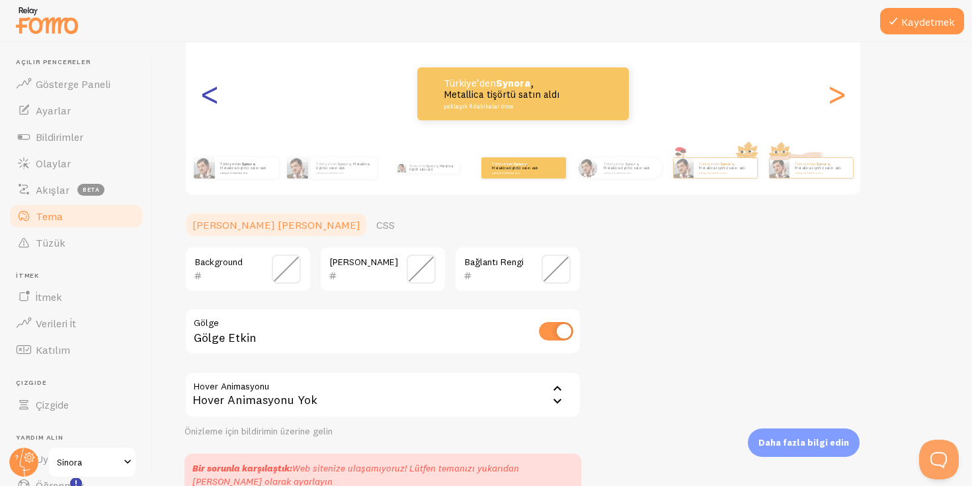
click at [212, 94] on font "<" at bounding box center [210, 93] width 22 height 44
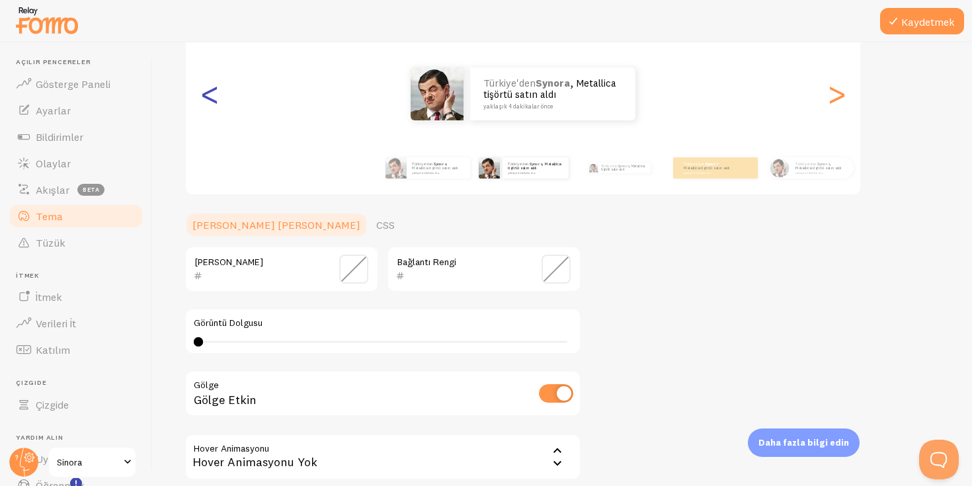
click at [212, 95] on font "<" at bounding box center [210, 93] width 22 height 44
type input "000000"
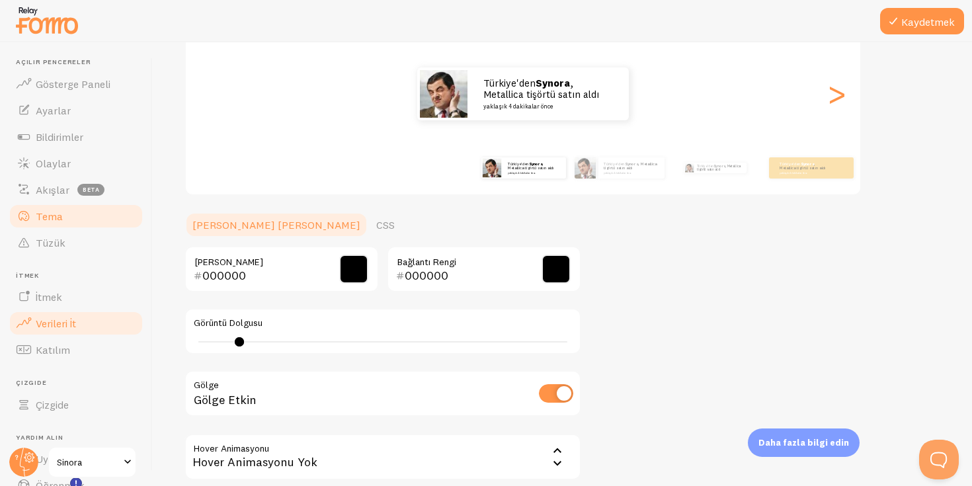
type input "0"
drag, startPoint x: 201, startPoint y: 345, endPoint x: 0, endPoint y: 336, distance: 201.2
click at [0, 336] on main "Açılır pencereler Gösterge Paneli Ayarlar Bildirimler Olaylar Akışlar beta Tema…" at bounding box center [486, 264] width 972 height 444
click at [632, 192] on div "Türkiye'den Synora , Metallica tişörtü satın aldı yaklaşık 4 dakikalar önce Tür…" at bounding box center [522, 168] width 759 height 53
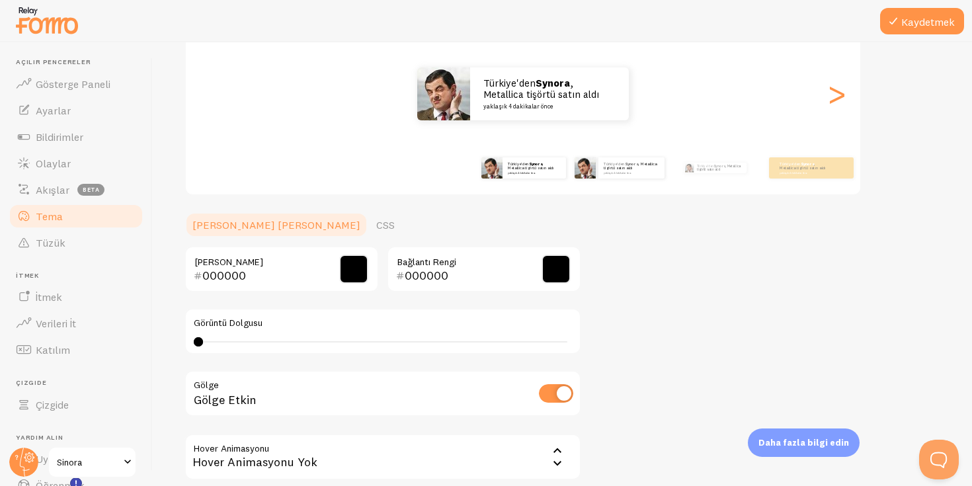
click at [632, 182] on div "Türkiye'den Synora , Metallica tişörtü satın aldı yaklaşık 4 dakikalar önce" at bounding box center [619, 167] width 85 height 37
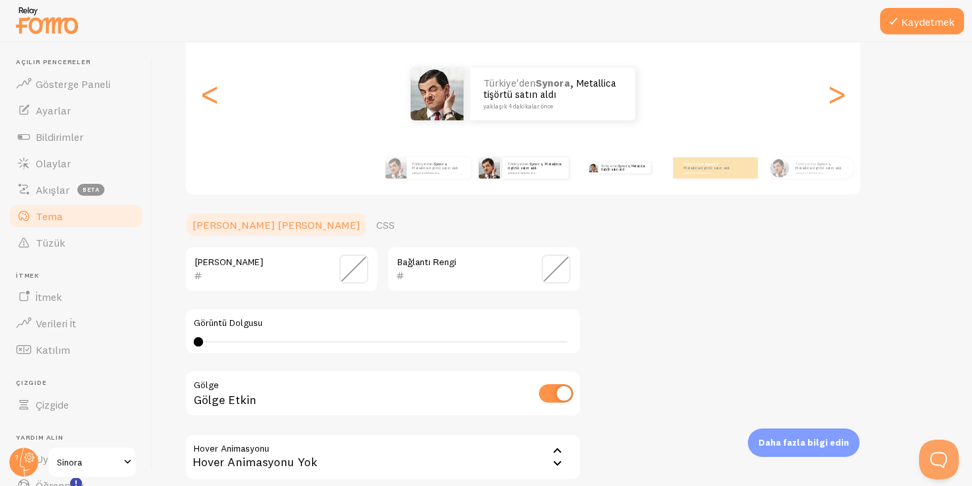
click at [626, 179] on div "Türkiye'den Synora , Metallica tişörtü satın aldı yaklaşık 4 dakikalar önce" at bounding box center [619, 167] width 85 height 37
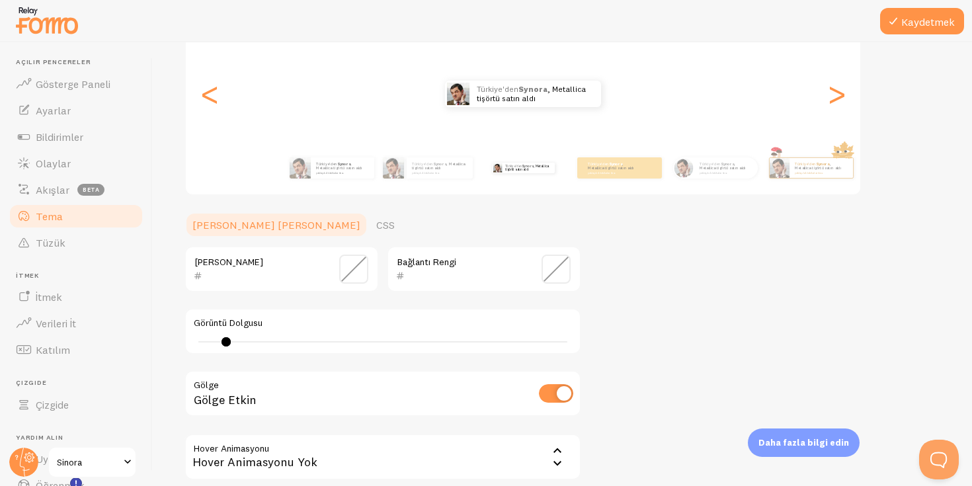
click at [187, 345] on div "Görüntü Dolgusu 3 0 - tanımsız" at bounding box center [382, 331] width 397 height 46
type input "0"
drag, startPoint x: 226, startPoint y: 338, endPoint x: 153, endPoint y: 331, distance: 73.7
click at [153, 331] on div "Kaydetmek Tema Bildirimleriniz için bir tema seçin Klasik Türkiye'den Synora , …" at bounding box center [562, 264] width 819 height 444
click at [631, 170] on font ", Metallica tişörtü satın aldı" at bounding box center [611, 165] width 46 height 9
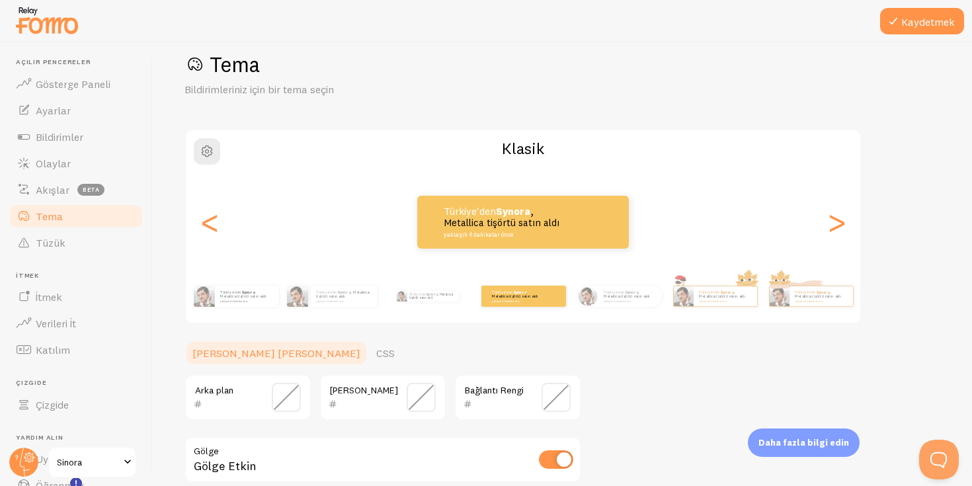
scroll to position [25, 0]
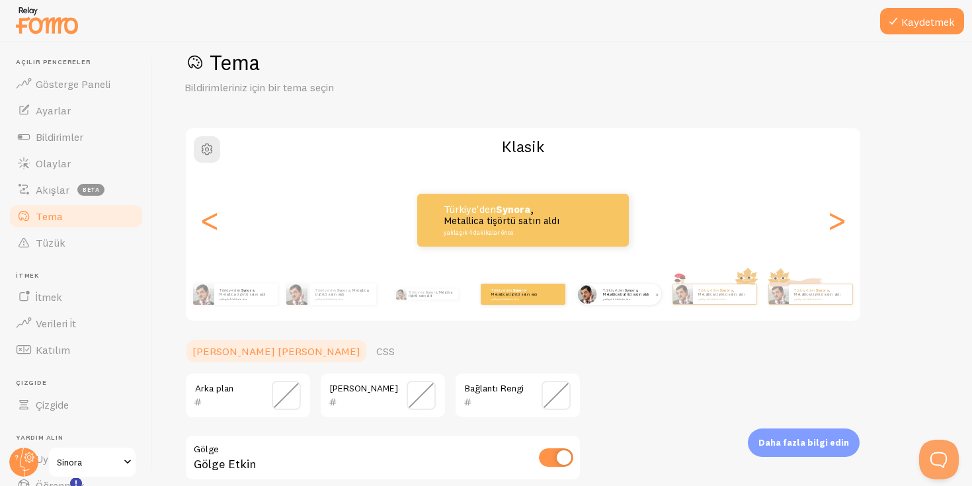
click at [641, 304] on div "Türkiye'den Synora , Metallica tişörtü satın aldı yaklaşık 4 dakikalar önce" at bounding box center [629, 294] width 63 height 21
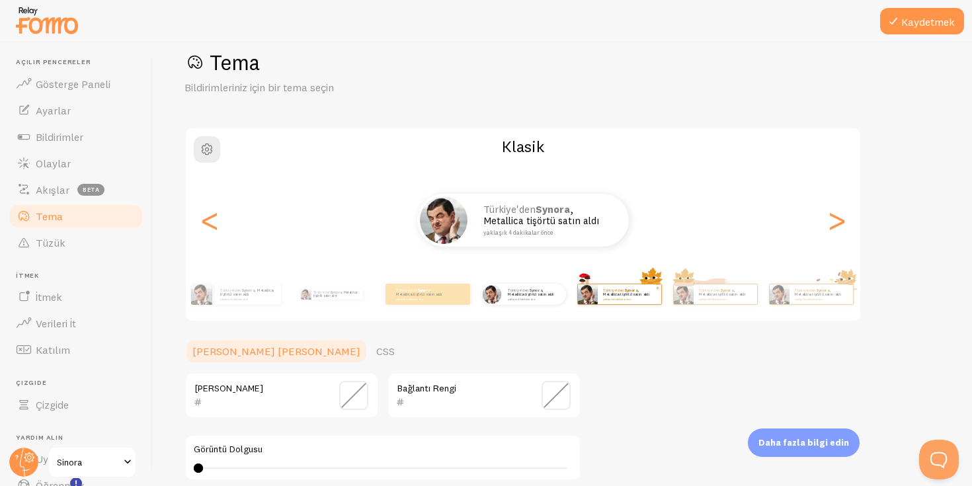
click at [643, 302] on div "Türkiye'den Synora , Metallica tişörtü satın aldı yaklaşık 4 dakikalar önce" at bounding box center [629, 294] width 63 height 20
type input "0"
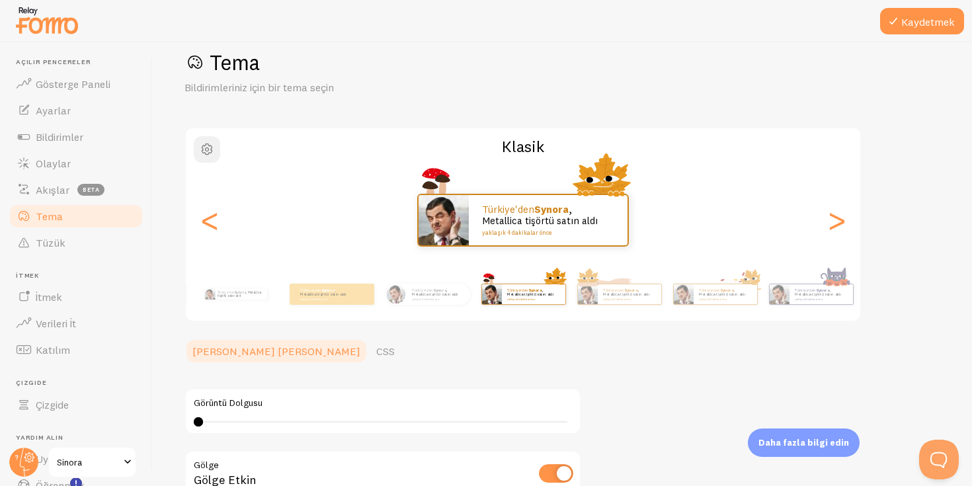
click at [194, 147] on button "button" at bounding box center [207, 149] width 26 height 26
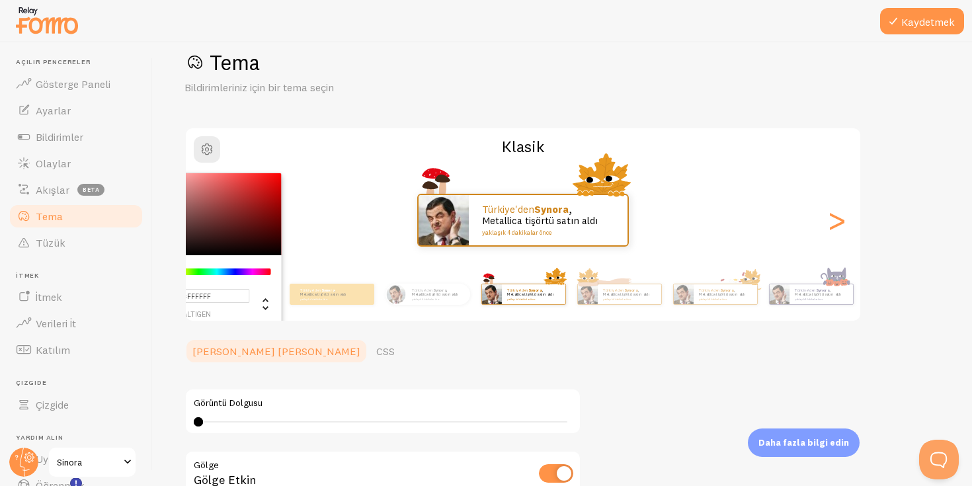
click at [434, 333] on div "Tema Bildirimleriniz için bir tema seçin #FFFFFF altıgen 255 R 255 G 255 B 0 H …" at bounding box center [562, 343] width 756 height 589
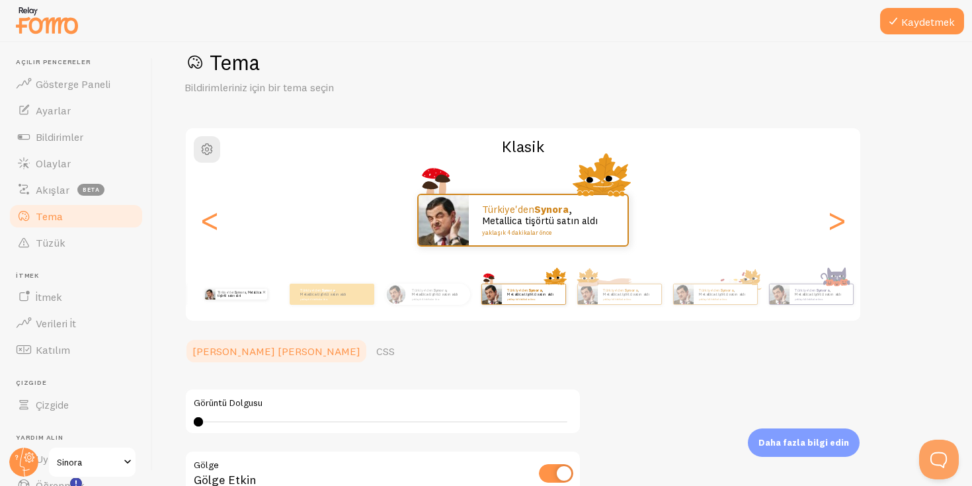
click at [228, 298] on font ", Metallica tişörtü satın aldı" at bounding box center [240, 294] width 44 height 8
click at [228, 298] on div "Türkiye'den Synora , Metallica tişörtü satın aldı yaklaşık 4 dakikalar önce Tür…" at bounding box center [380, 294] width 759 height 37
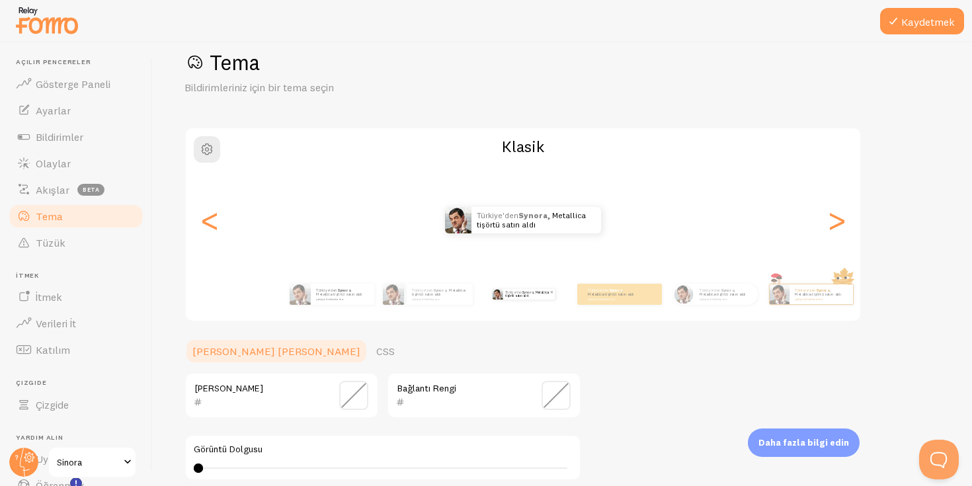
click at [228, 298] on div "Türkiye'den Synora , Metallica tişörtü satın aldı yaklaşık 4 dakikalar önce Tür…" at bounding box center [522, 294] width 759 height 53
click at [334, 298] on font "yaklaşık 4 dakikalar önce" at bounding box center [330, 299] width 28 height 3
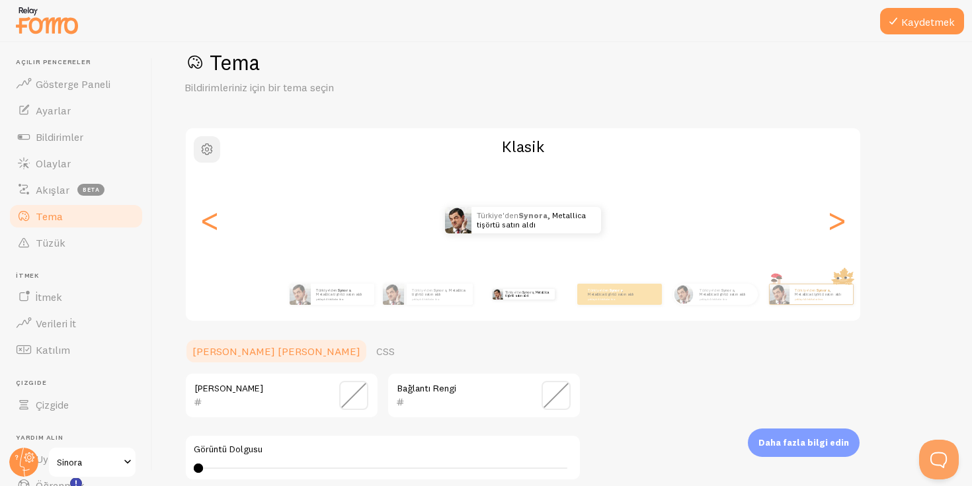
click at [212, 154] on span "button" at bounding box center [207, 150] width 16 height 16
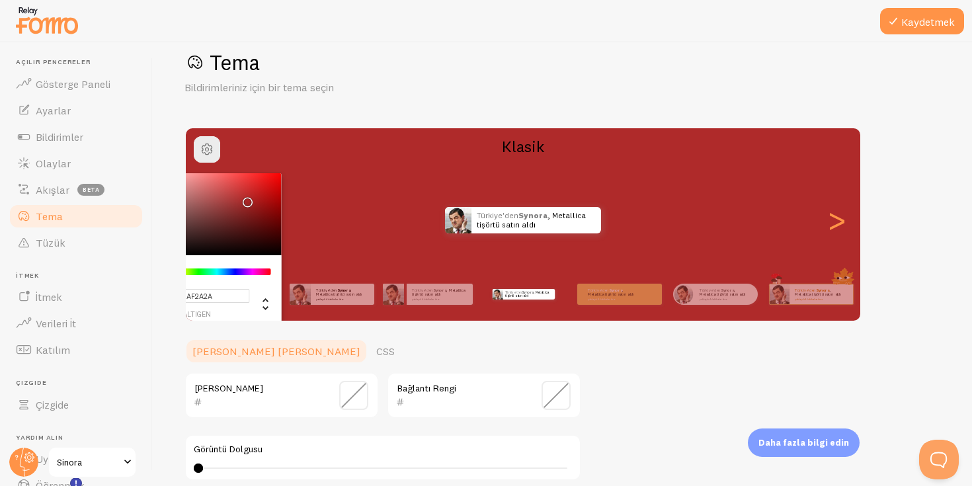
click at [245, 199] on div "Krom renk seçici" at bounding box center [207, 214] width 149 height 82
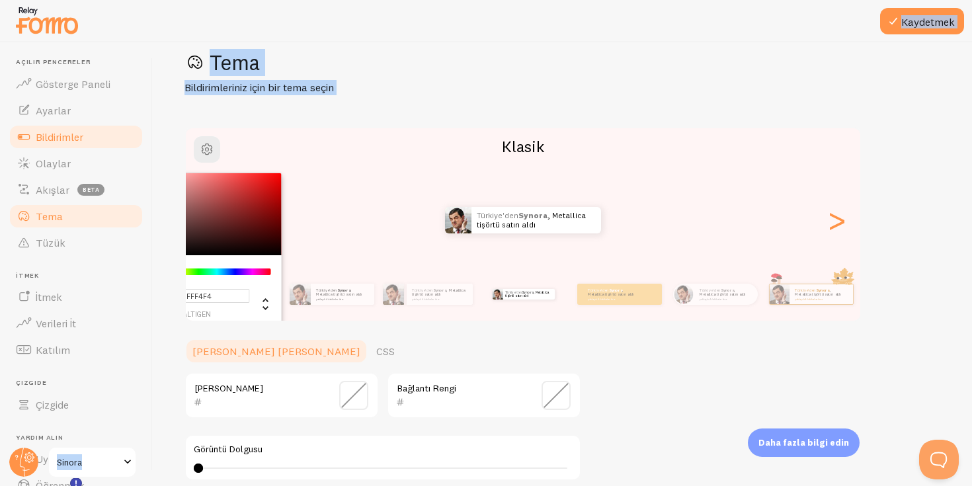
type input "#FFF3F3"
drag, startPoint x: 229, startPoint y: 196, endPoint x: 140, endPoint y: 141, distance: 105.1
click at [140, 141] on main "Açılır pencereler Gösterge Paneli Ayarlar Bildirimler Olaylar Akışlar beta Tema…" at bounding box center [486, 264] width 972 height 444
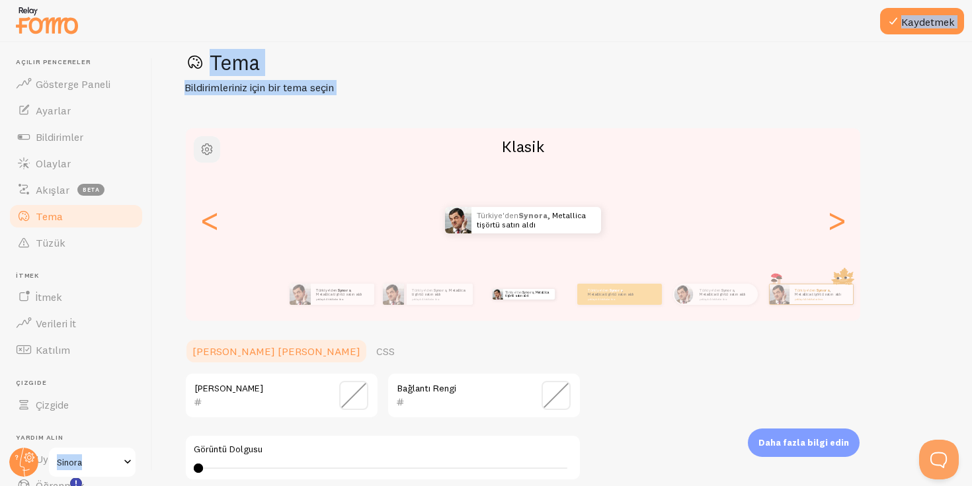
click at [212, 146] on span "button" at bounding box center [207, 150] width 16 height 16
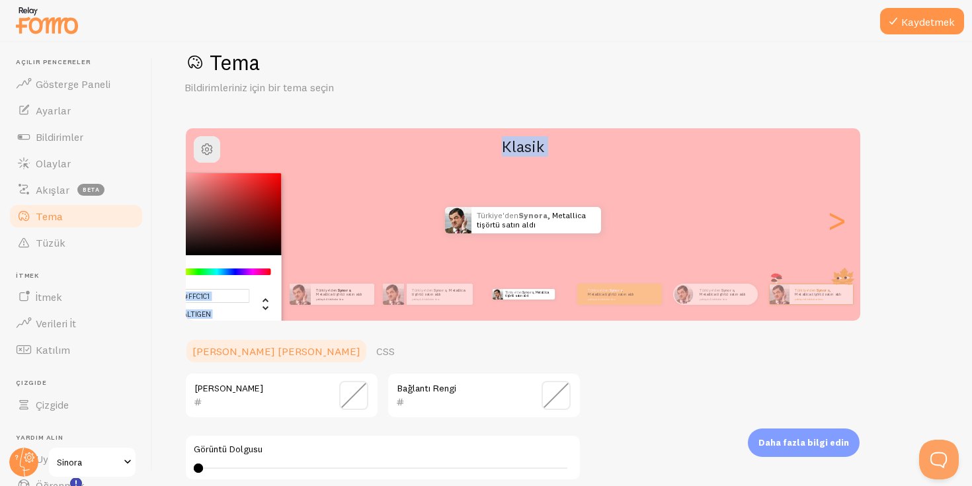
type input "#FFC2C2"
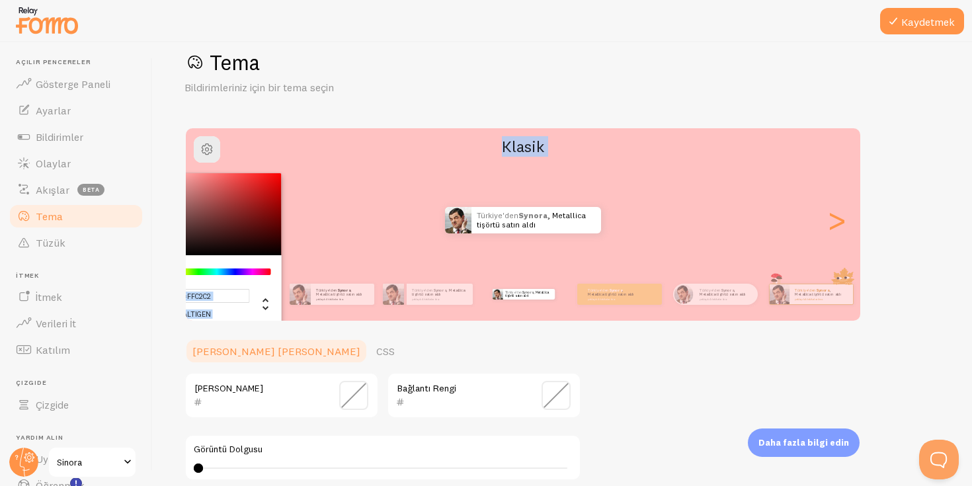
drag, startPoint x: 216, startPoint y: 200, endPoint x: 169, endPoint y: 160, distance: 61.5
click at [168, 161] on div "Kaydetmek Tema Bildirimleriniz için bir tema seçin #FFC2C2 altıgen 255 R 194 G …" at bounding box center [562, 264] width 819 height 444
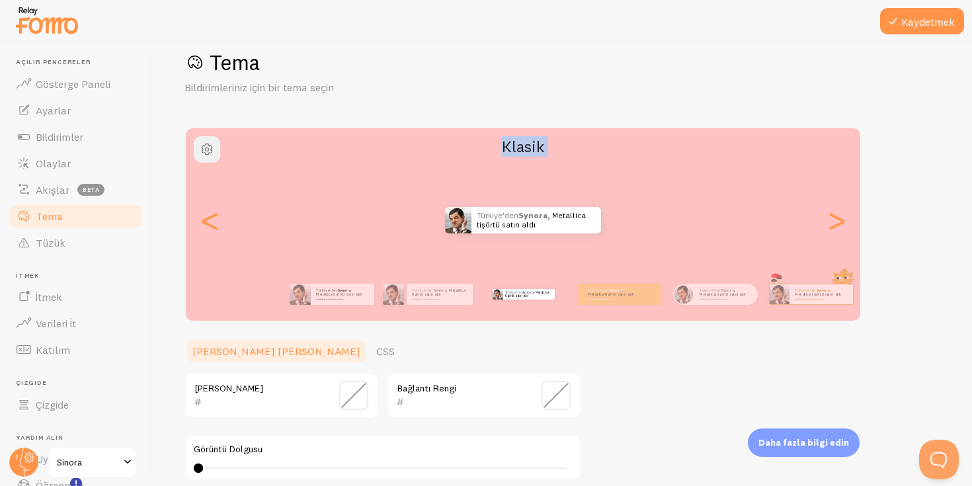
click at [202, 149] on span "button" at bounding box center [207, 150] width 16 height 16
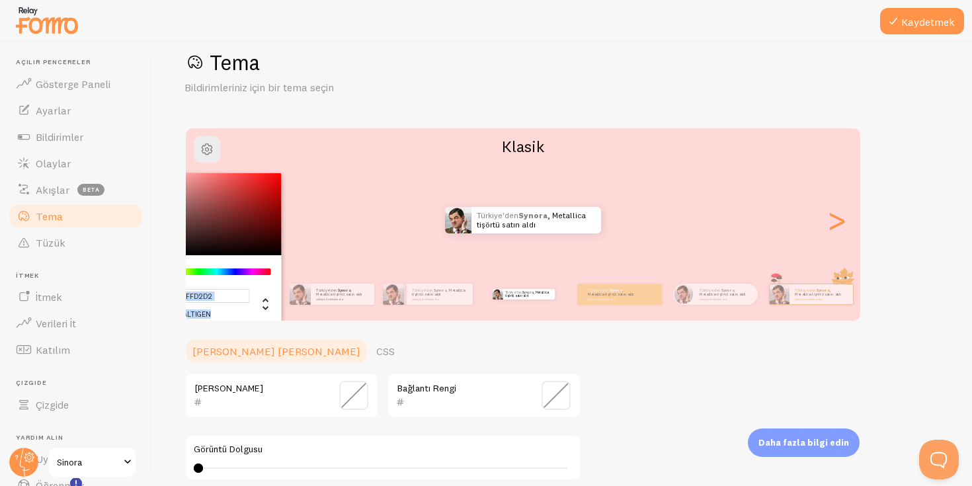
type input "#FFCFCF"
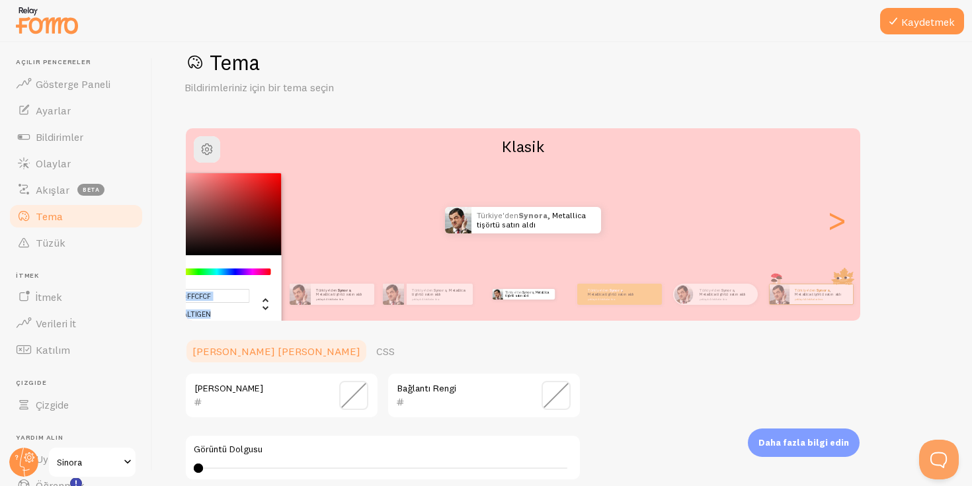
drag, startPoint x: 228, startPoint y: 212, endPoint x: 161, endPoint y: 131, distance: 105.7
click at [161, 131] on div "Kaydetmek Tema Bildirimleriniz için bir tema seçin #FFCFCF altıgen 255 R 207 G …" at bounding box center [562, 264] width 819 height 444
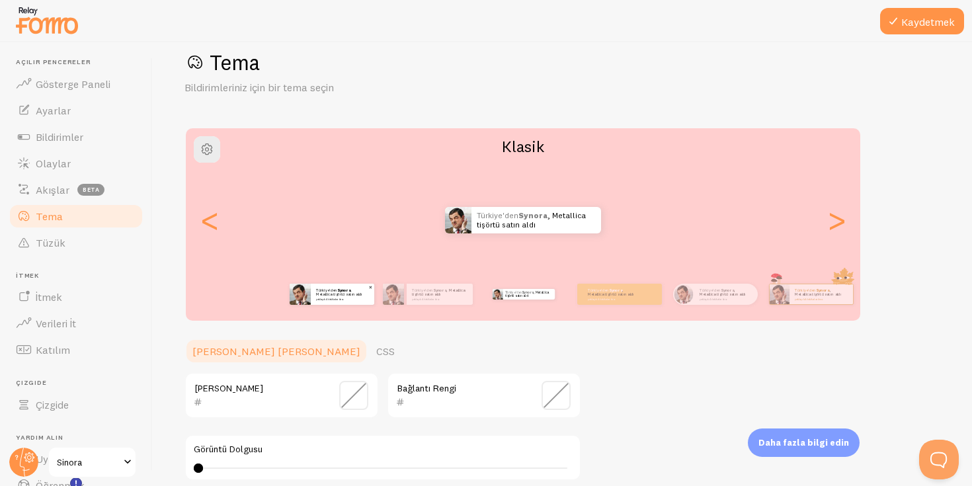
click at [334, 298] on font "yaklaşık 4 dakikalar önce" at bounding box center [330, 299] width 28 height 3
click at [321, 292] on font "Türkiye'den" at bounding box center [326, 290] width 21 height 5
type input "000000"
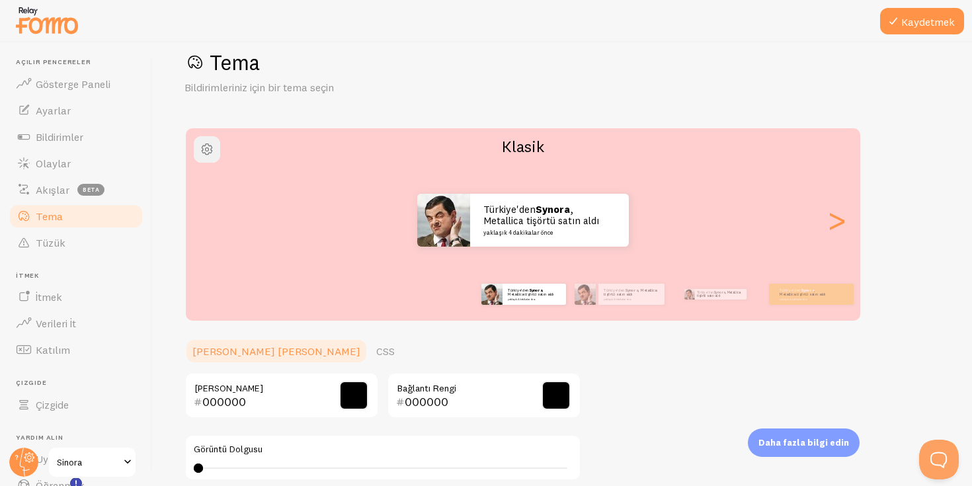
click at [200, 153] on span "button" at bounding box center [207, 150] width 16 height 16
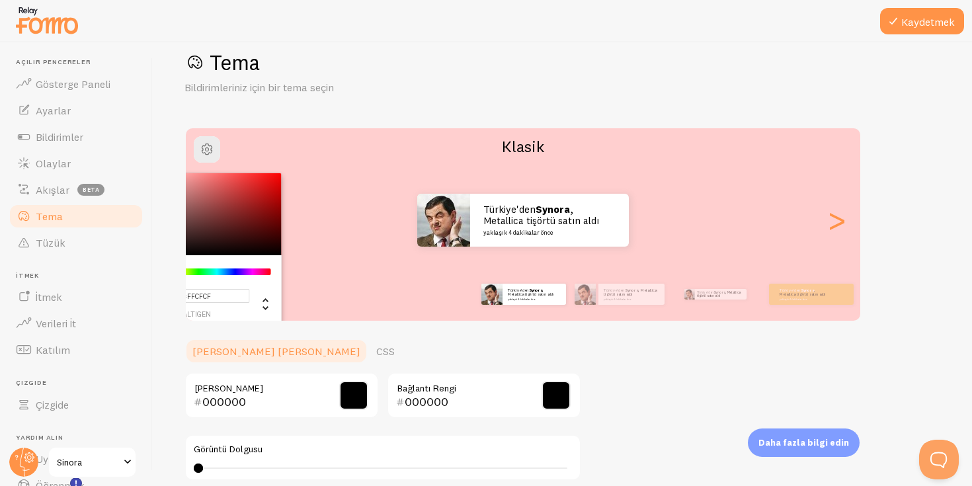
click at [225, 300] on input "#FFCFCF" at bounding box center [196, 296] width 106 height 14
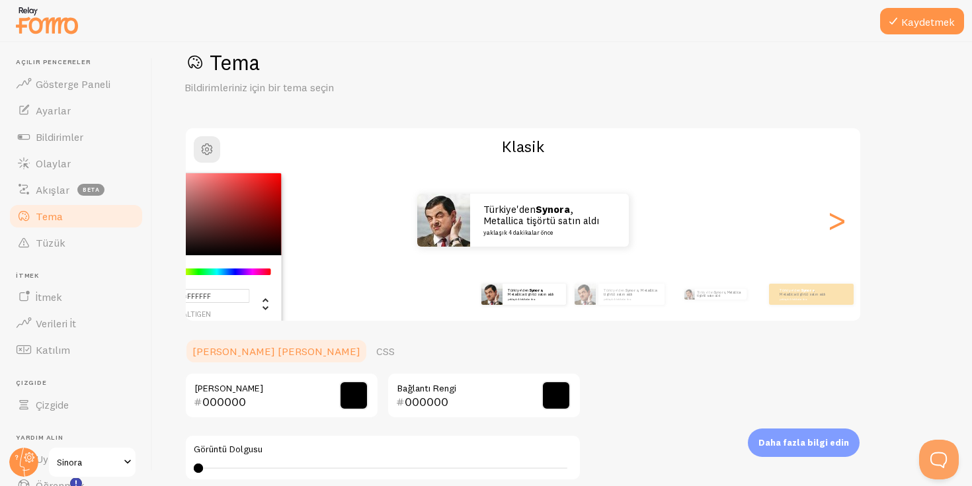
type input "#FFFFFF"
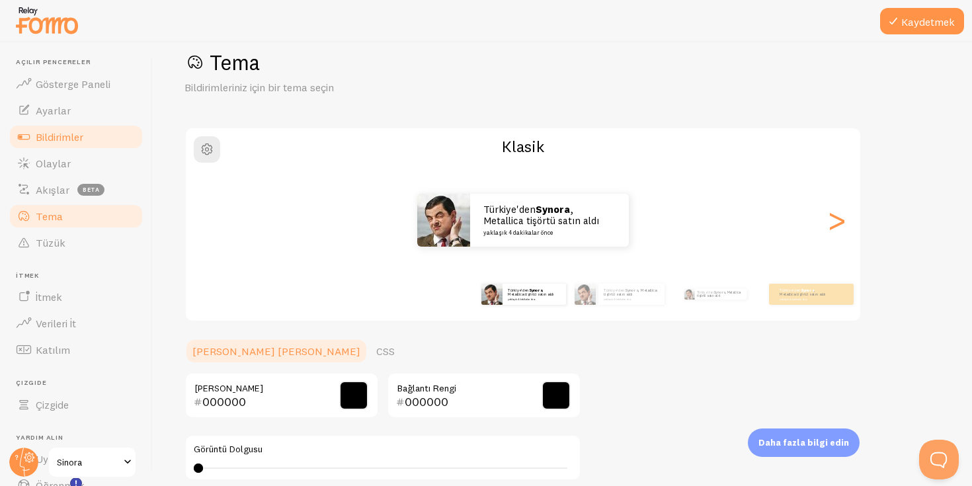
click at [56, 144] on link "Bildirimler" at bounding box center [76, 137] width 136 height 26
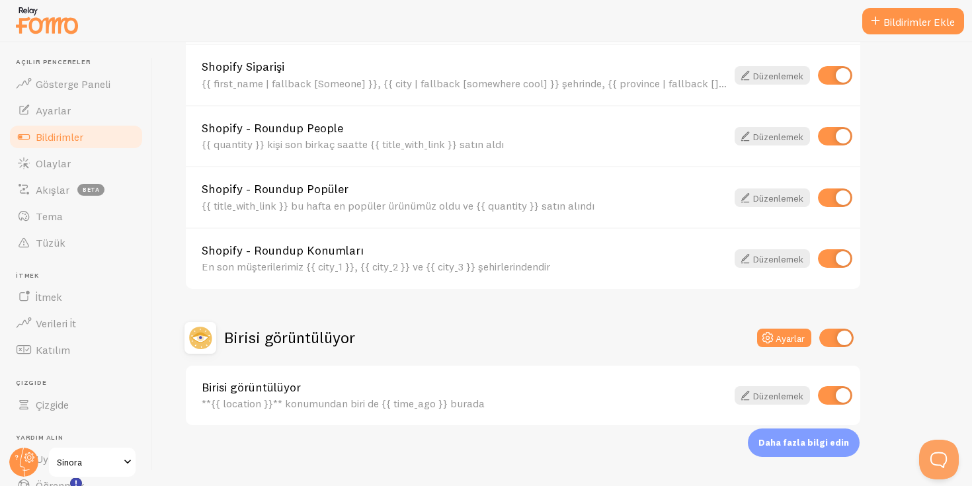
scroll to position [579, 0]
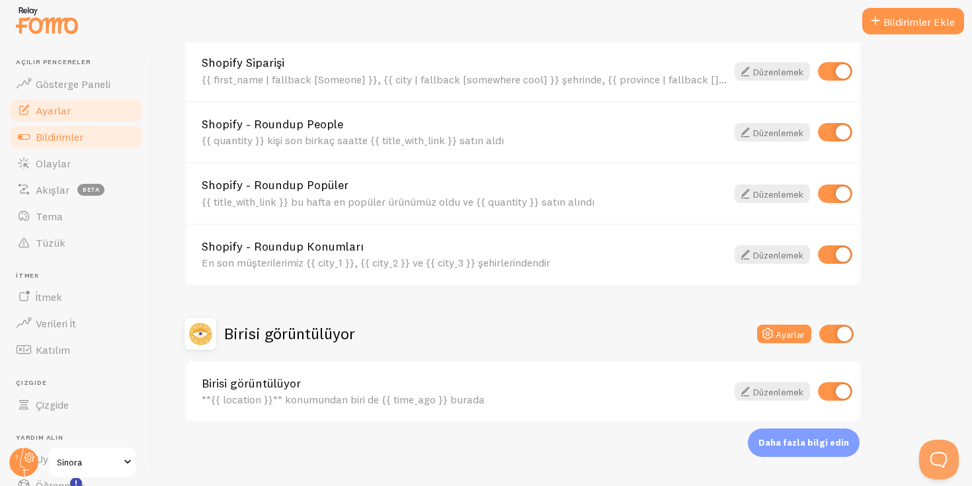
click at [87, 111] on link "Ayarlar" at bounding box center [76, 110] width 136 height 26
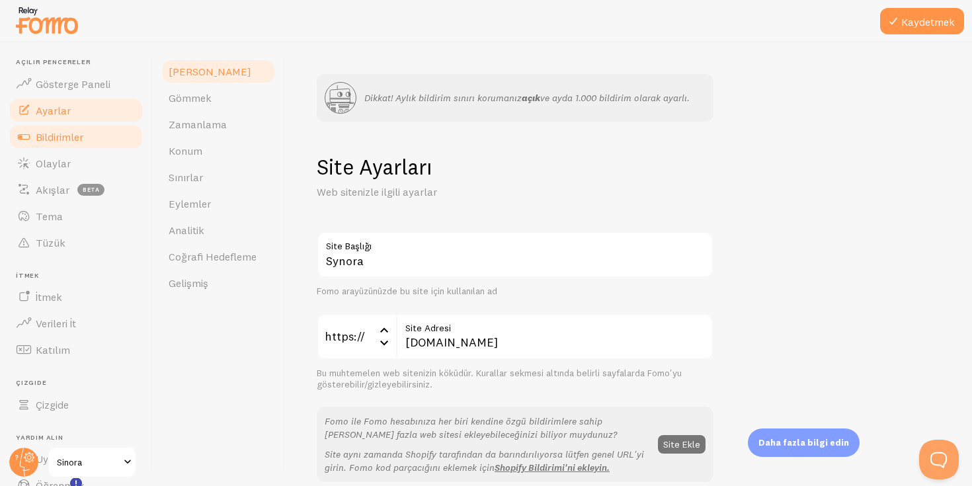
click at [73, 147] on link "Bildirimler" at bounding box center [76, 137] width 136 height 26
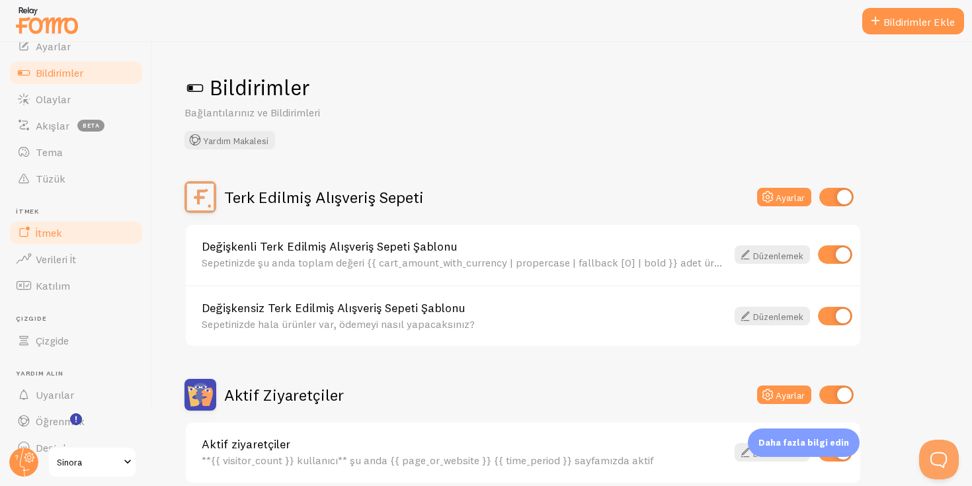
scroll to position [87, 0]
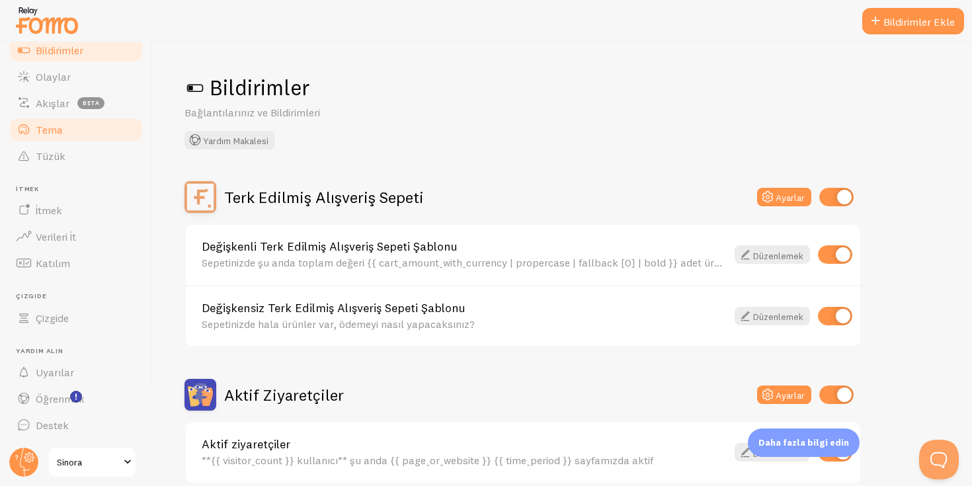
click at [66, 136] on link "Tema" at bounding box center [76, 129] width 136 height 26
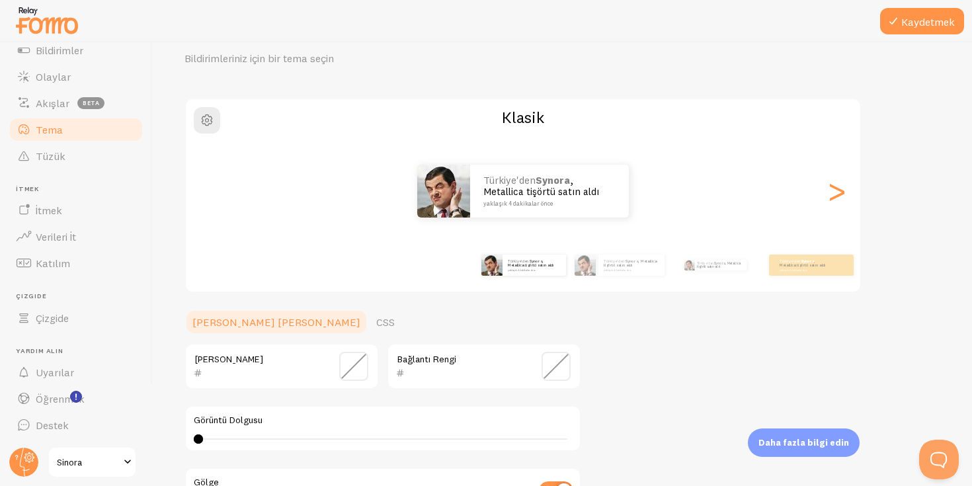
scroll to position [279, 0]
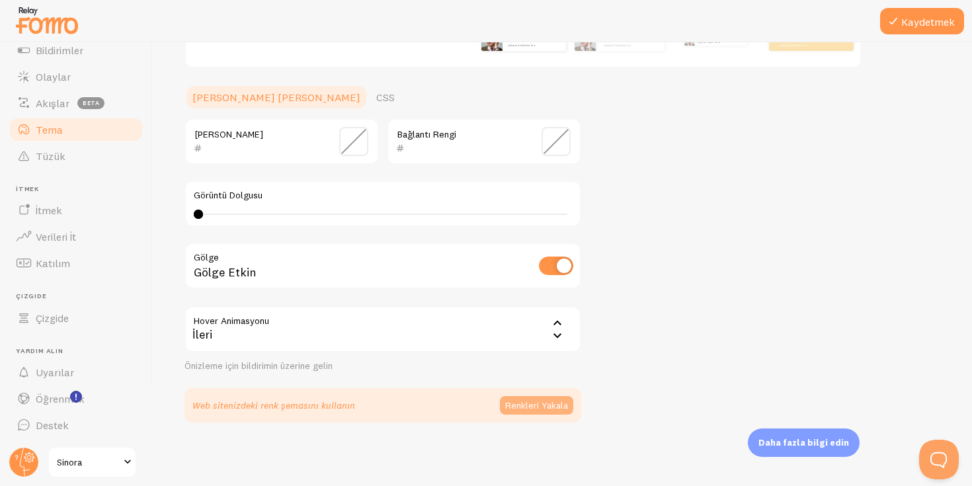
click at [536, 407] on font "Renkleri Yakala" at bounding box center [536, 405] width 63 height 12
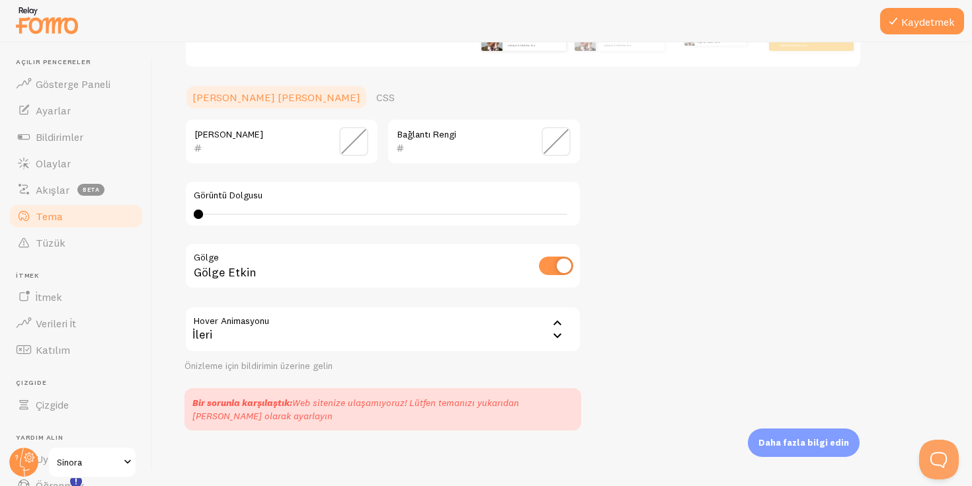
scroll to position [2, 0]
click at [61, 236] on font "Tüzük" at bounding box center [51, 240] width 30 height 13
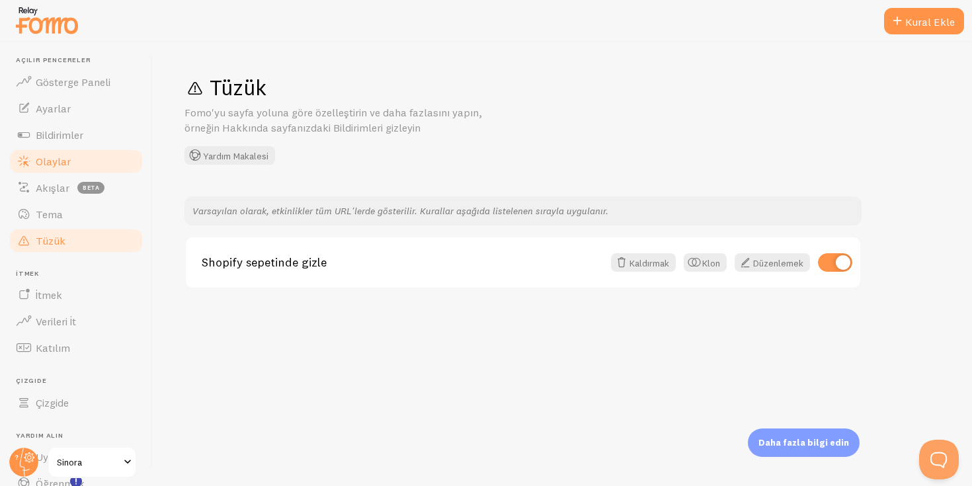
click at [46, 167] on font "Olaylar" at bounding box center [53, 161] width 35 height 13
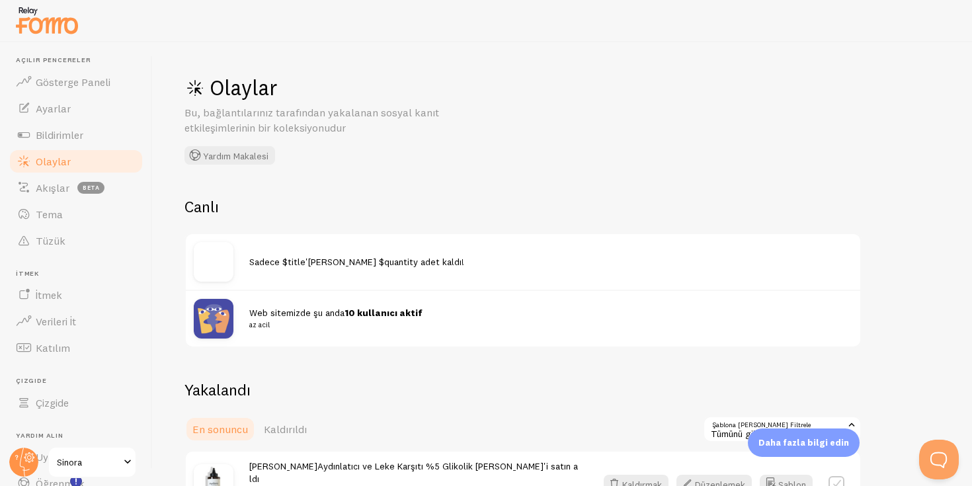
click at [253, 314] on font "Web sitemizde şu anda" at bounding box center [296, 313] width 95 height 12
click at [201, 310] on img at bounding box center [214, 319] width 40 height 40
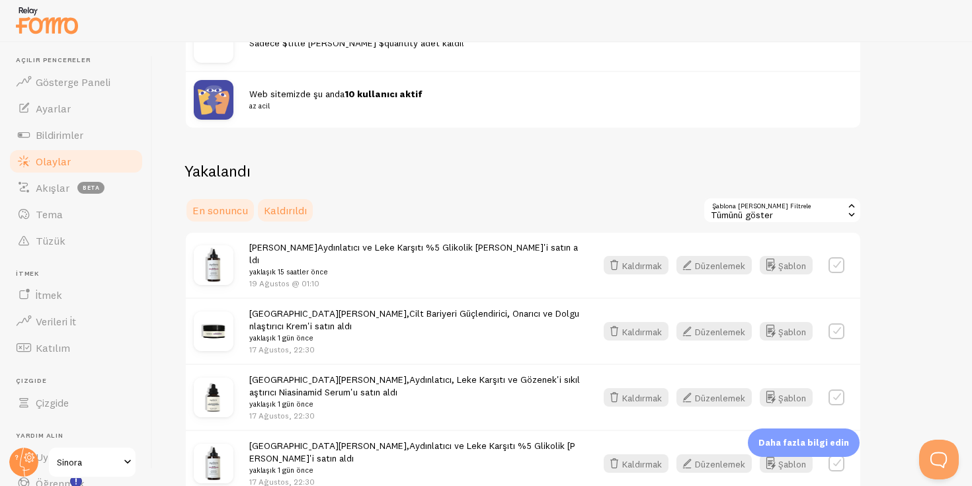
click at [275, 208] on font "Kaldırıldı" at bounding box center [285, 210] width 43 height 13
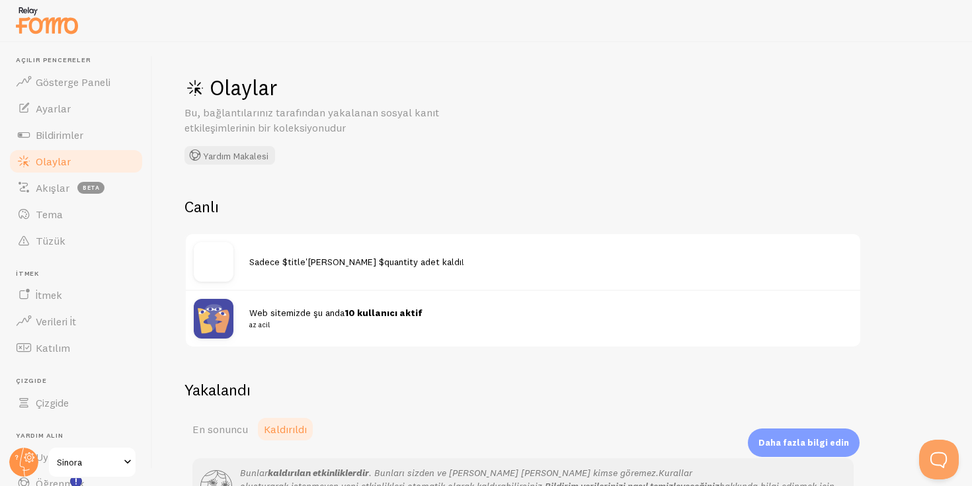
click at [232, 238] on div "Sadece $title'[PERSON_NAME] $quantity adet kaldı!" at bounding box center [523, 262] width 674 height 56
click at [239, 268] on div at bounding box center [222, 262] width 56 height 40
click at [298, 261] on font "Sadece $title'[PERSON_NAME] $quantity adet kaldı!" at bounding box center [356, 262] width 215 height 12
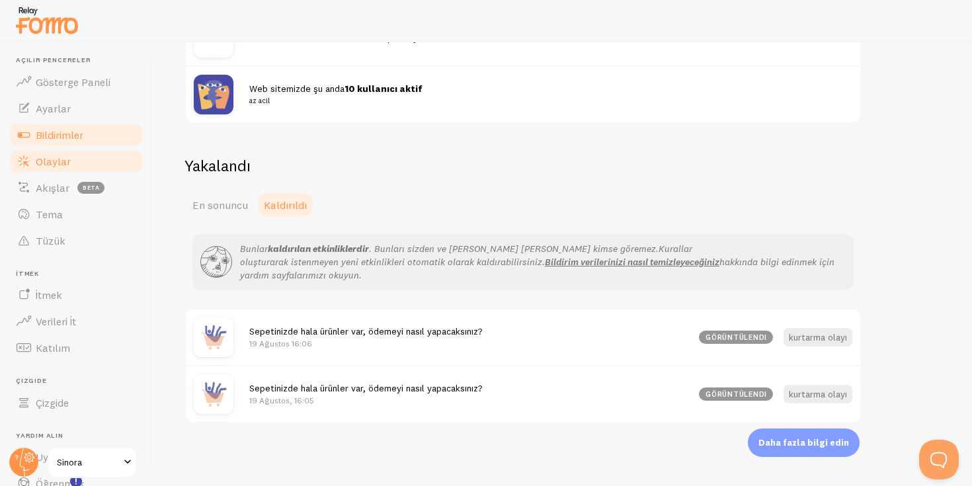
click at [70, 132] on font "Bildirimler" at bounding box center [60, 134] width 48 height 13
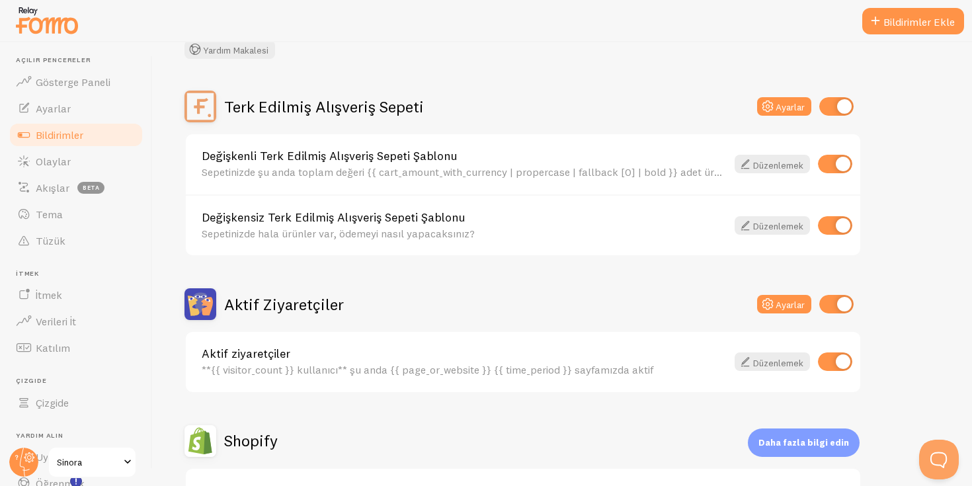
scroll to position [79, 0]
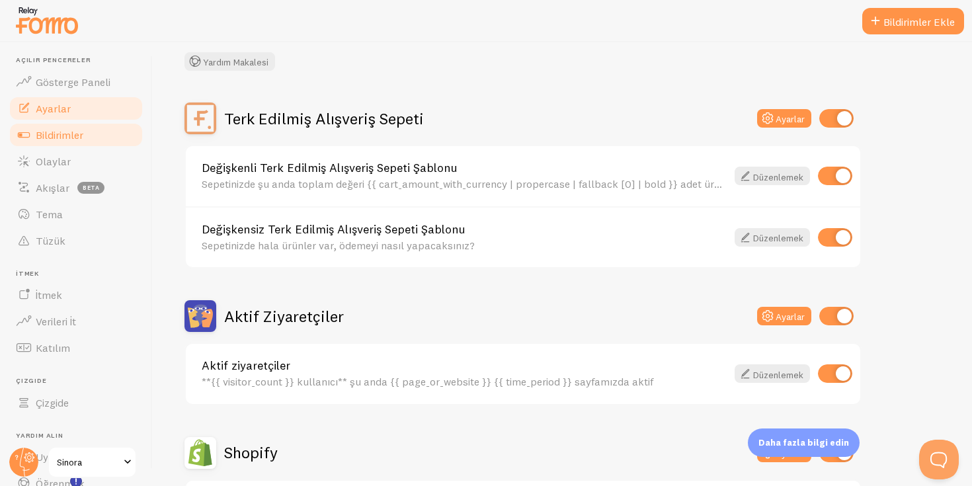
click at [67, 102] on font "Ayarlar" at bounding box center [53, 108] width 35 height 13
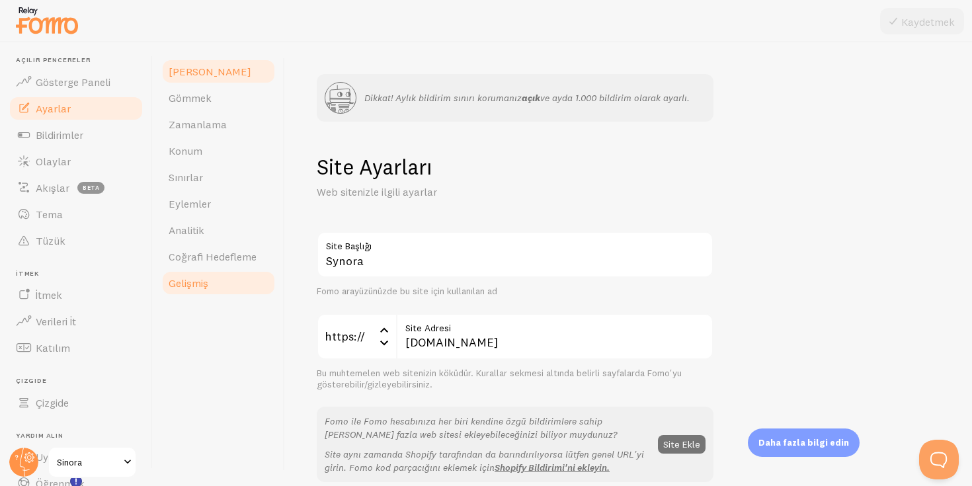
click at [195, 287] on font "Gelişmiş" at bounding box center [189, 282] width 40 height 13
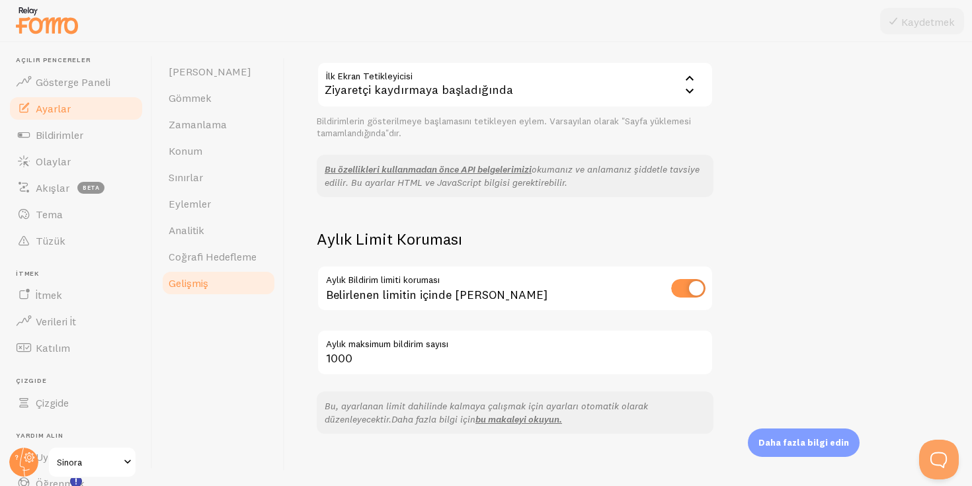
scroll to position [434, 0]
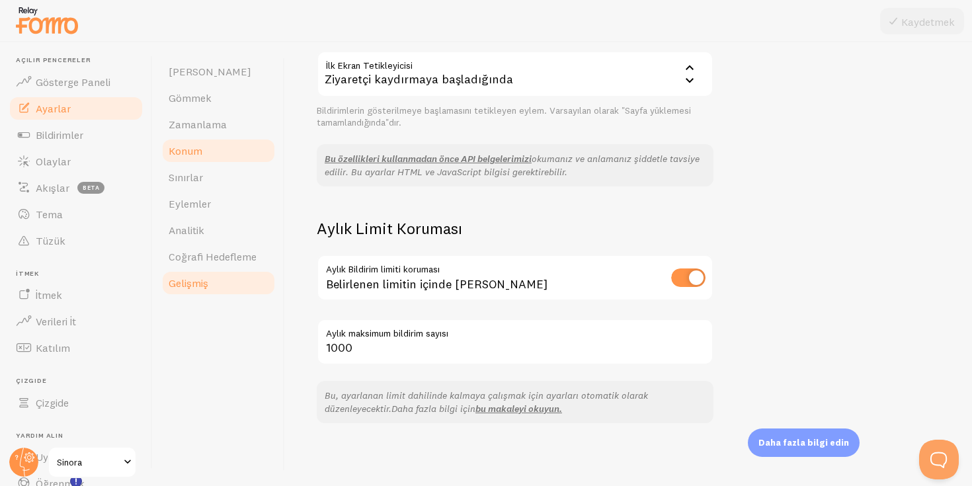
click at [207, 147] on link "Konum" at bounding box center [219, 151] width 116 height 26
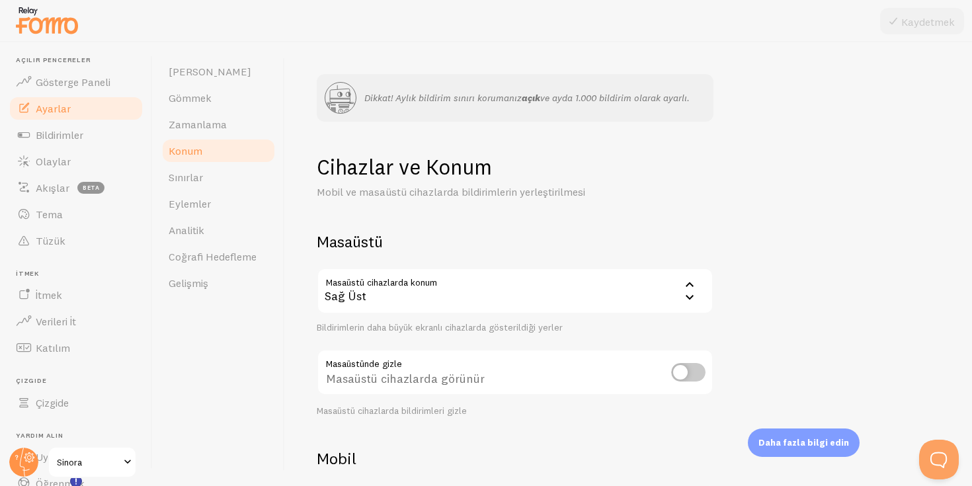
click at [411, 290] on div "Sağ Üst" at bounding box center [515, 291] width 397 height 46
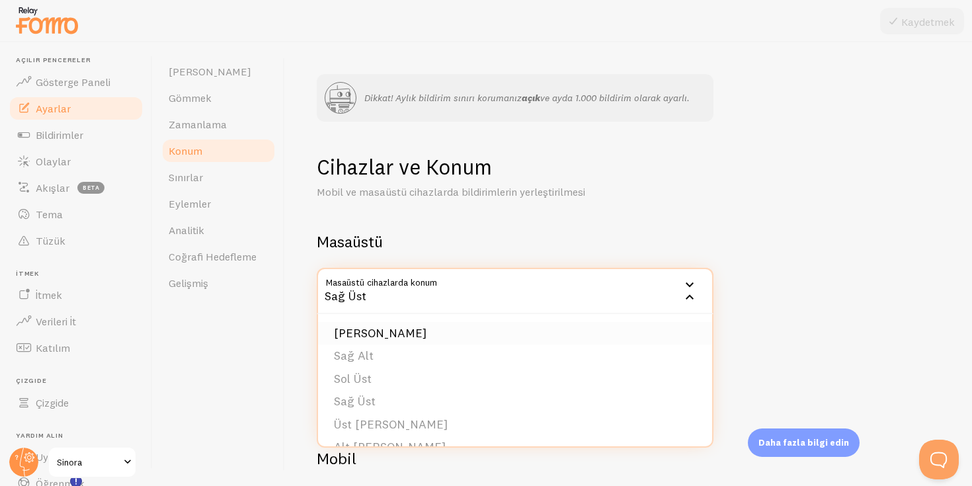
click at [367, 330] on font "[PERSON_NAME]" at bounding box center [380, 332] width 93 height 15
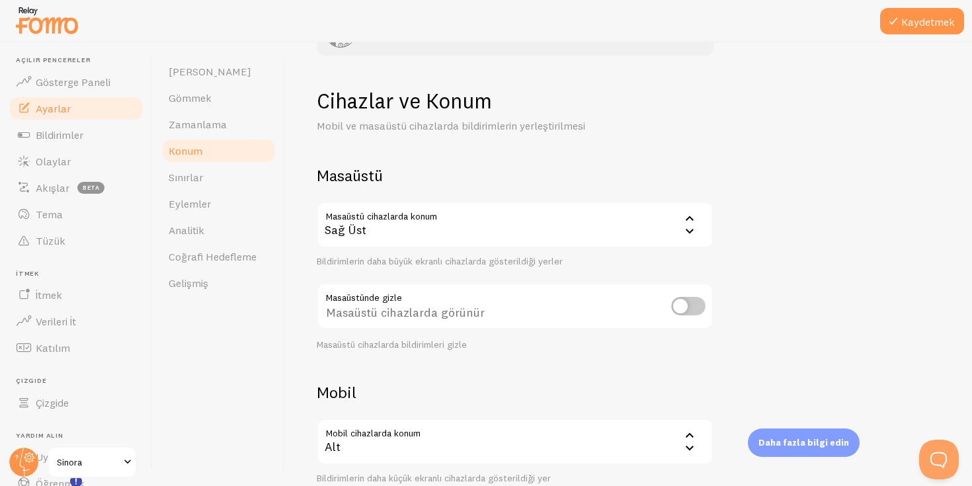
scroll to position [69, 0]
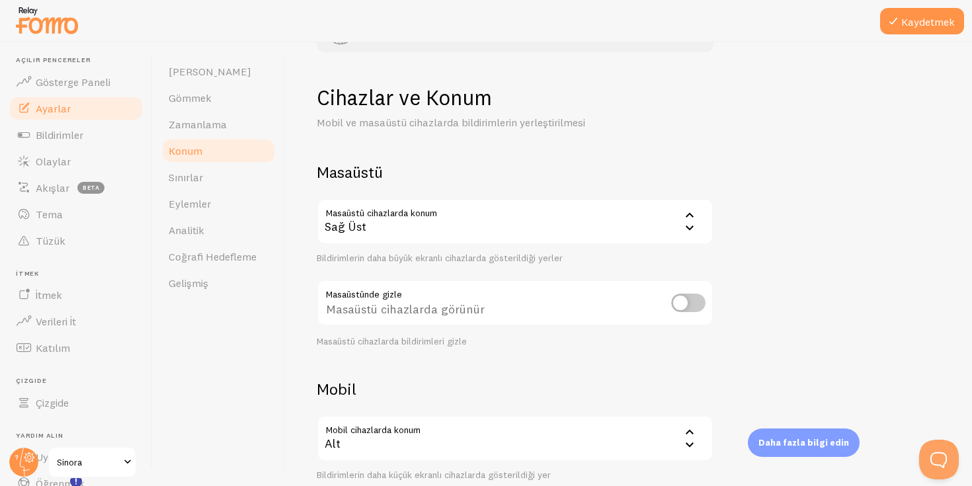
click at [698, 307] on input "checkbox" at bounding box center [688, 303] width 34 height 19
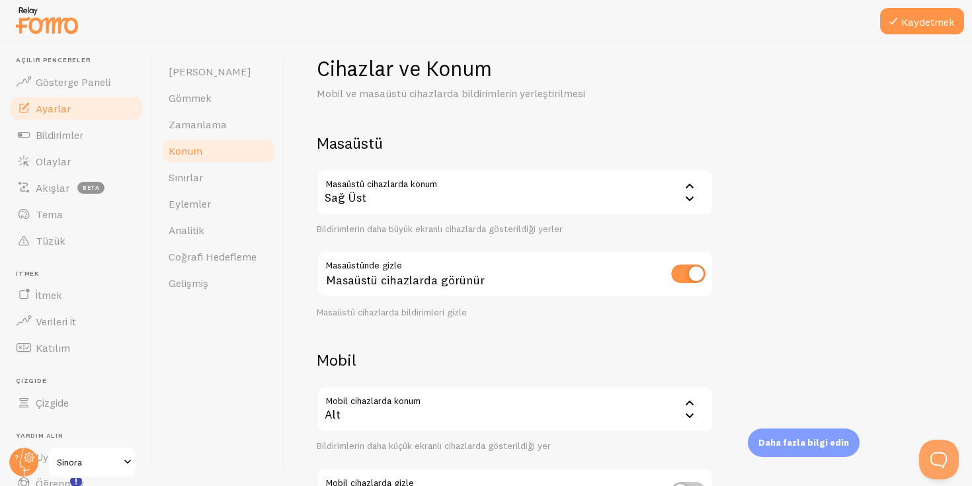
scroll to position [122, 0]
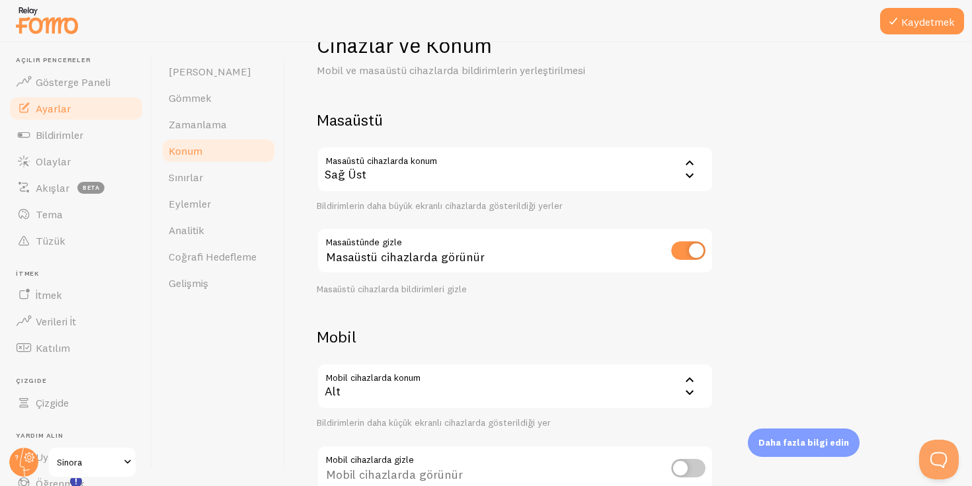
click at [688, 246] on input "checkbox" at bounding box center [688, 250] width 34 height 19
checkbox input "false"
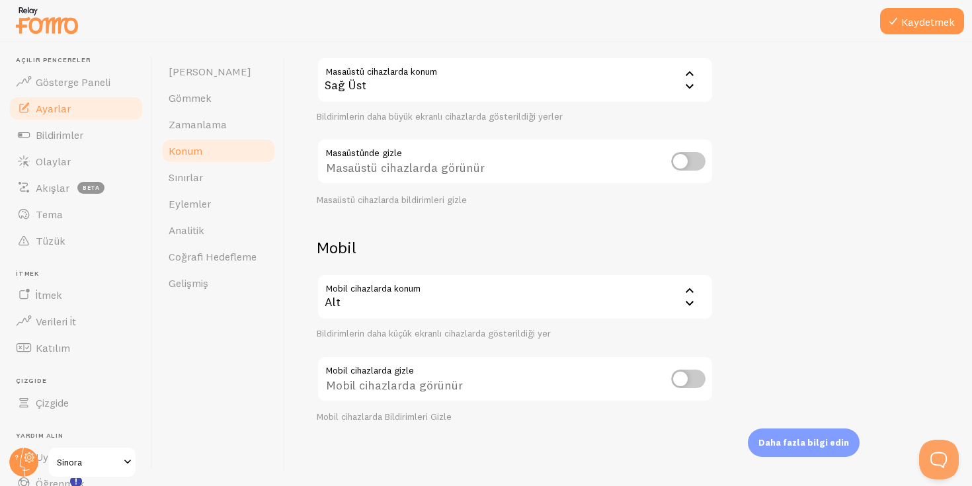
click at [903, 5] on div at bounding box center [486, 21] width 972 height 42
click at [901, 28] on icon at bounding box center [893, 21] width 16 height 16
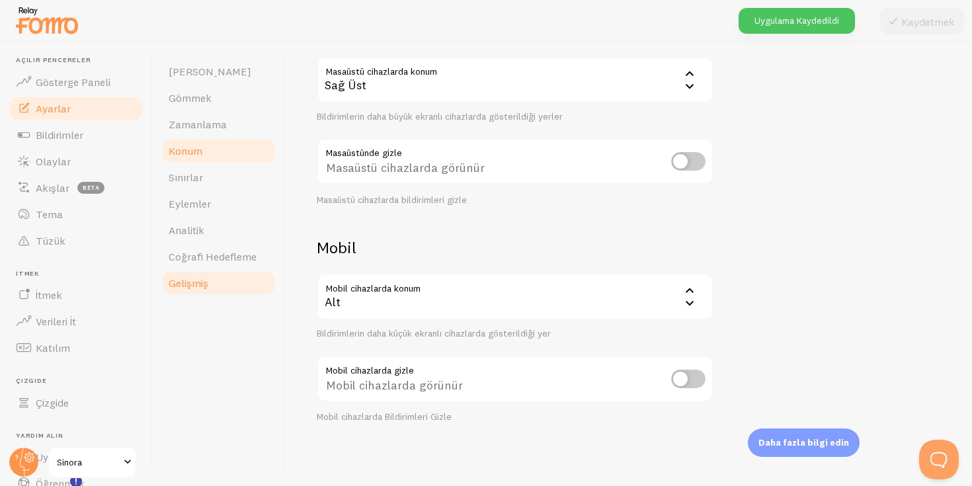
click at [195, 292] on link "Gelişmiş" at bounding box center [219, 283] width 116 height 26
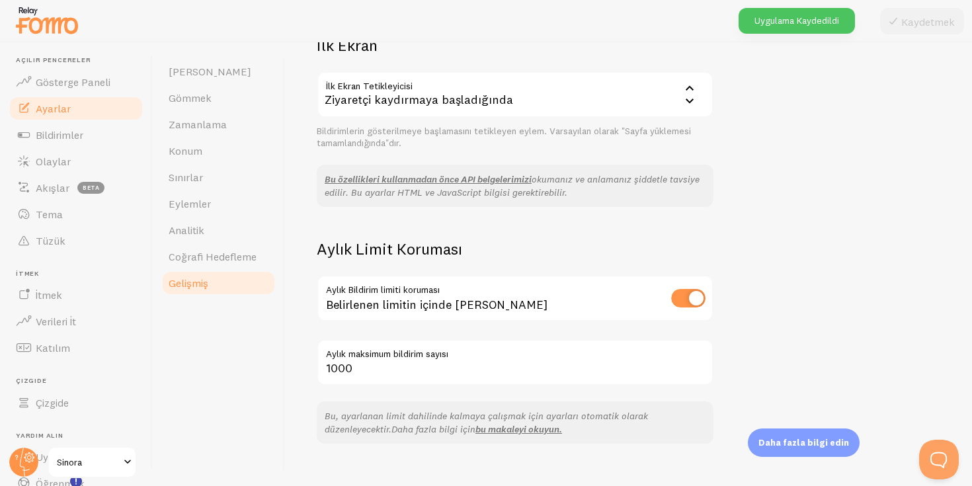
scroll to position [434, 0]
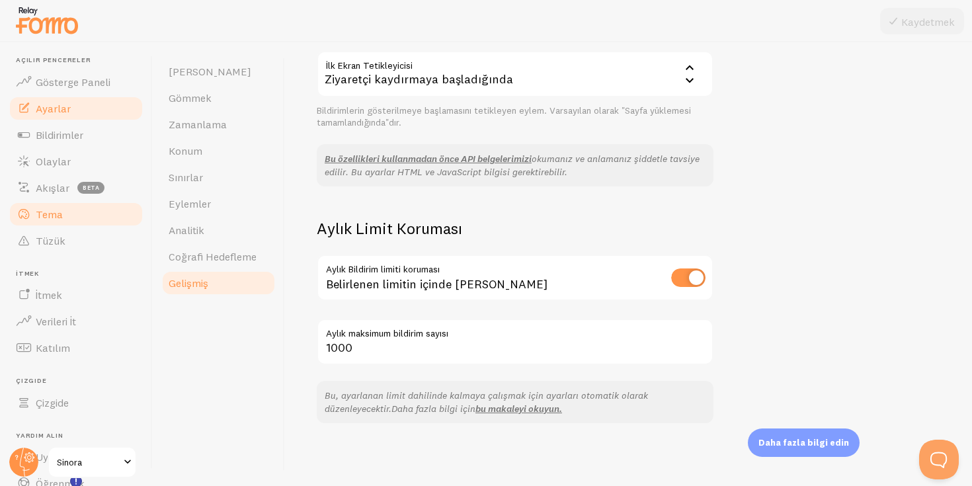
click at [61, 220] on font "Tema" at bounding box center [49, 214] width 27 height 13
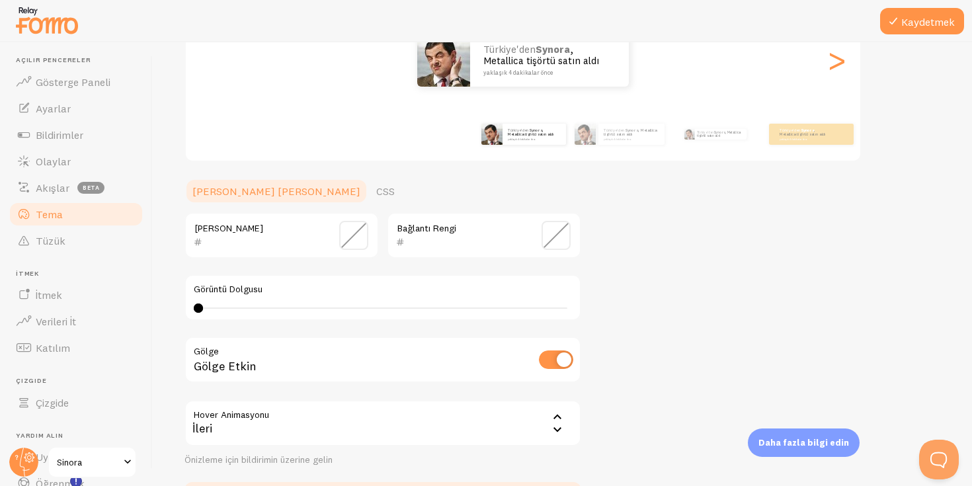
scroll to position [187, 0]
click at [368, 201] on link "CSS" at bounding box center [385, 189] width 34 height 26
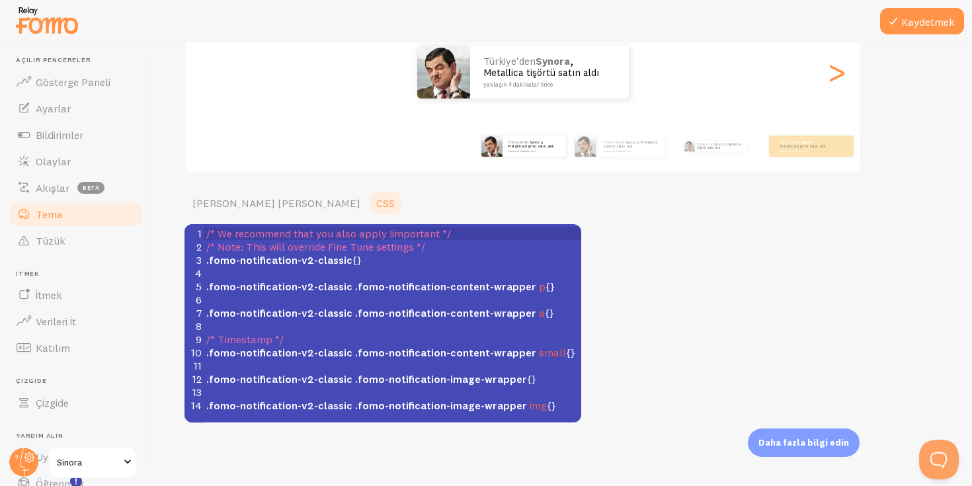
scroll to position [173, 0]
click at [355, 290] on span ".fomo-notification-content-wrapper" at bounding box center [445, 286] width 181 height 13
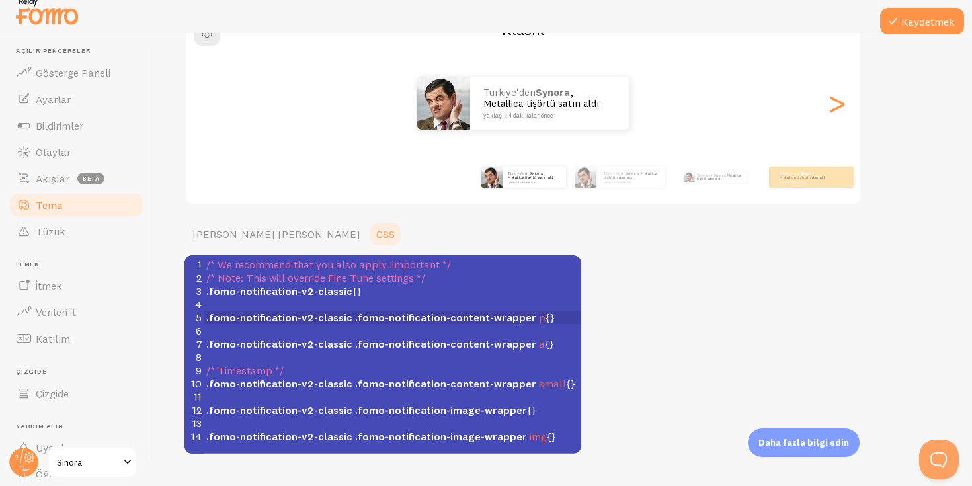
scroll to position [132, 0]
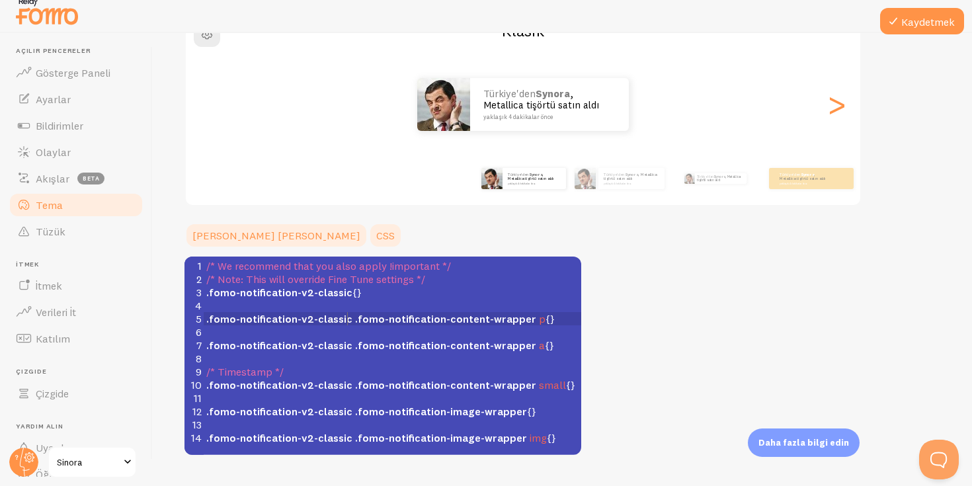
click at [225, 235] on font "[PERSON_NAME] [PERSON_NAME]" at bounding box center [276, 235] width 168 height 13
